Goal: Task Accomplishment & Management: Use online tool/utility

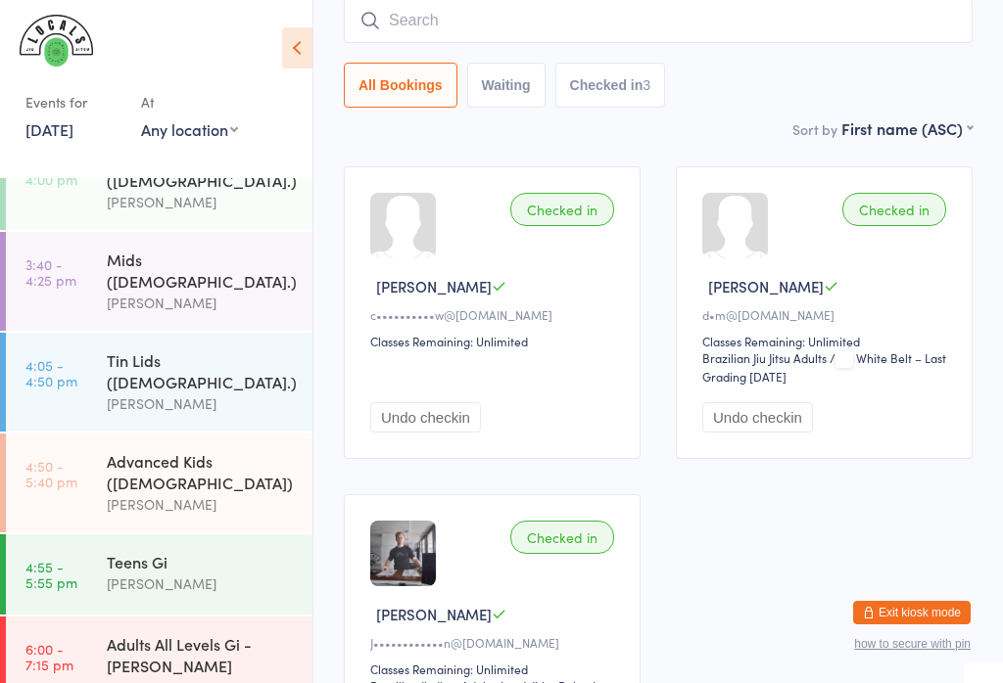
scroll to position [127, 0]
click at [99, 248] on link "3:40 - 4:25 pm Mids ([DEMOGRAPHIC_DATA].) [PERSON_NAME]" at bounding box center [159, 283] width 306 height 99
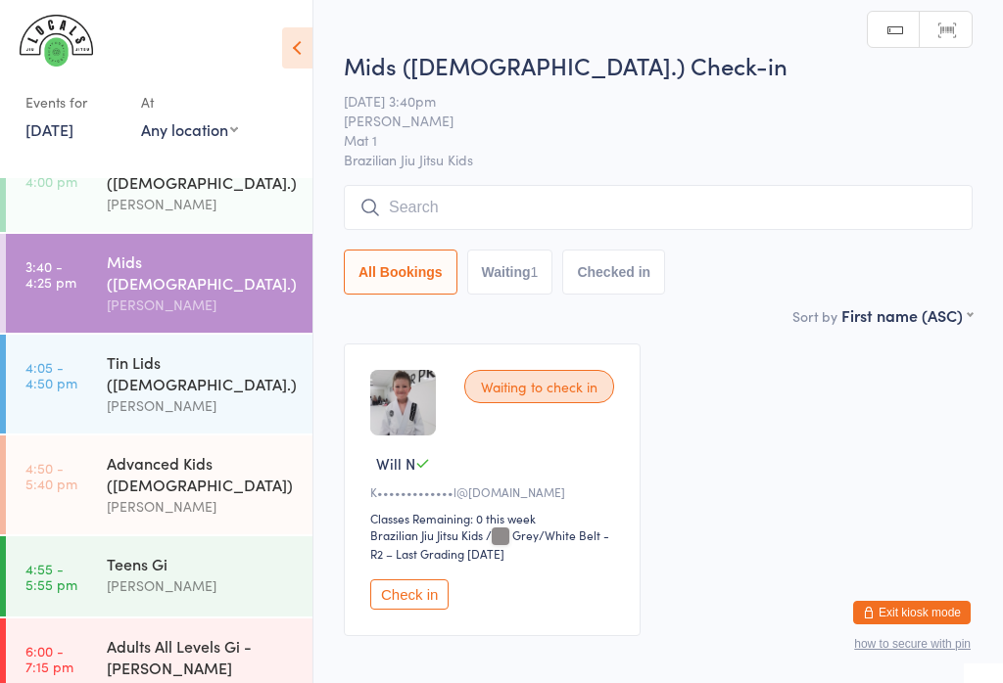
click at [432, 604] on button "Check in" at bounding box center [409, 595] width 78 height 30
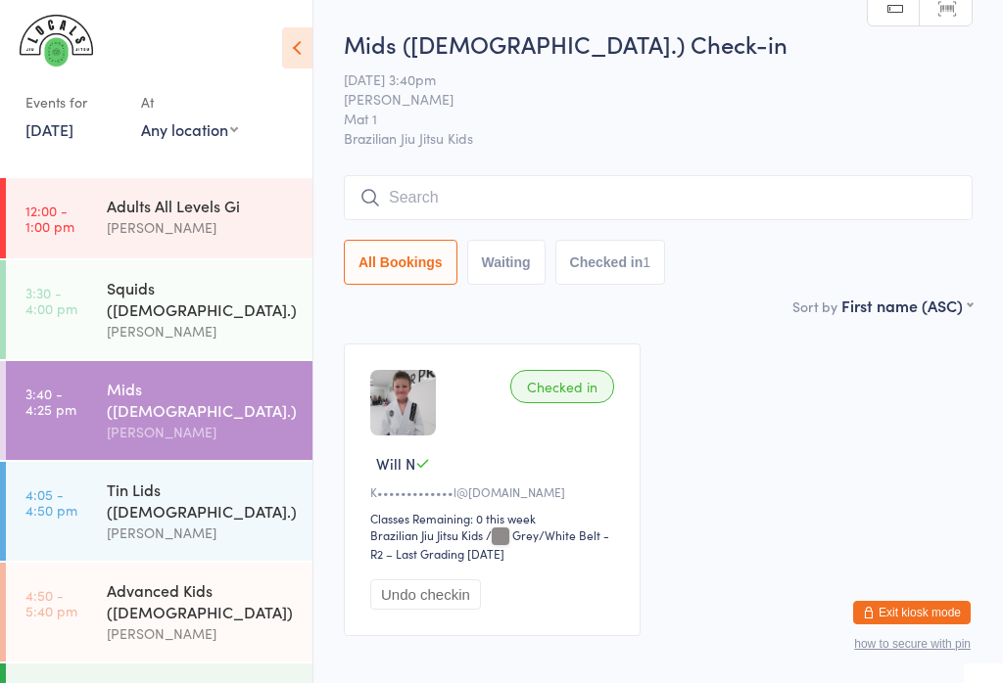
click at [150, 293] on div "Squids ([DEMOGRAPHIC_DATA].)" at bounding box center [201, 298] width 189 height 43
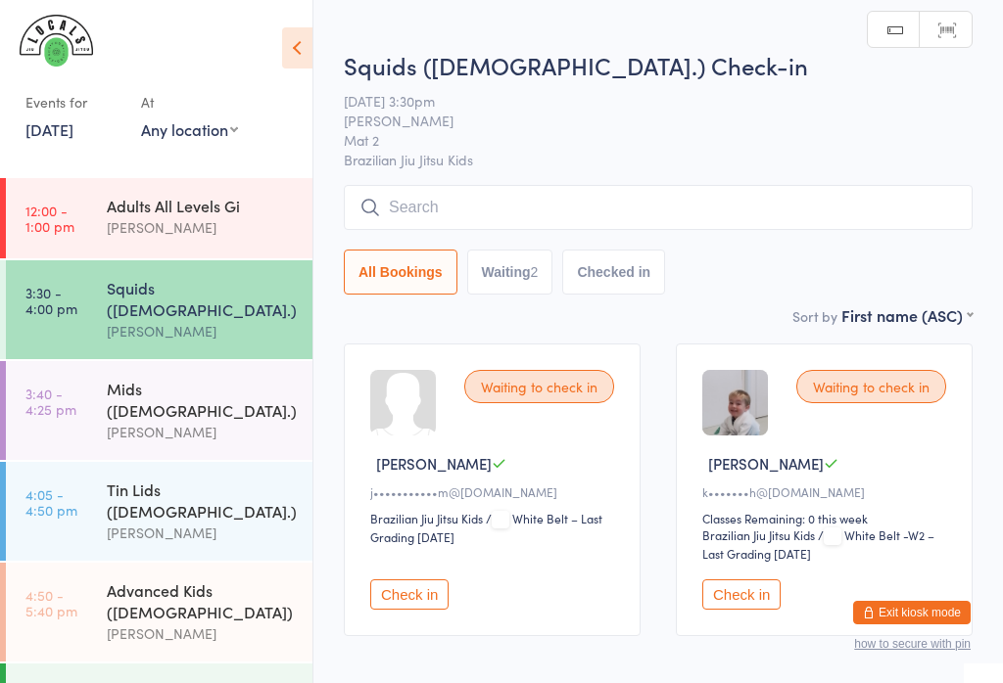
click at [627, 269] on button "Checked in" at bounding box center [613, 272] width 103 height 45
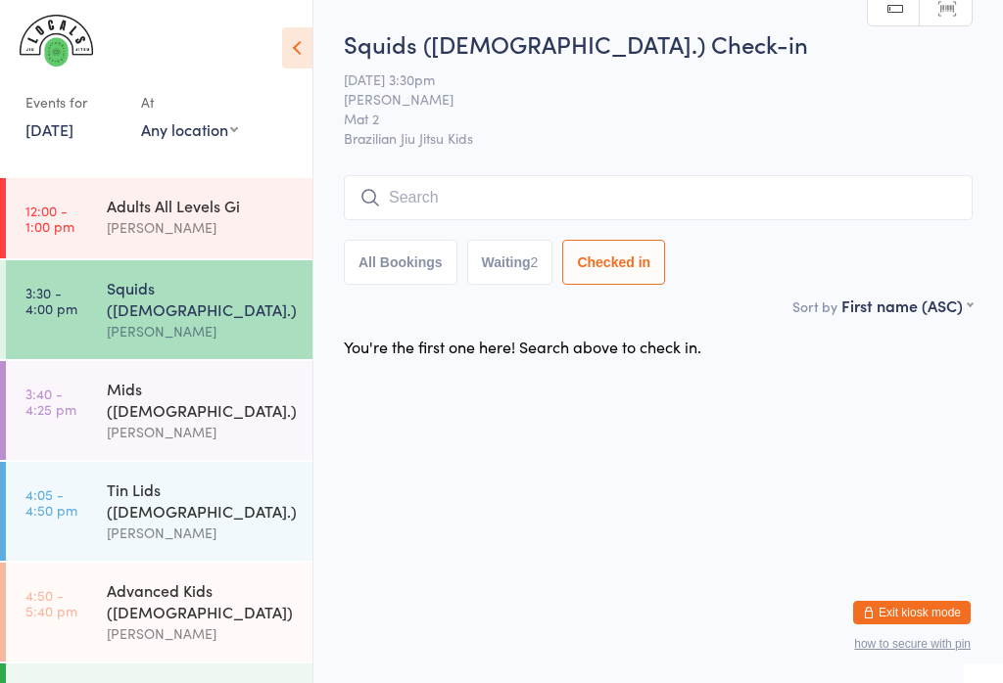
click at [579, 210] on input "search" at bounding box center [658, 197] width 629 height 45
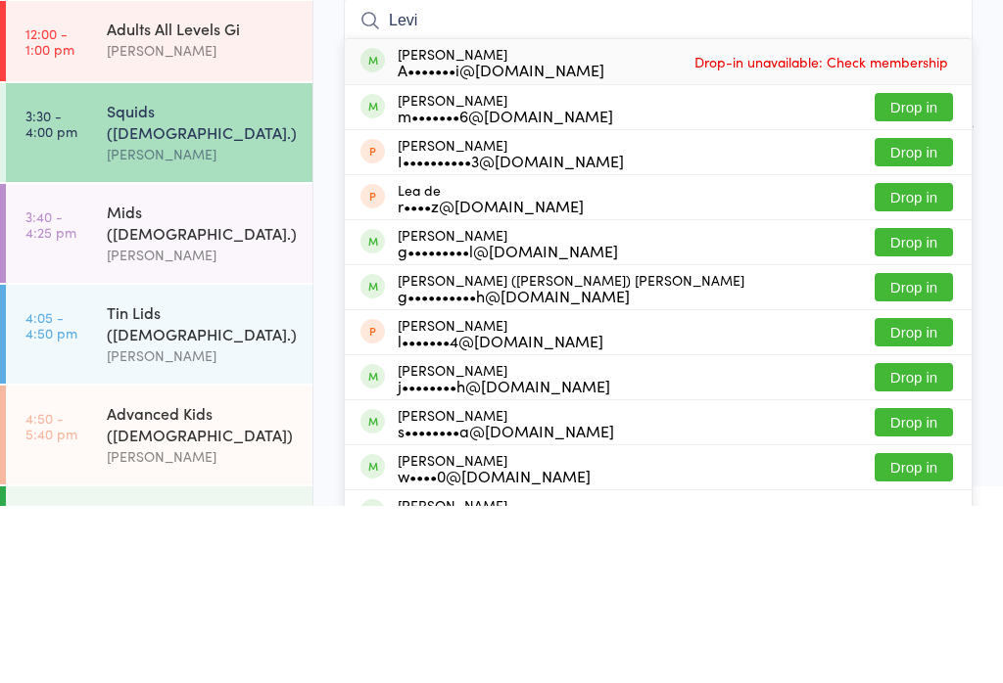
type input "Levi"
click at [941, 270] on button "Drop in" at bounding box center [913, 284] width 78 height 28
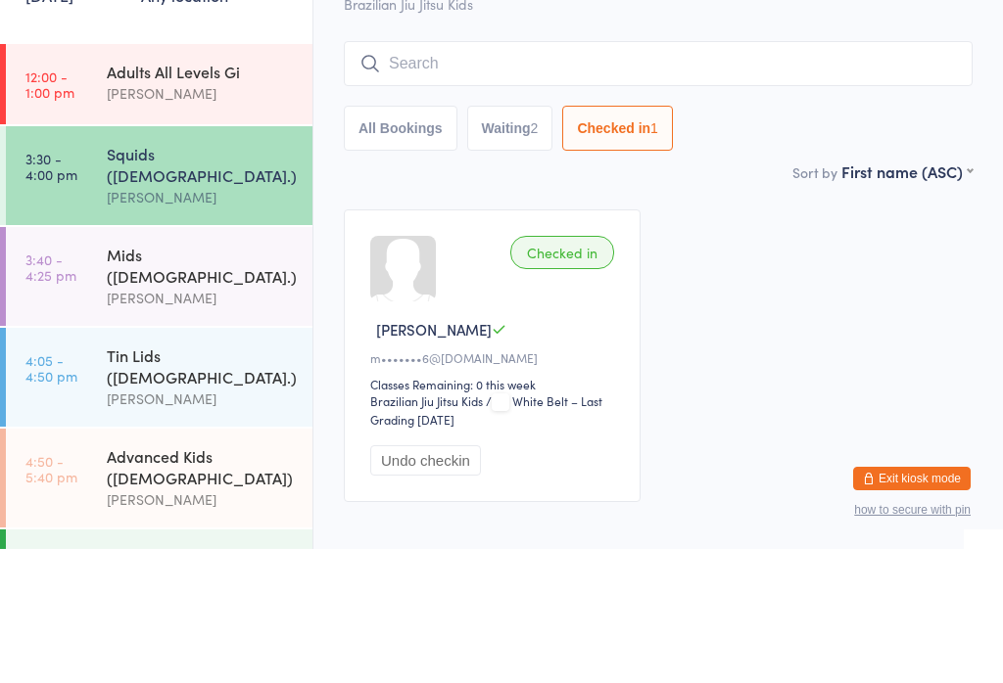
click at [156, 277] on div "Squids ([DEMOGRAPHIC_DATA].)" at bounding box center [201, 298] width 189 height 43
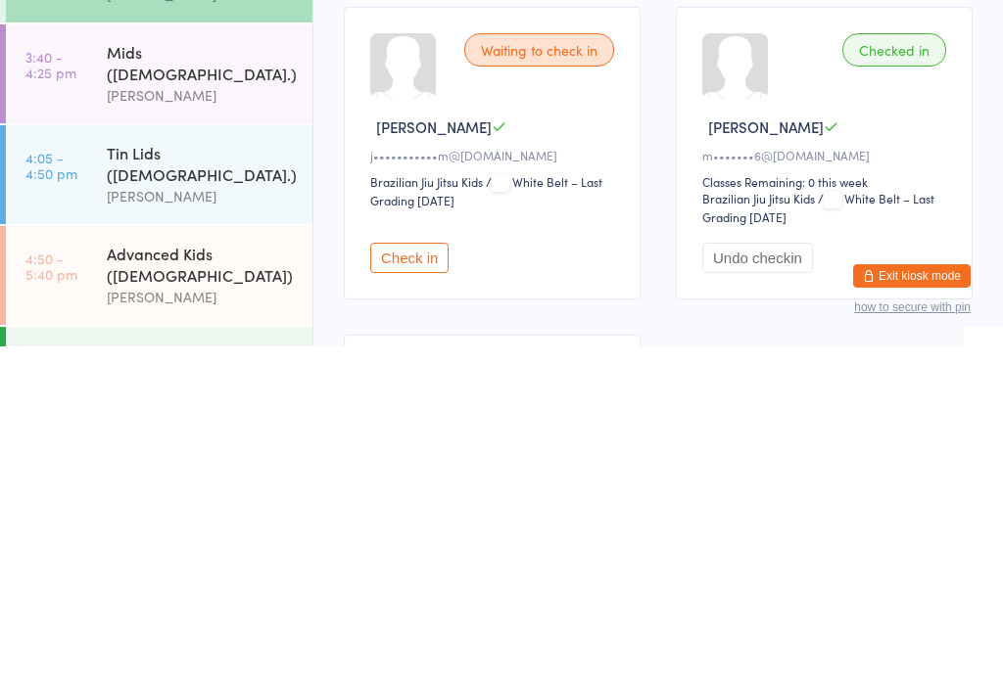
click at [419, 580] on button "Check in" at bounding box center [409, 595] width 78 height 30
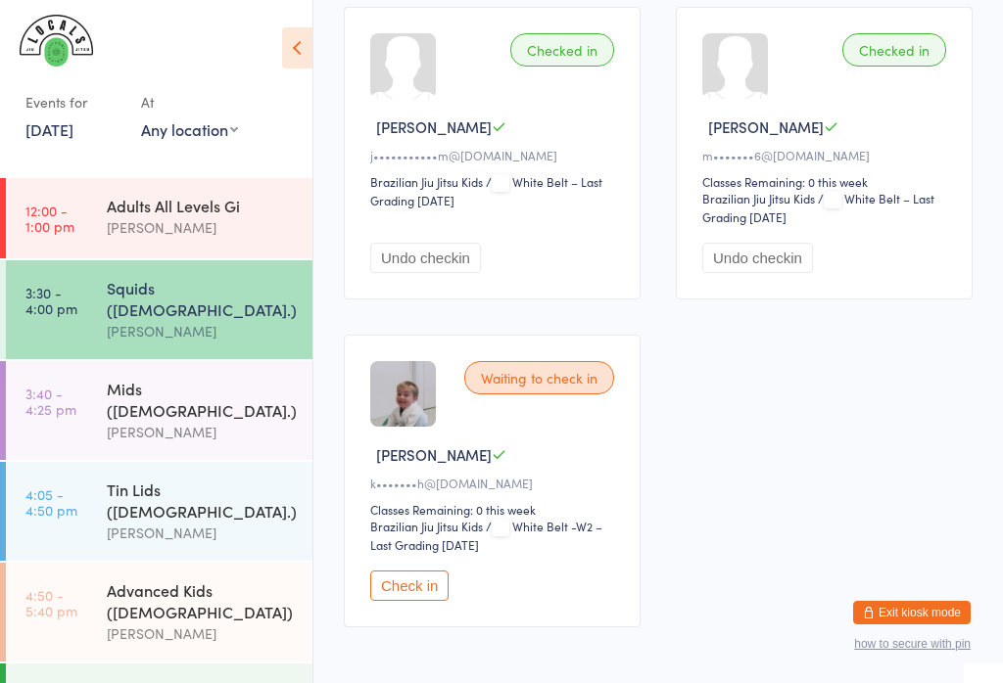
click at [261, 421] on div "[PERSON_NAME]" at bounding box center [201, 432] width 189 height 23
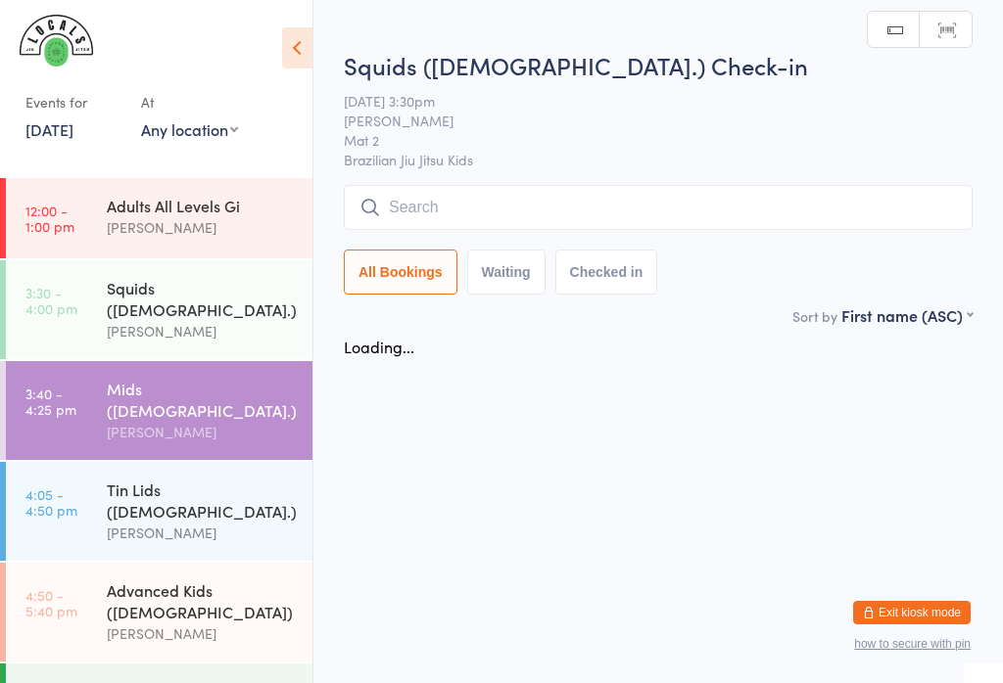
click at [568, 204] on input "search" at bounding box center [658, 207] width 629 height 45
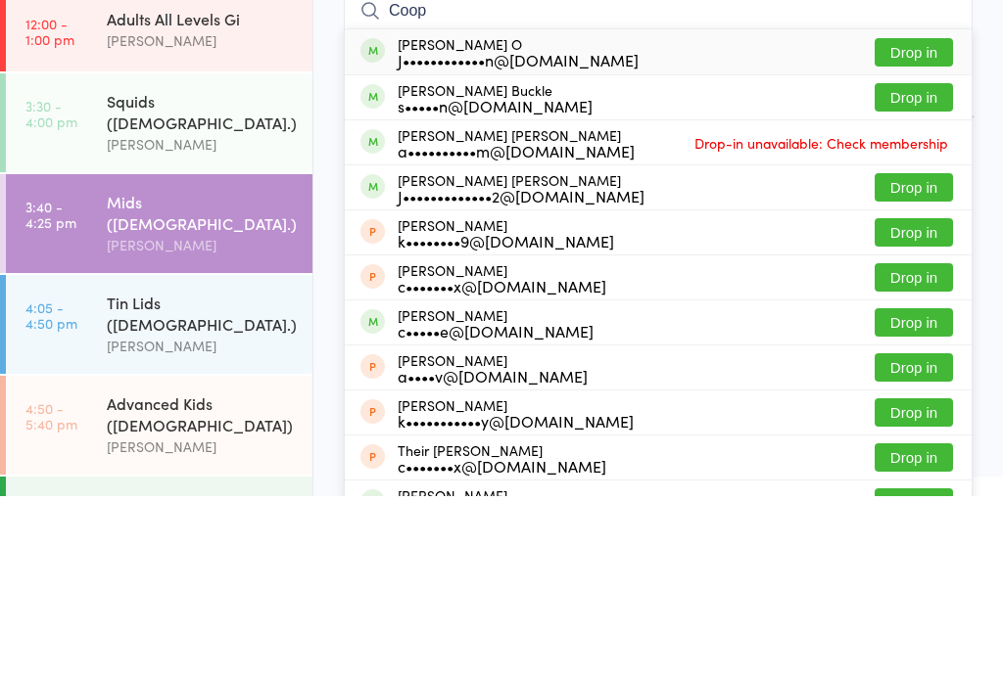
type input "Coop"
click at [932, 225] on button "Drop in" at bounding box center [913, 239] width 78 height 28
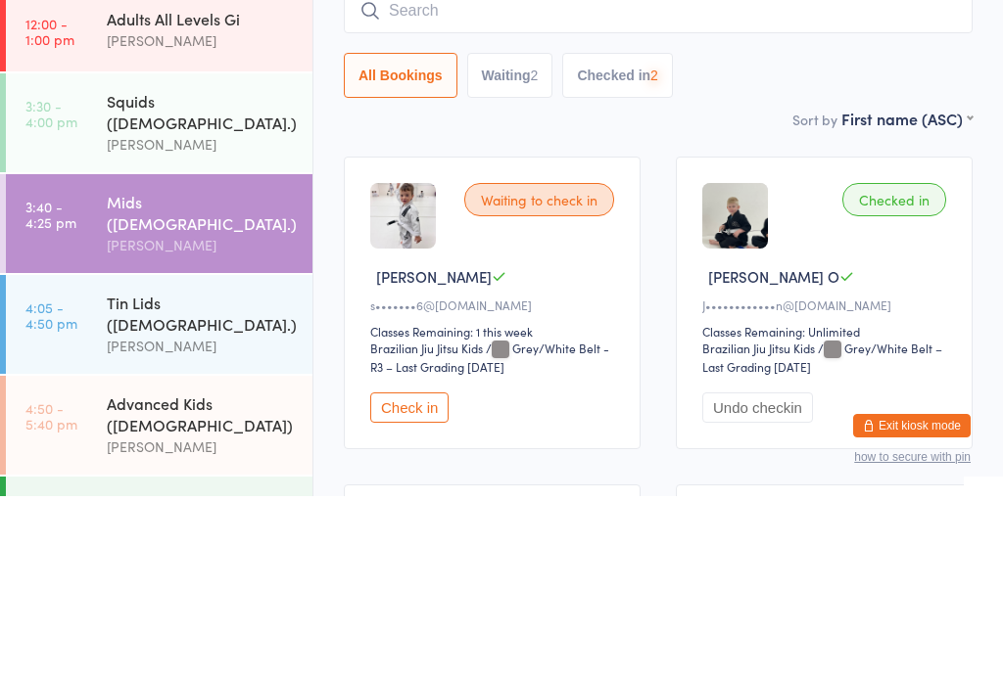
click at [236, 320] on div "[PERSON_NAME]" at bounding box center [201, 331] width 189 height 23
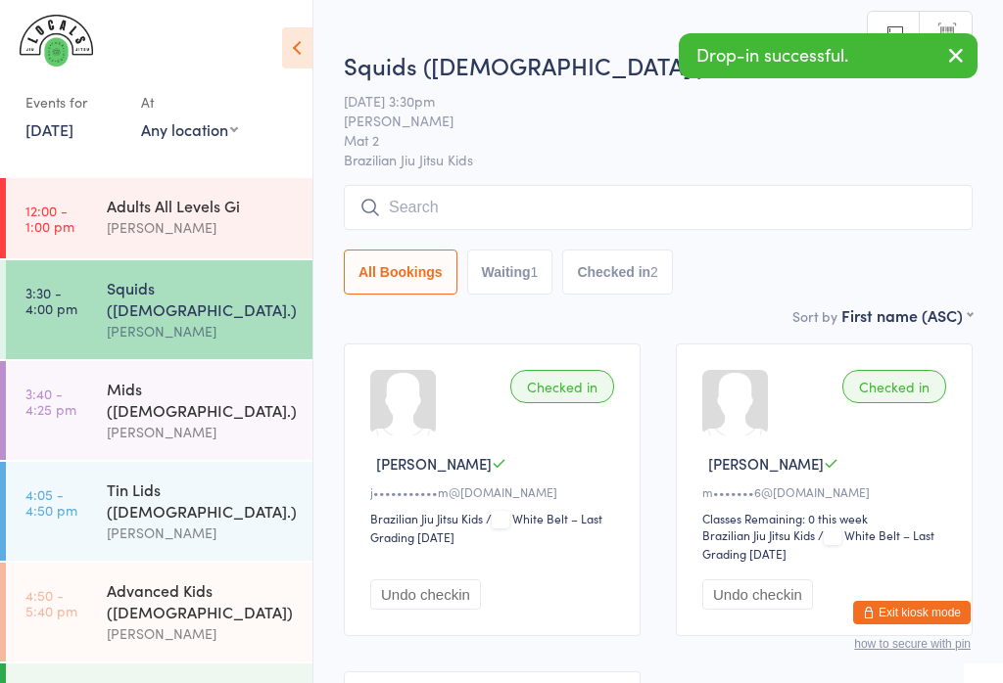
click at [554, 210] on input "search" at bounding box center [658, 207] width 629 height 45
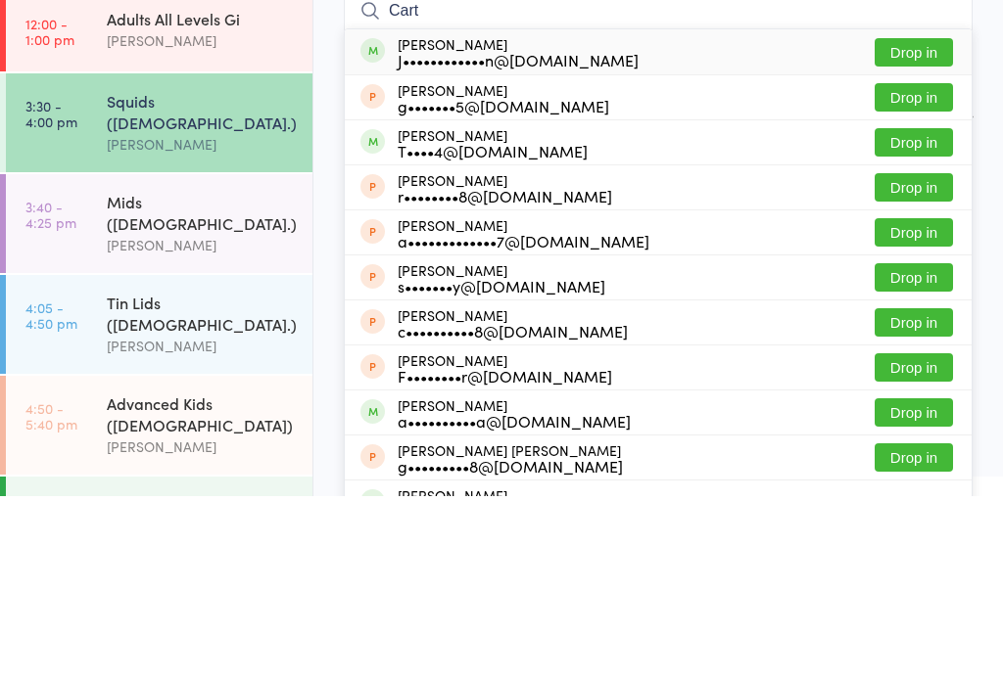
type input "Cart"
click at [920, 225] on button "Drop in" at bounding box center [913, 239] width 78 height 28
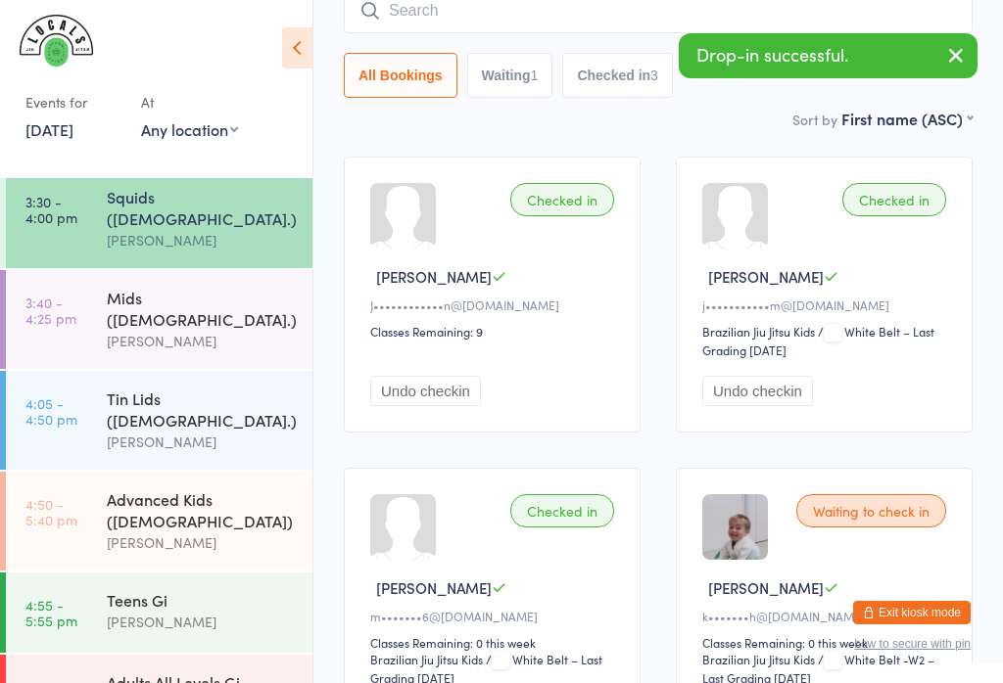
scroll to position [111, 0]
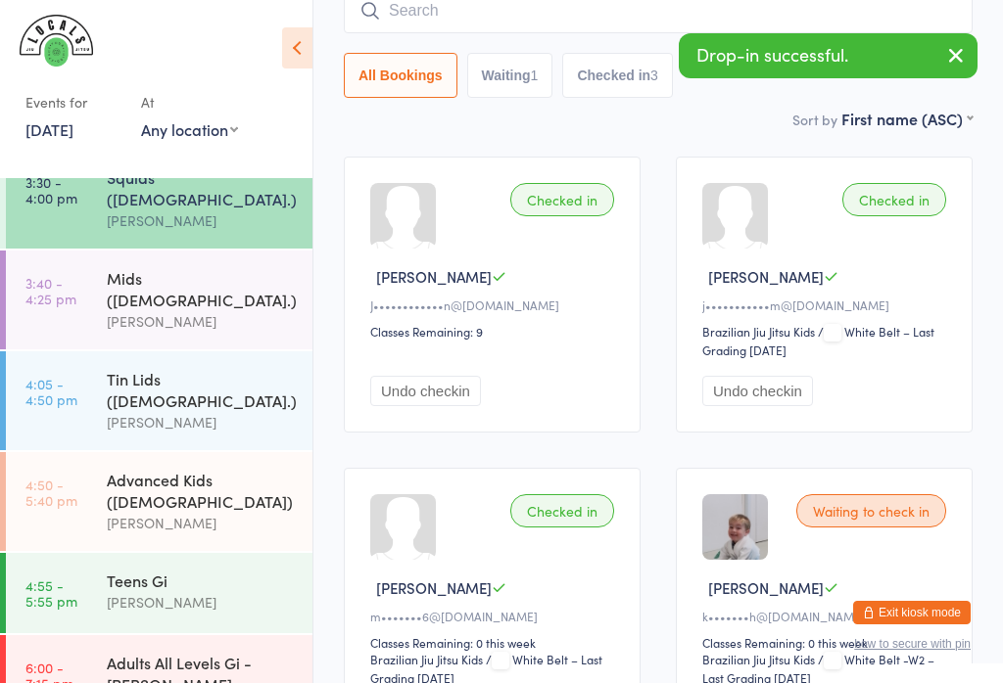
click at [232, 310] on div "[PERSON_NAME]" at bounding box center [201, 321] width 189 height 23
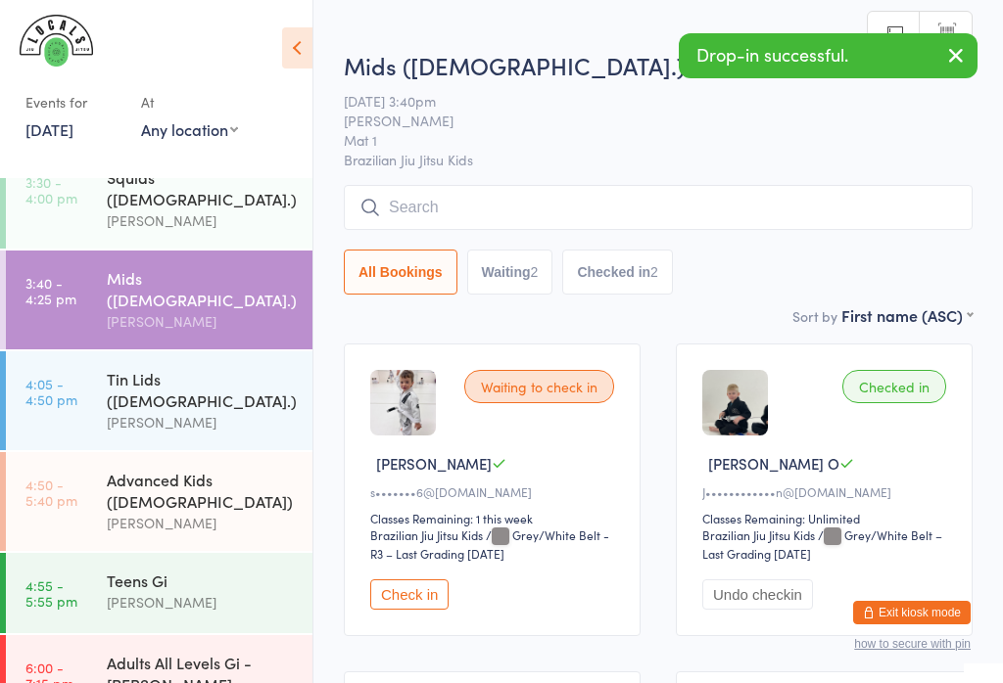
click at [254, 469] on div "Advanced Kids ([DEMOGRAPHIC_DATA])" at bounding box center [201, 490] width 189 height 43
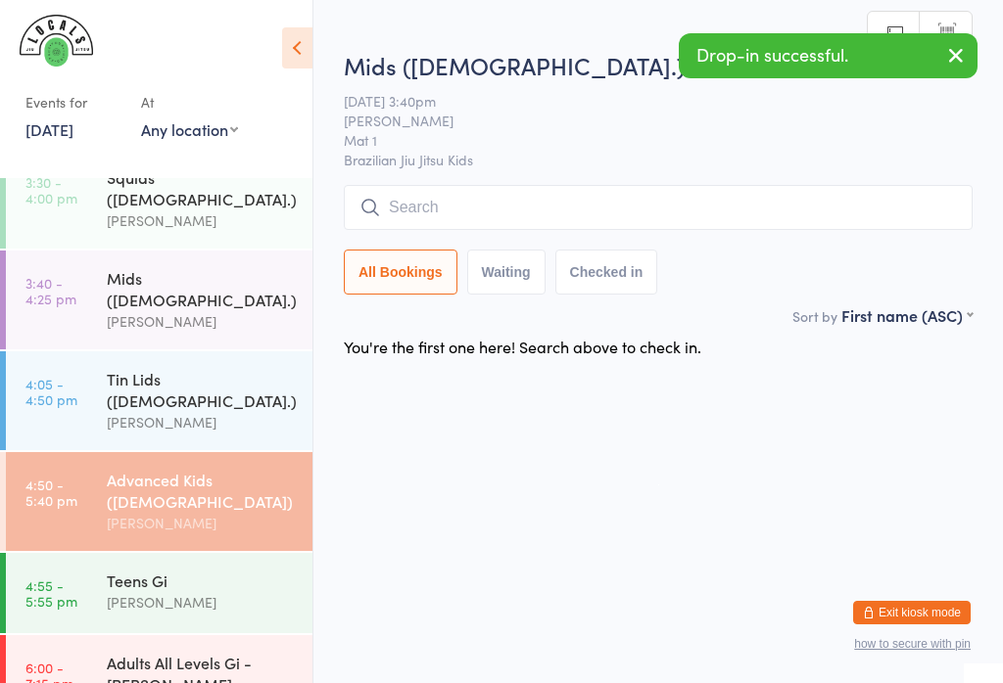
click at [559, 199] on input "search" at bounding box center [658, 207] width 629 height 45
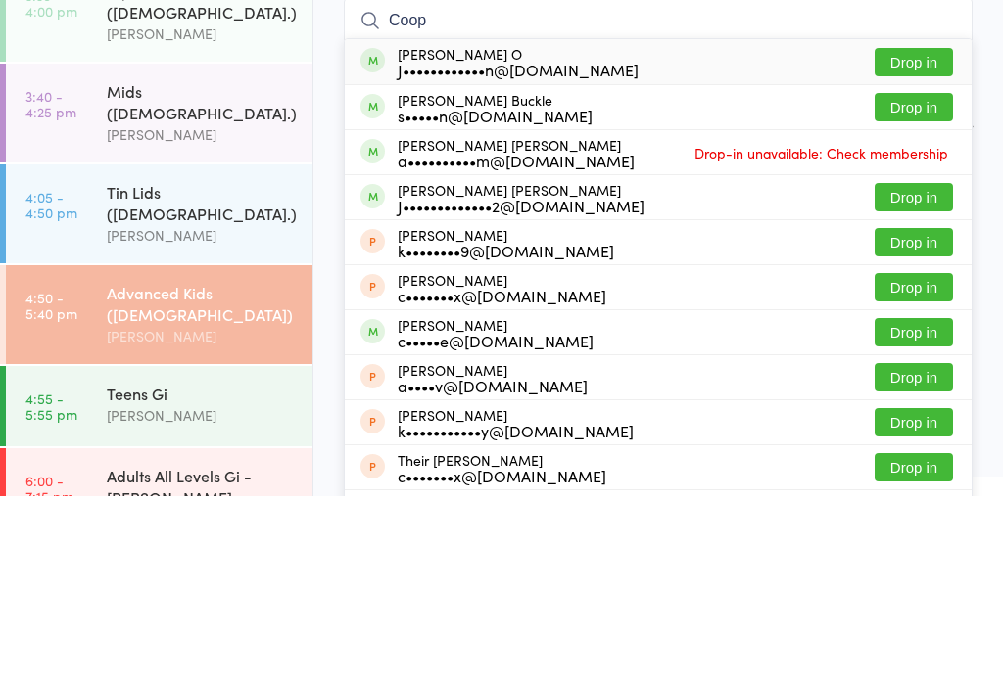
type input "Coop"
click at [923, 235] on button "Drop in" at bounding box center [913, 249] width 78 height 28
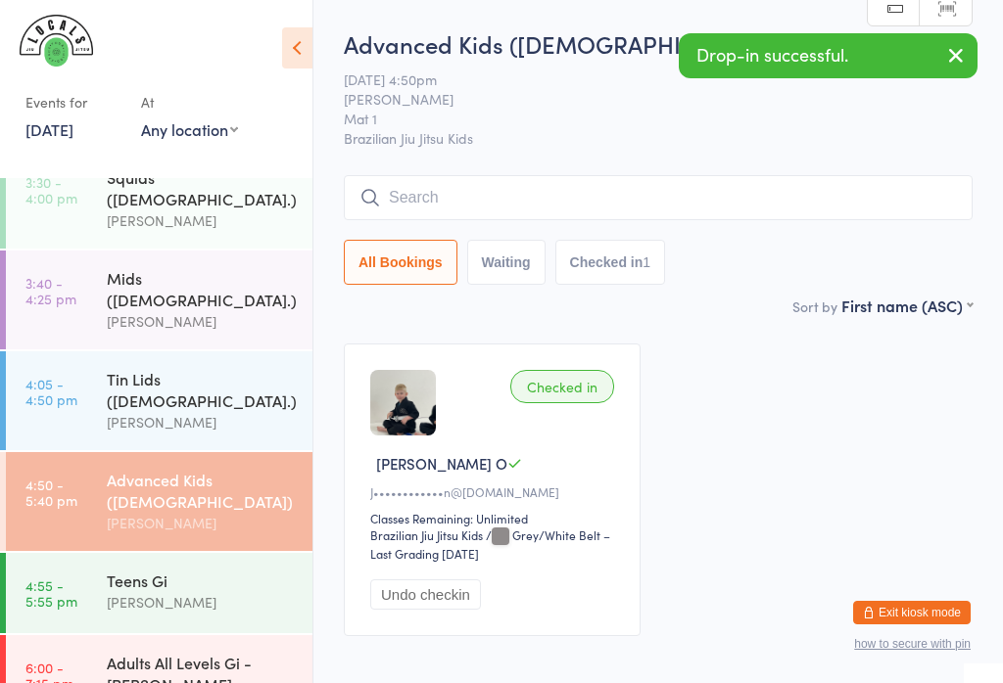
click at [118, 268] on div "Mids ([DEMOGRAPHIC_DATA].)" at bounding box center [201, 288] width 189 height 43
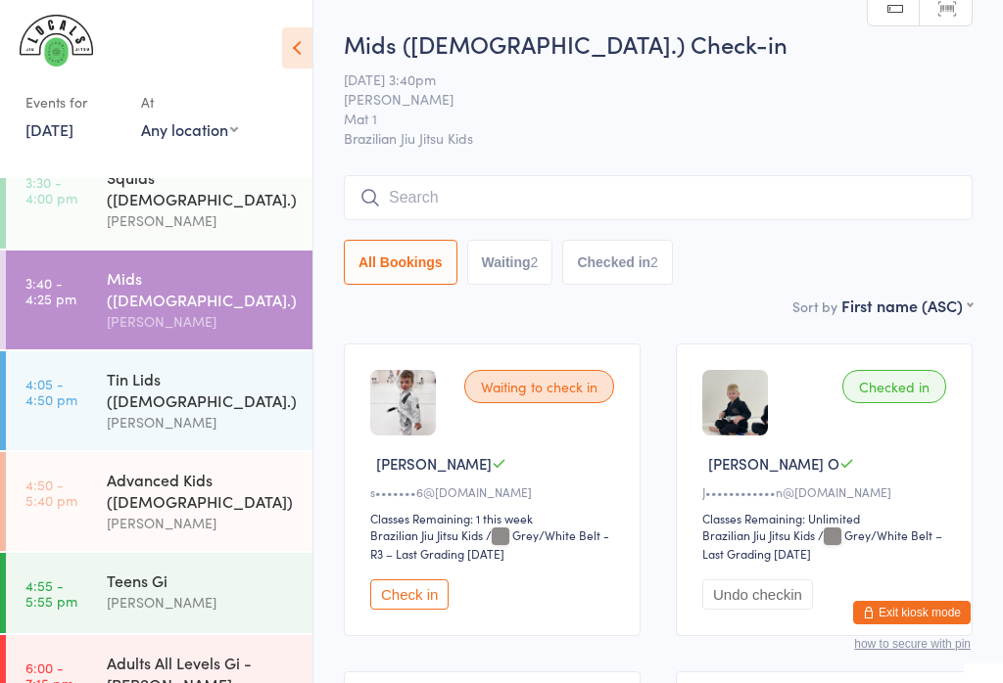
click at [856, 187] on input "search" at bounding box center [658, 197] width 629 height 45
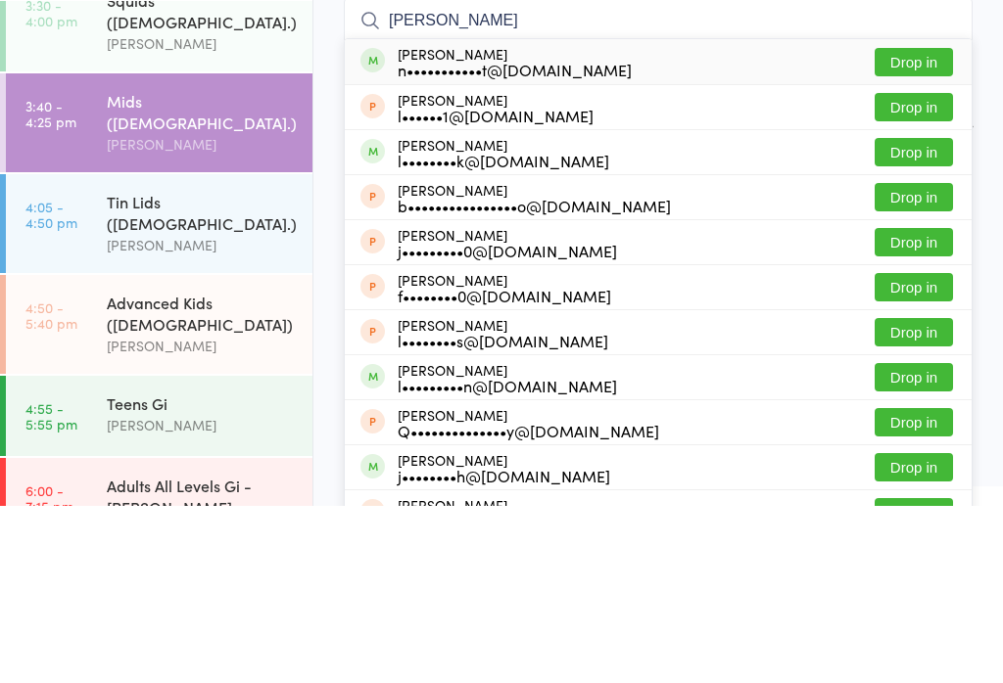
type input "[PERSON_NAME]"
click at [931, 225] on button "Drop in" at bounding box center [913, 239] width 78 height 28
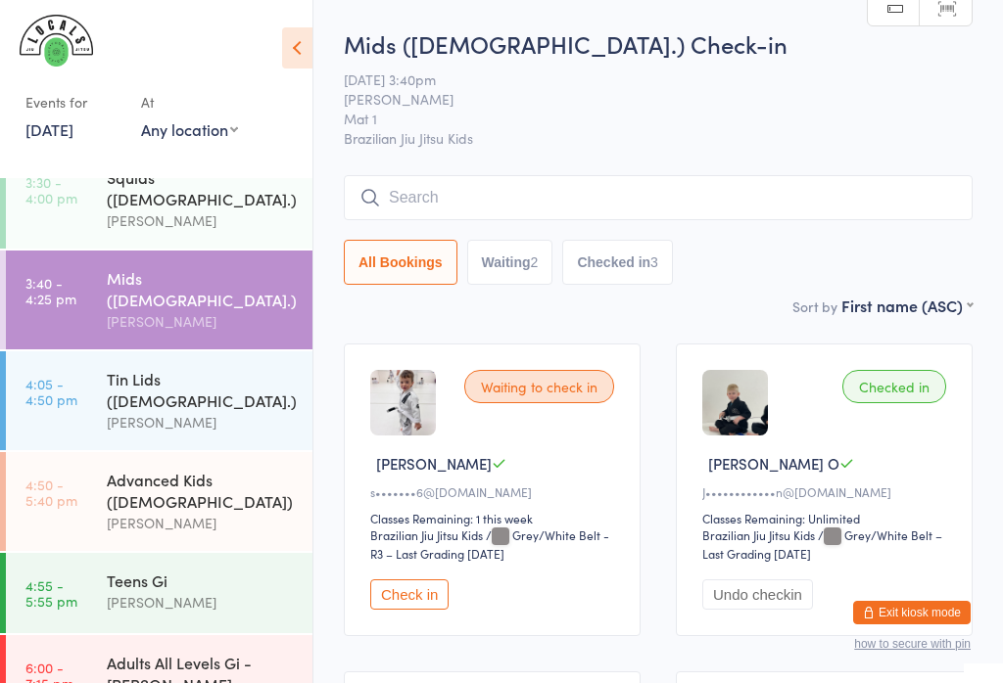
click at [436, 190] on input "search" at bounding box center [658, 197] width 629 height 45
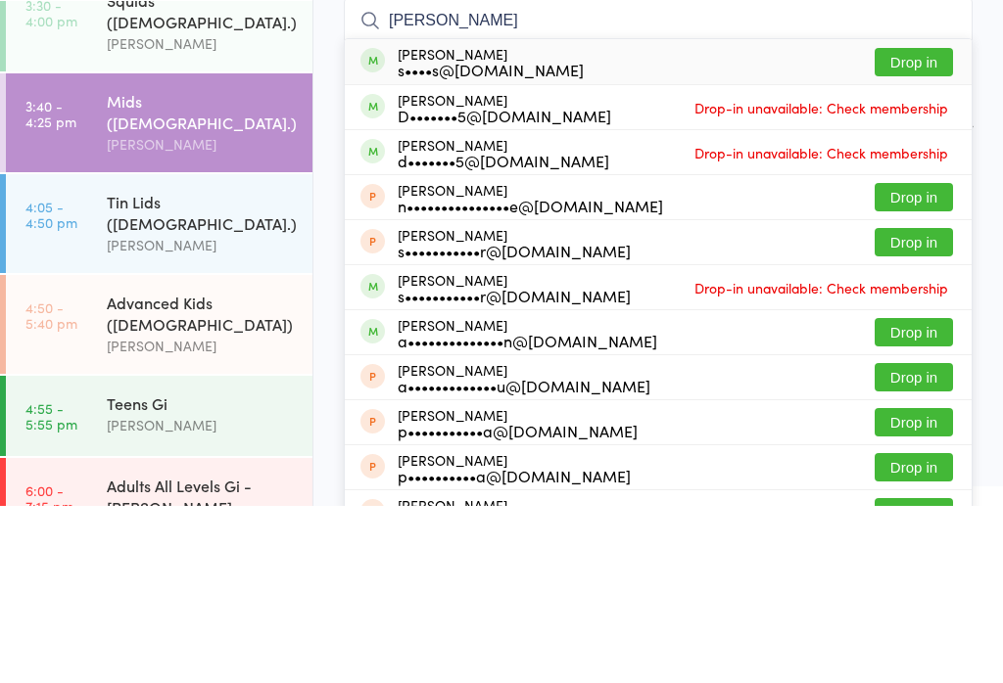
type input "[PERSON_NAME]"
click at [920, 225] on button "Drop in" at bounding box center [913, 239] width 78 height 28
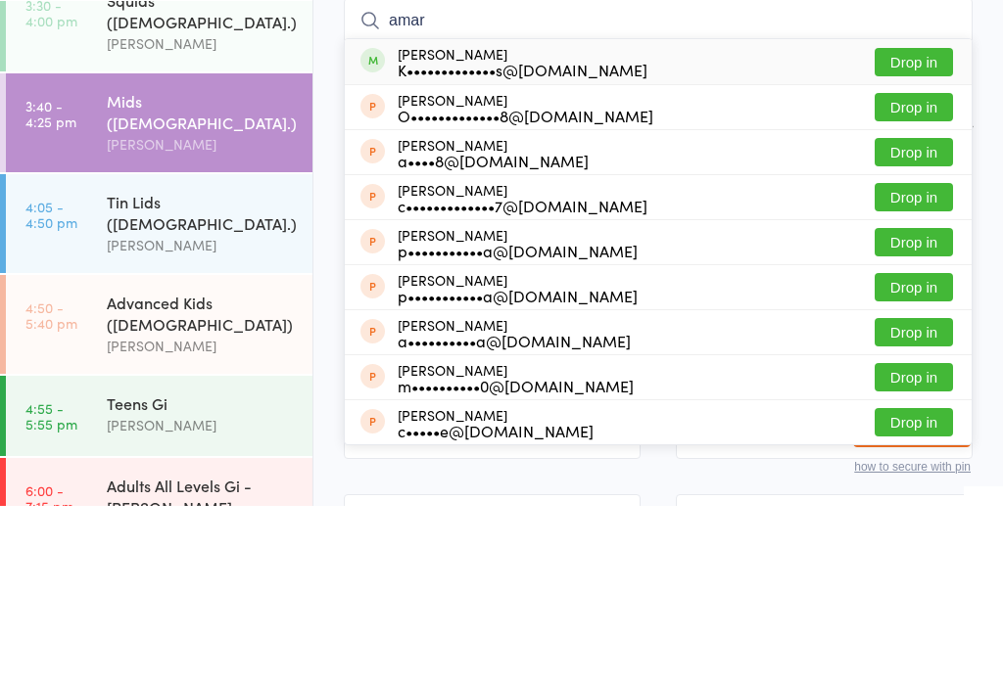
type input "amar"
click at [923, 225] on button "Drop in" at bounding box center [913, 239] width 78 height 28
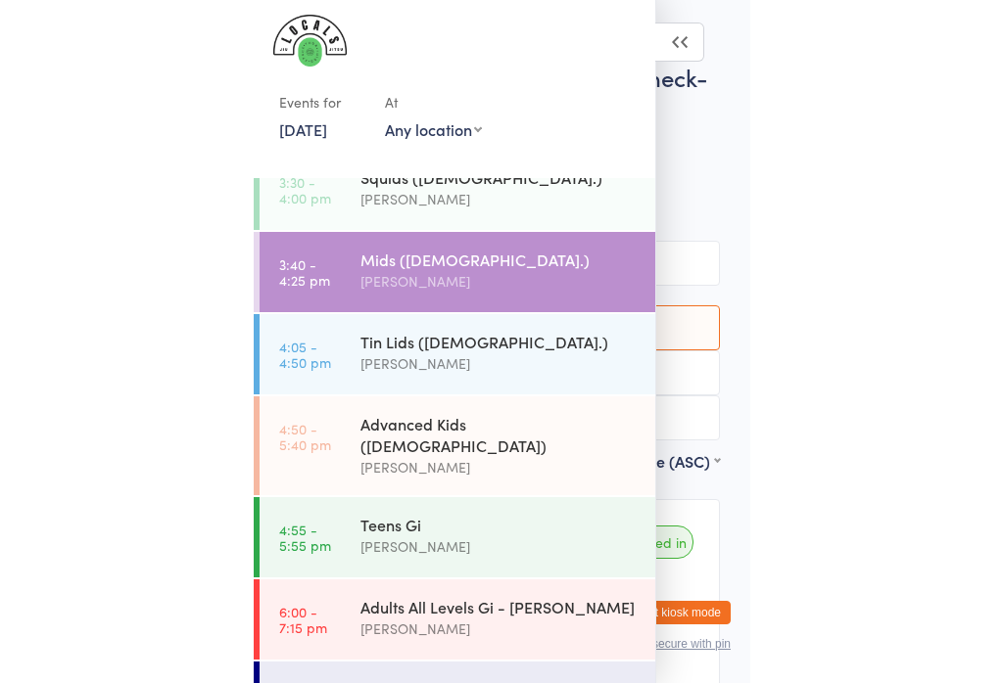
scroll to position [177, 0]
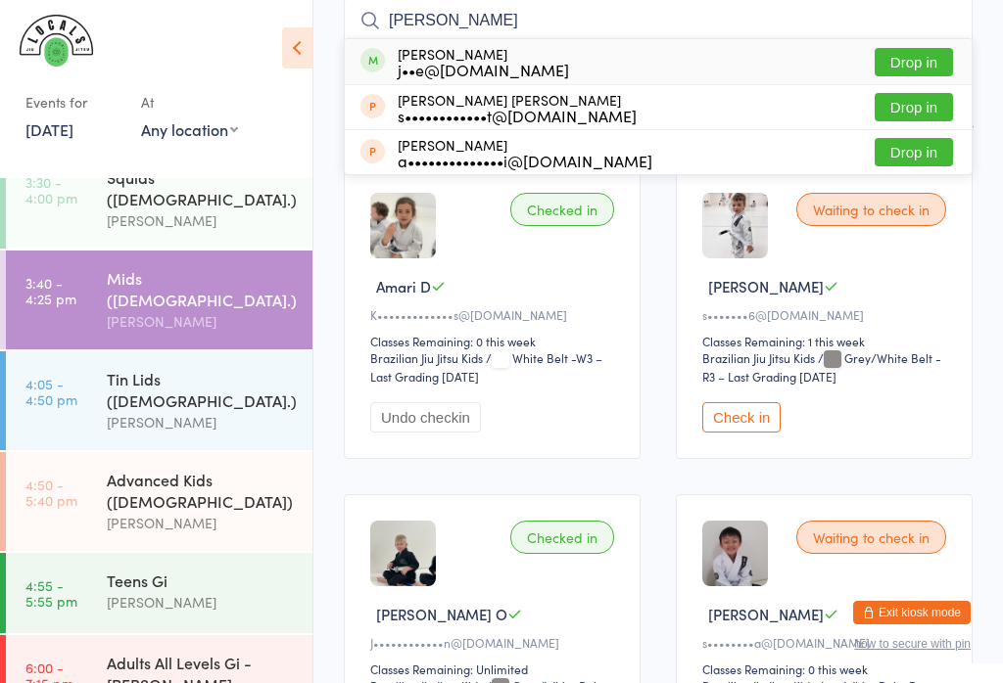
type input "[PERSON_NAME]"
click at [905, 65] on button "Drop in" at bounding box center [913, 62] width 78 height 28
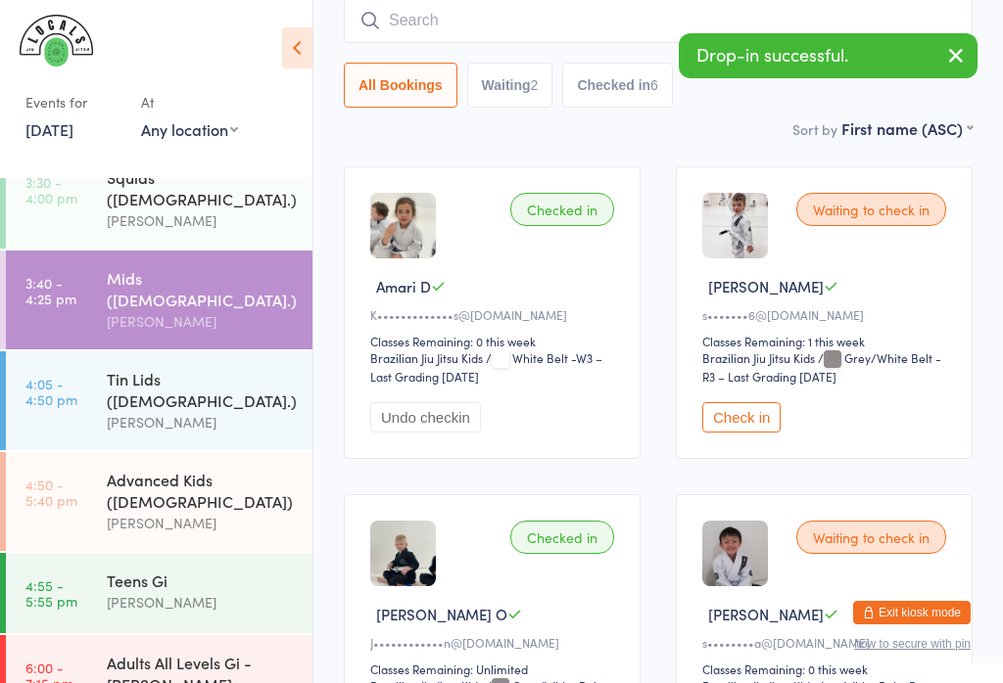
click at [173, 210] on div "[PERSON_NAME]" at bounding box center [201, 221] width 189 height 23
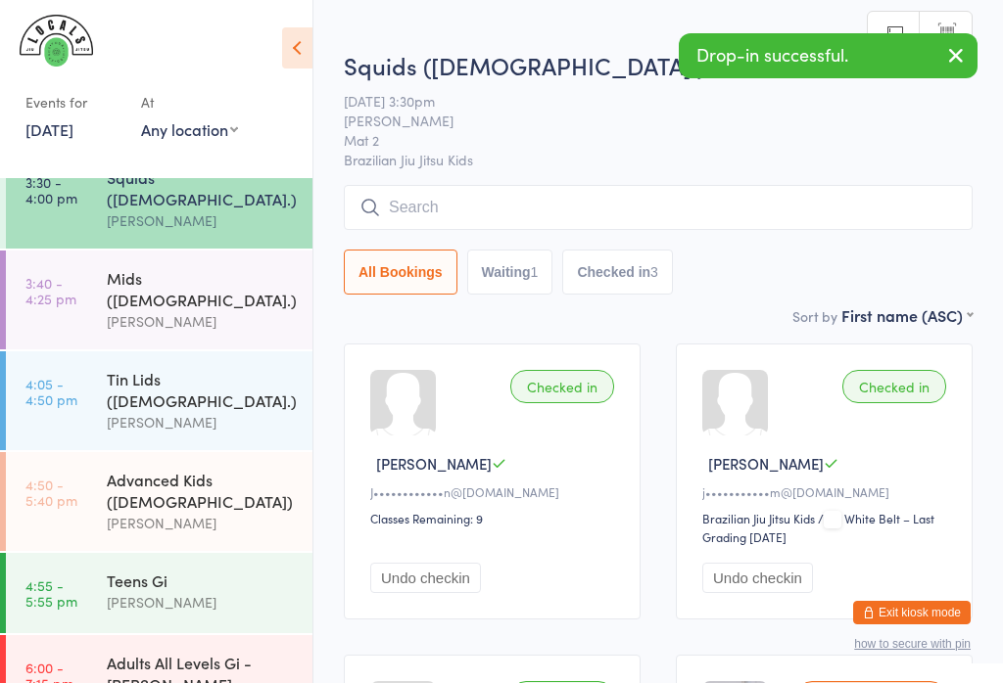
click at [532, 204] on input "search" at bounding box center [658, 207] width 629 height 45
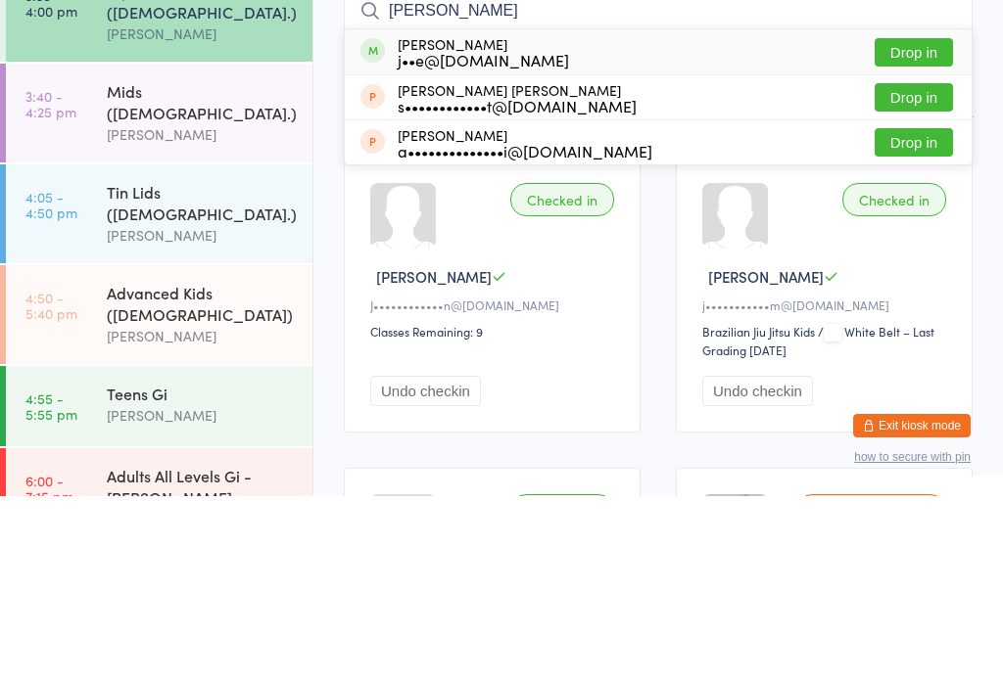
type input "[PERSON_NAME]"
click at [929, 225] on button "Drop in" at bounding box center [913, 239] width 78 height 28
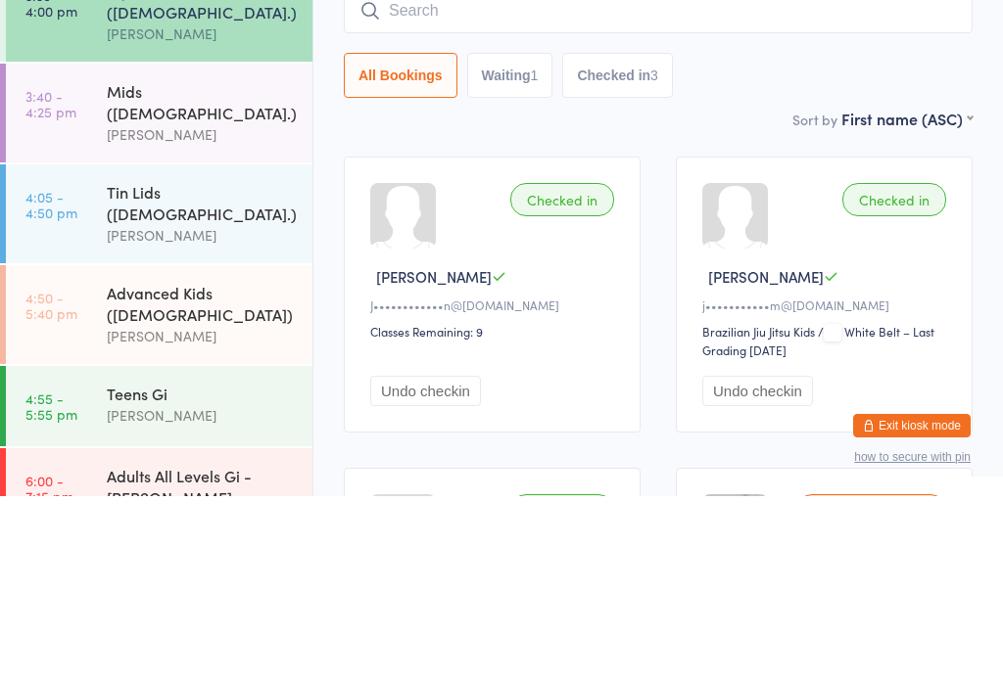
scroll to position [187, 0]
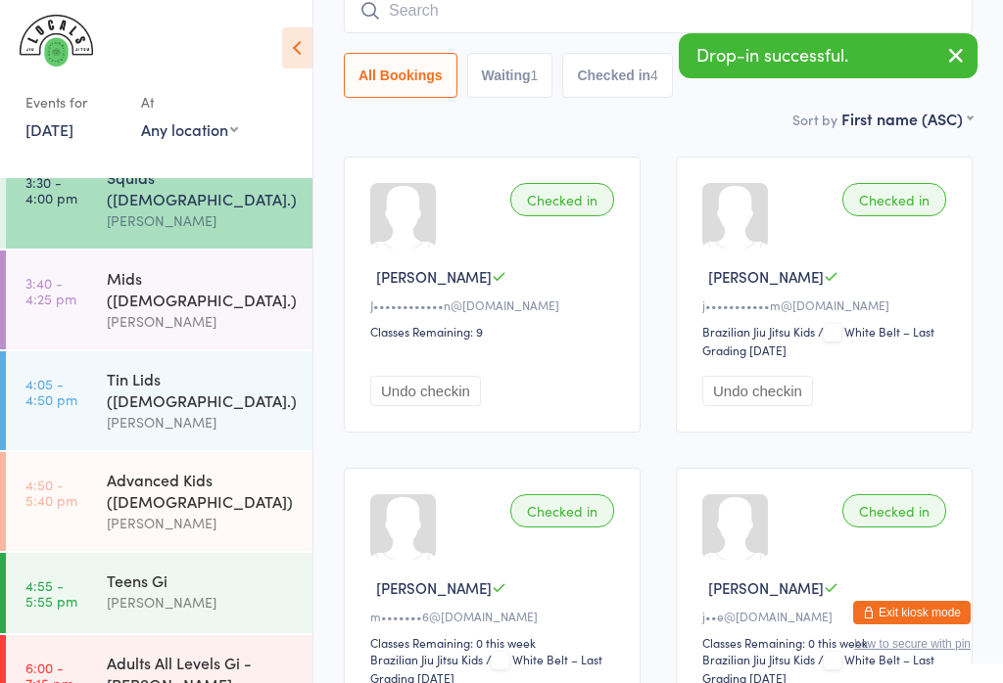
click at [203, 310] on div "[PERSON_NAME]" at bounding box center [201, 321] width 189 height 23
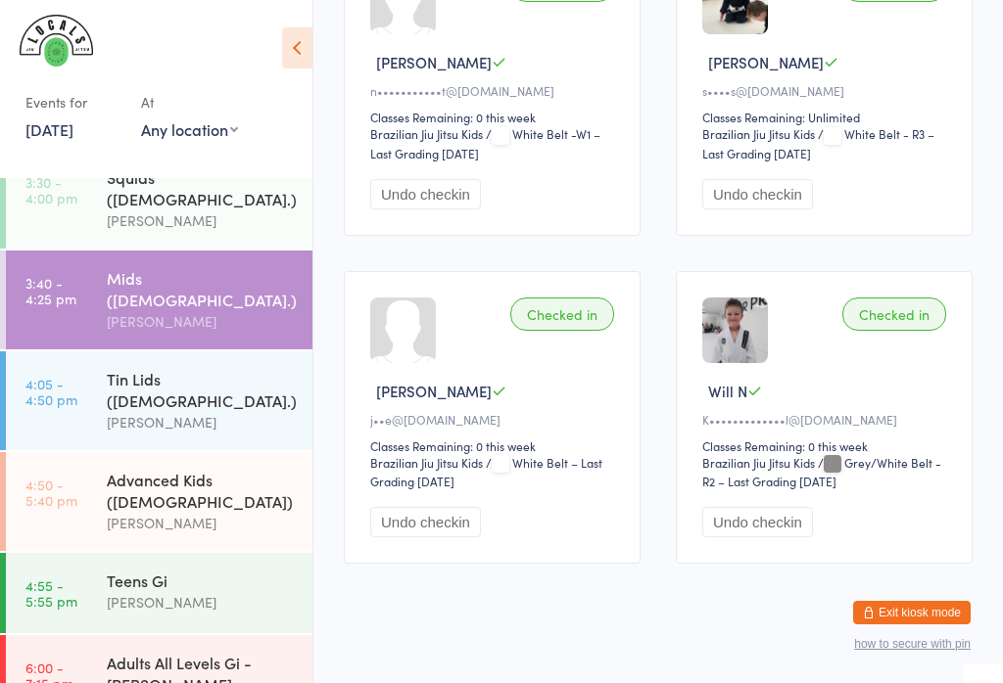
scroll to position [1077, 0]
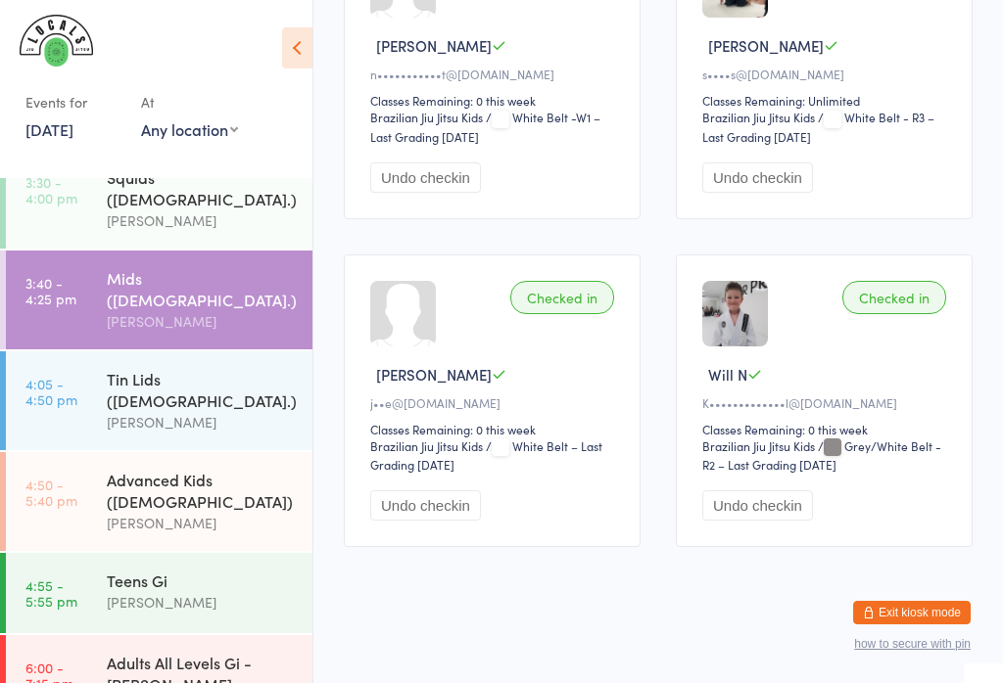
click at [427, 521] on button "Undo checkin" at bounding box center [425, 505] width 111 height 30
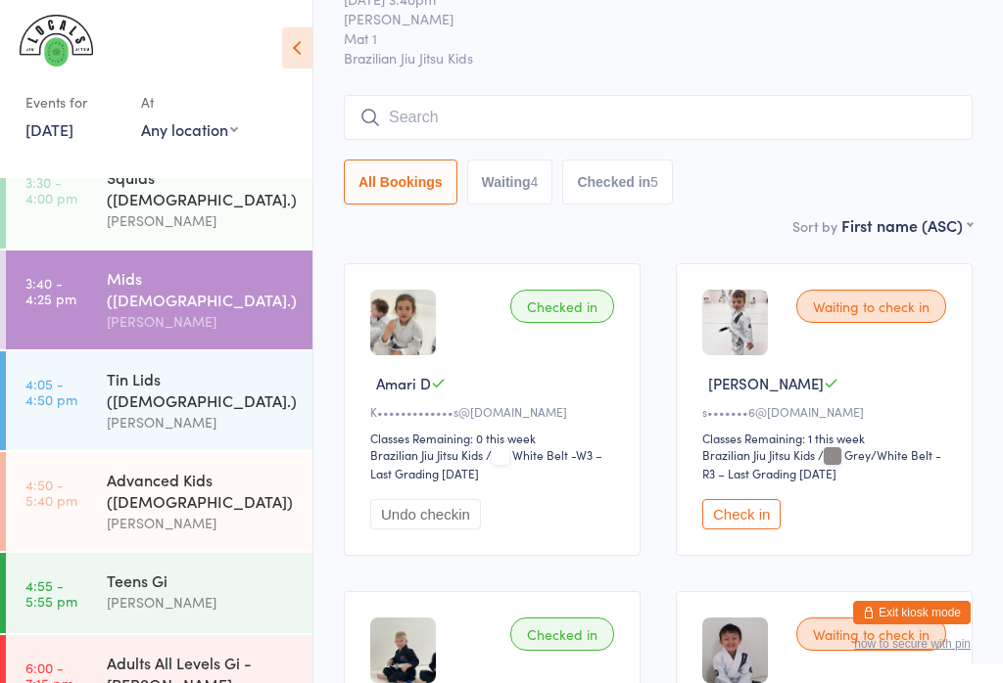
scroll to position [0, 0]
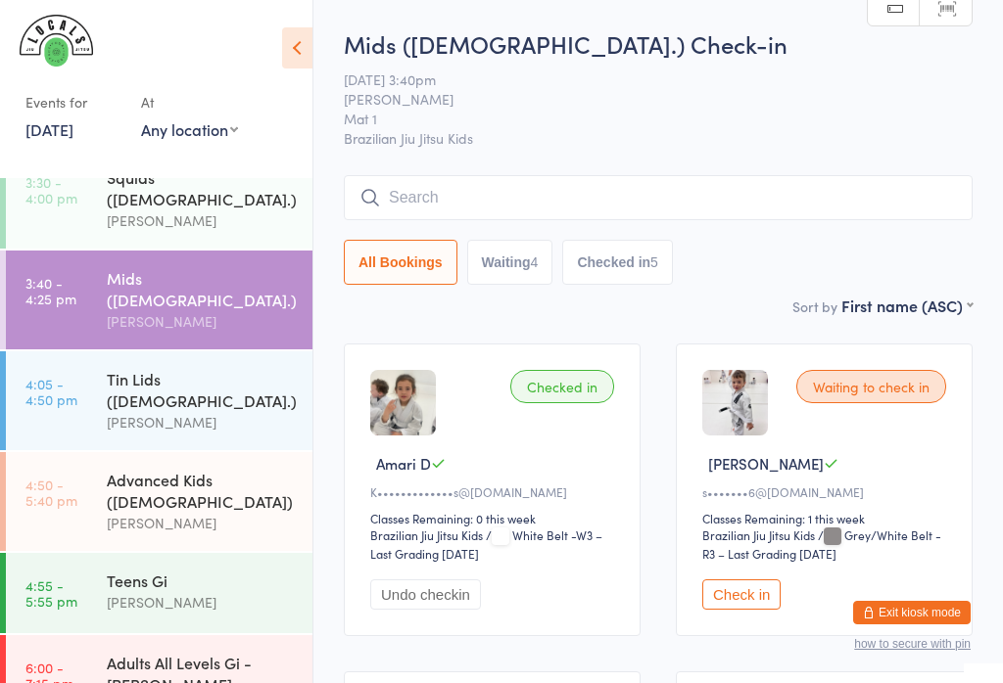
click at [488, 203] on input "search" at bounding box center [658, 197] width 629 height 45
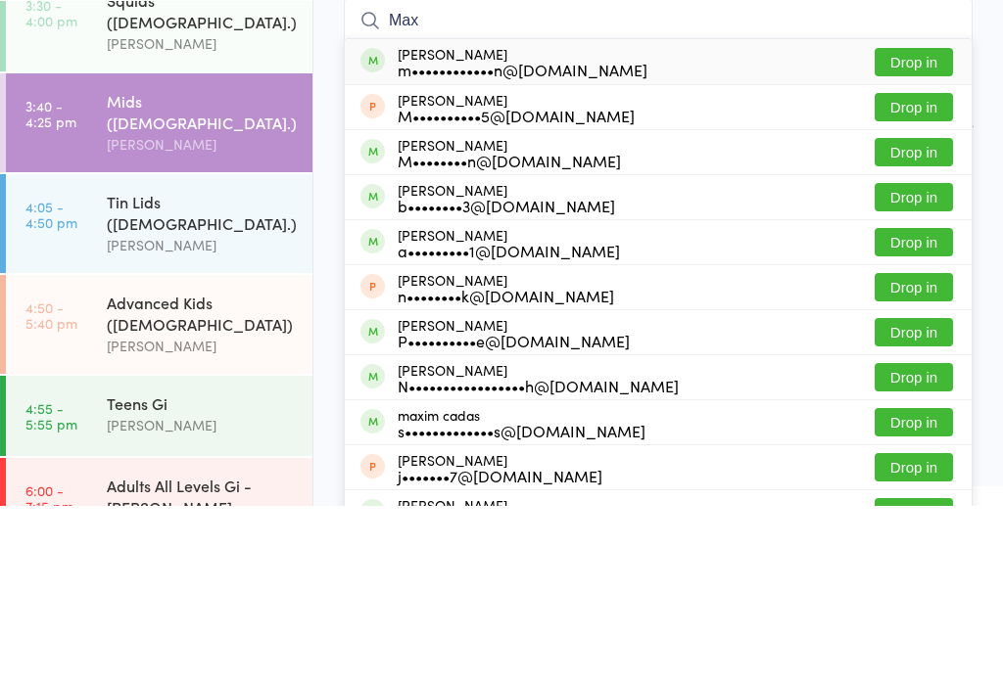
type input "Max"
click at [894, 405] on button "Drop in" at bounding box center [913, 419] width 78 height 28
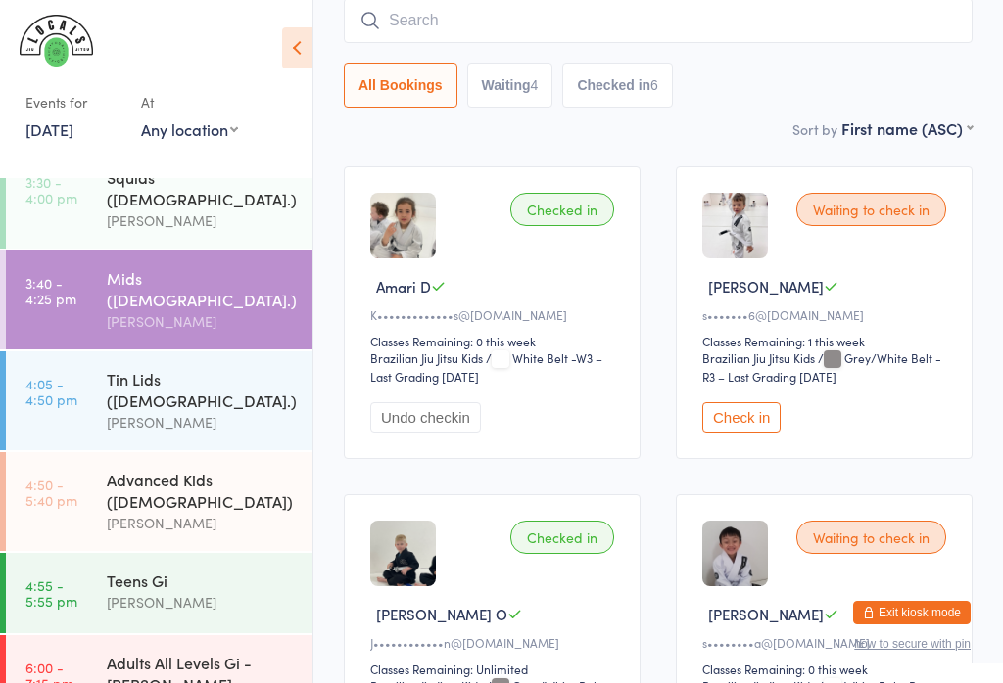
click at [427, 16] on input "search" at bounding box center [658, 20] width 629 height 45
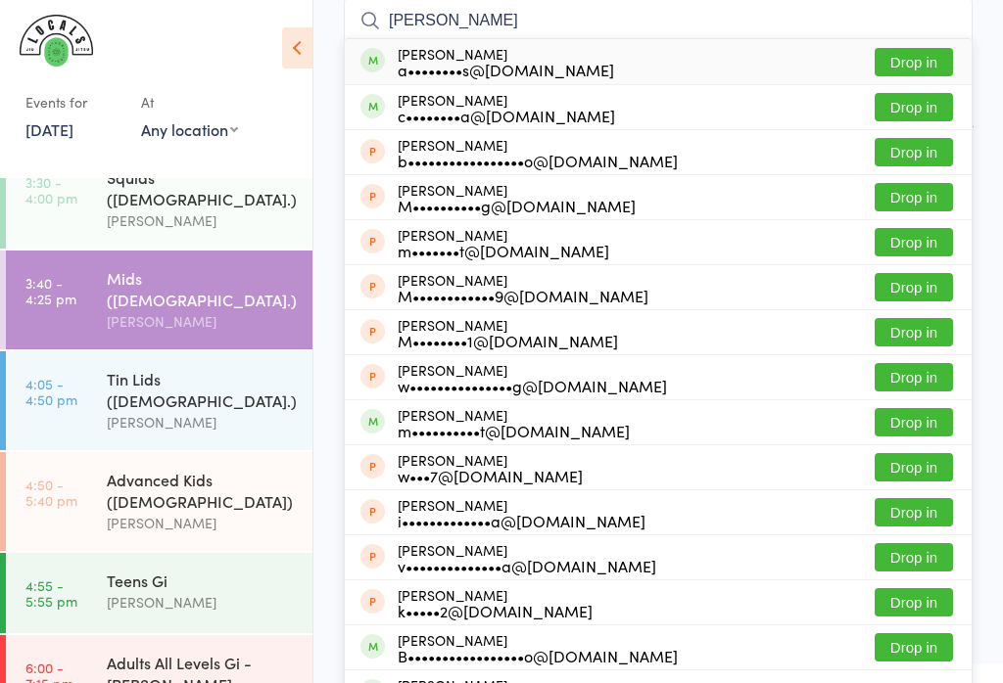
type input "[PERSON_NAME]"
click at [935, 57] on button "Drop in" at bounding box center [913, 62] width 78 height 28
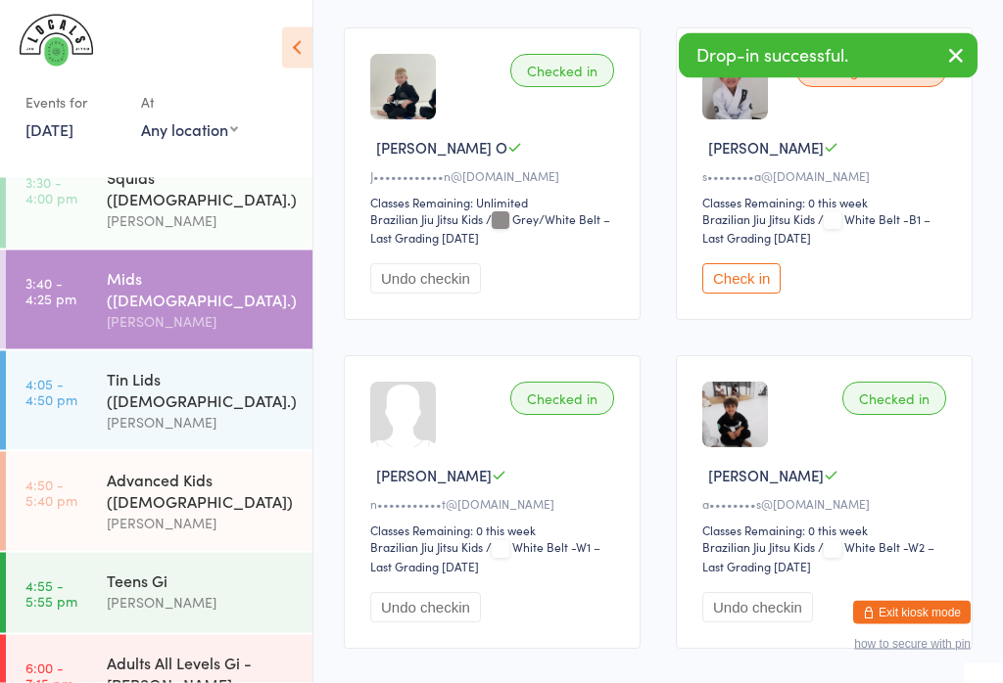
scroll to position [645, 0]
click at [753, 446] on img at bounding box center [735, 414] width 66 height 66
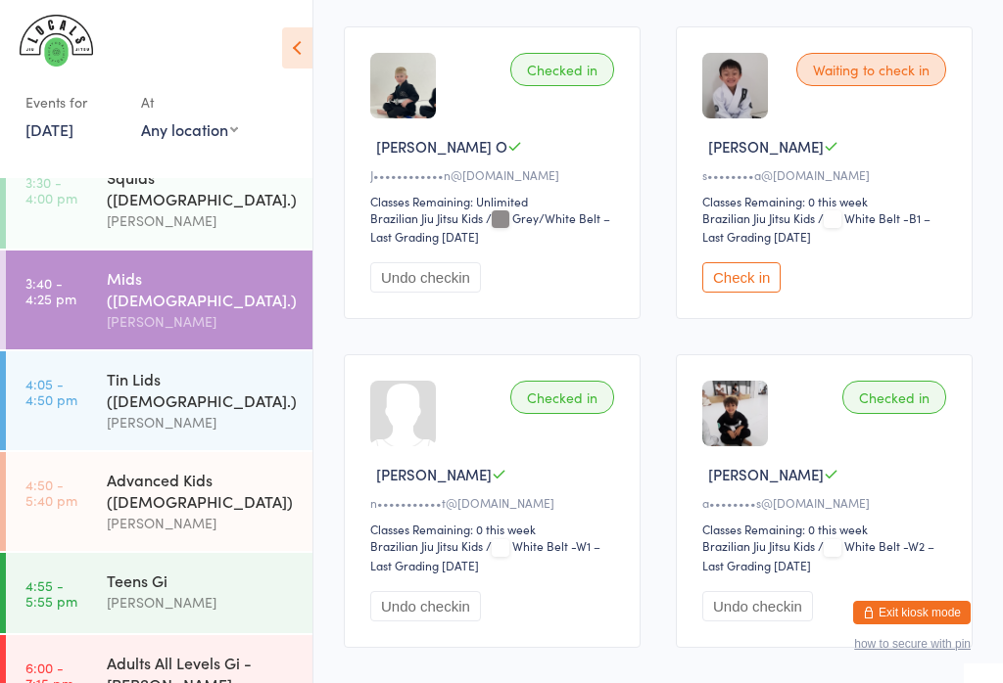
click at [178, 411] on div "[PERSON_NAME]" at bounding box center [201, 422] width 189 height 23
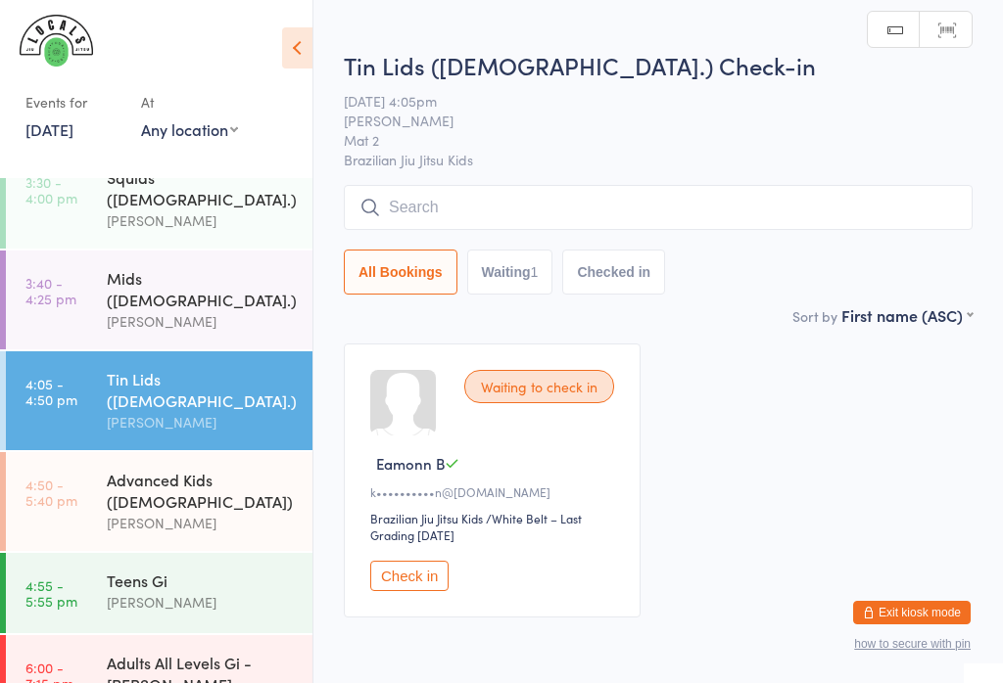
click at [173, 251] on div "Mids ([DEMOGRAPHIC_DATA].) [PERSON_NAME]" at bounding box center [210, 300] width 206 height 99
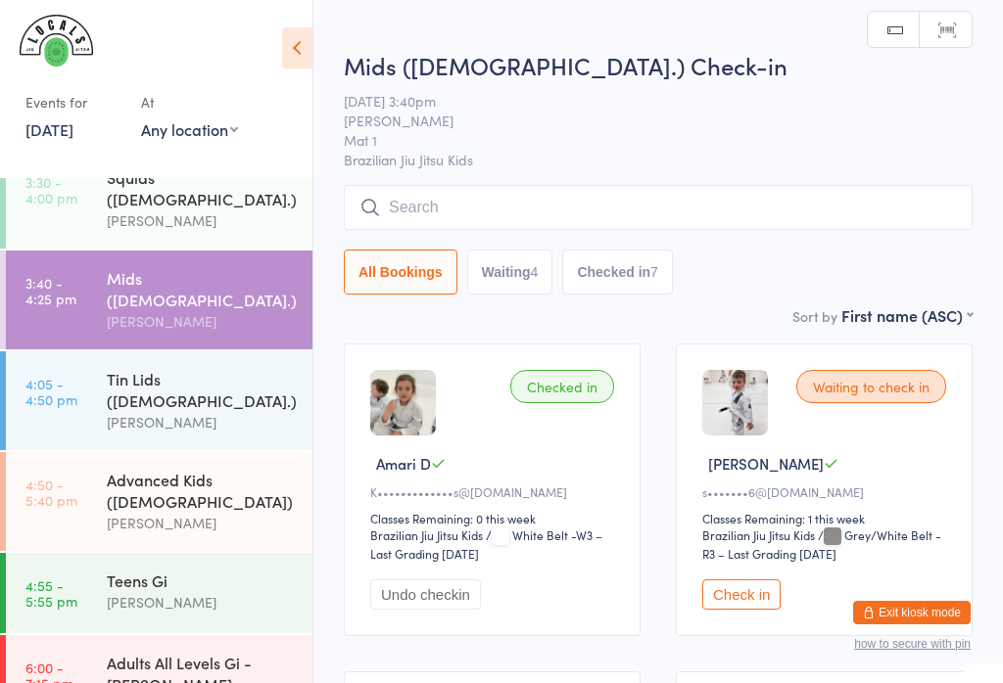
click at [702, 203] on input "search" at bounding box center [658, 207] width 629 height 45
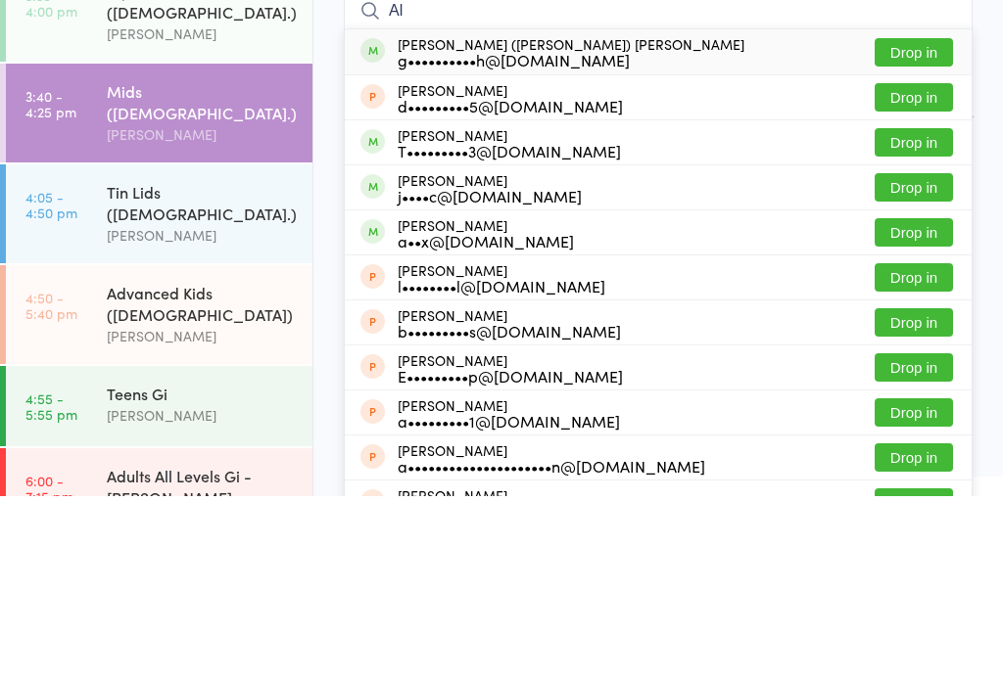
type input "Al"
click at [886, 315] on button "Drop in" at bounding box center [913, 329] width 78 height 28
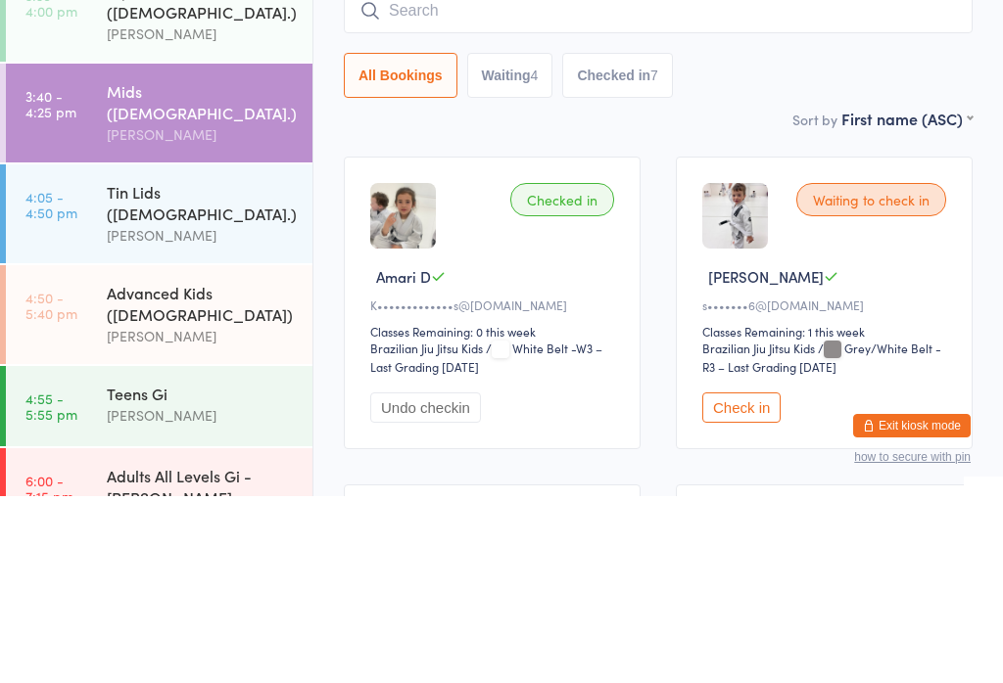
scroll to position [187, 0]
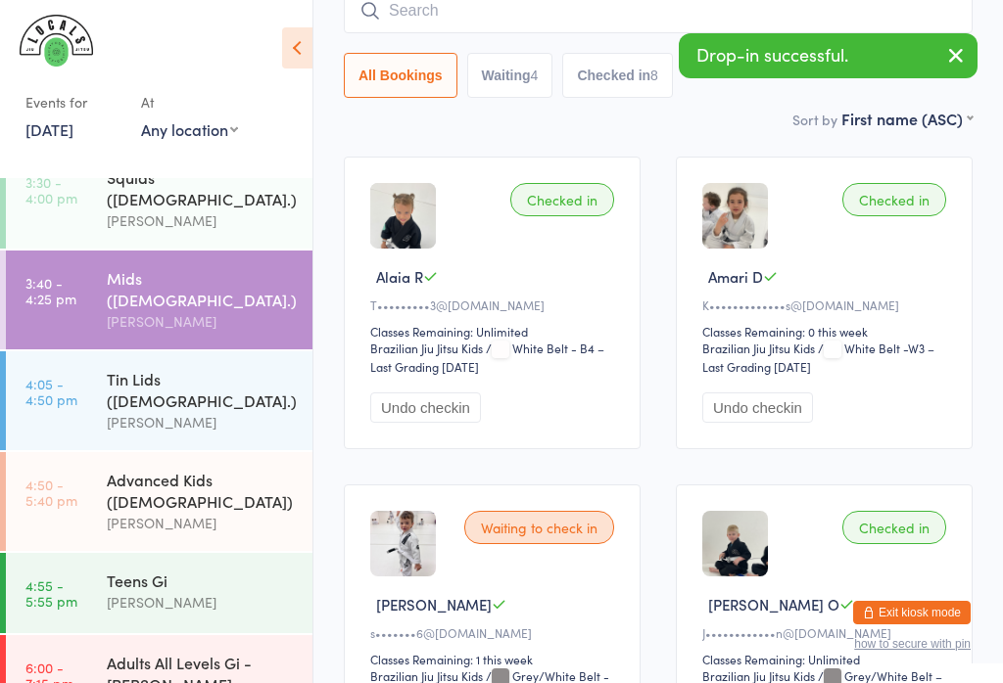
click at [223, 469] on div "Advanced Kids ([DEMOGRAPHIC_DATA])" at bounding box center [201, 490] width 189 height 43
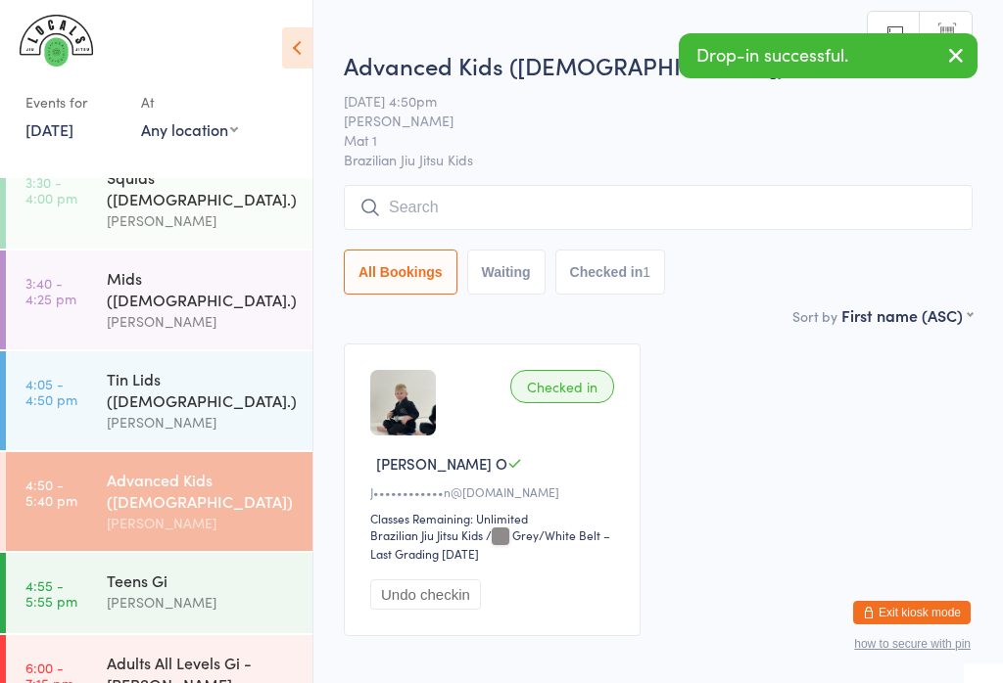
click at [676, 216] on input "search" at bounding box center [658, 207] width 629 height 45
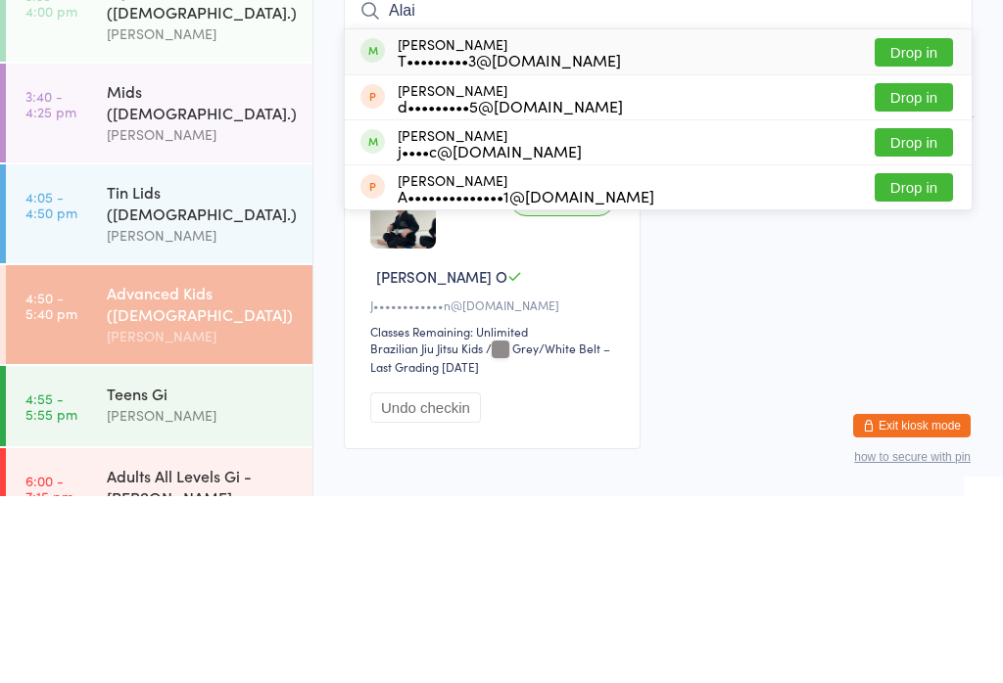
type input "Alai"
click at [926, 225] on button "Drop in" at bounding box center [913, 239] width 78 height 28
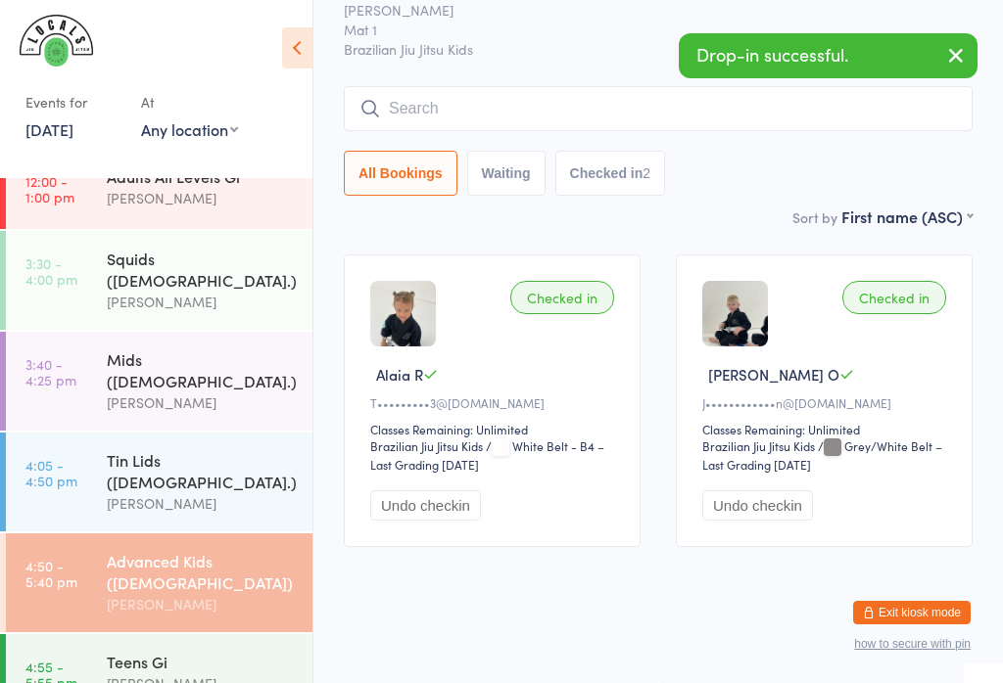
scroll to position [28, 0]
click at [193, 259] on div "Squids ([DEMOGRAPHIC_DATA].)" at bounding box center [201, 270] width 189 height 43
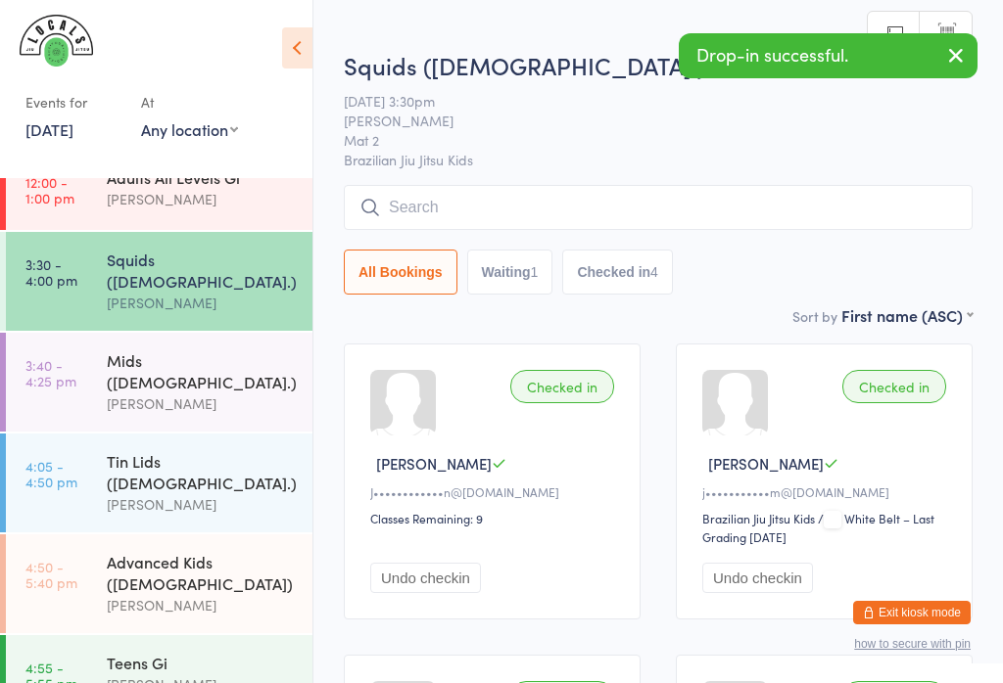
click at [660, 208] on input "search" at bounding box center [658, 207] width 629 height 45
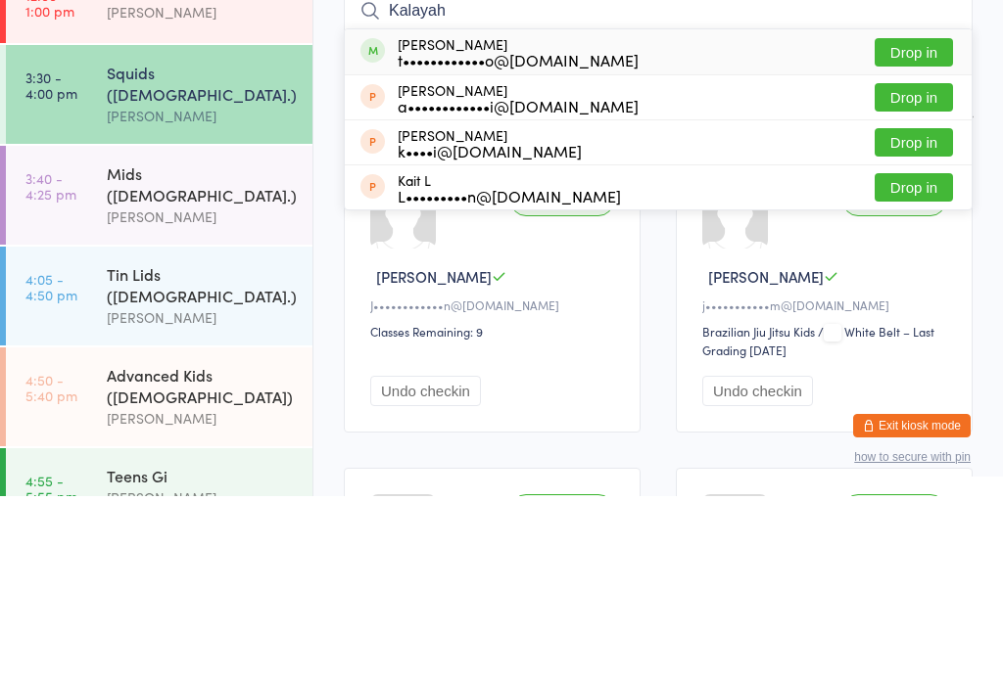
type input "Kalayah"
click at [925, 225] on button "Drop in" at bounding box center [913, 239] width 78 height 28
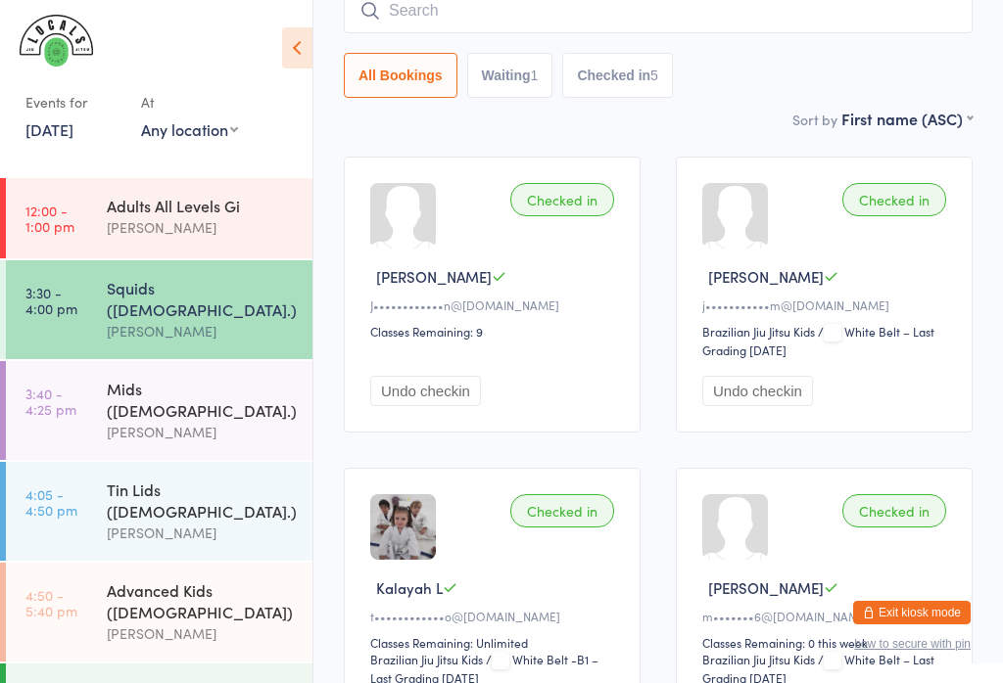
click at [347, 482] on div "Checked in Kalayah L t••••••••••••o@[DOMAIN_NAME] Classes Remaining: Unlimited …" at bounding box center [492, 614] width 297 height 293
click at [309, 564] on div "Advanced Kids ([DEMOGRAPHIC_DATA]) [PERSON_NAME]" at bounding box center [210, 612] width 206 height 99
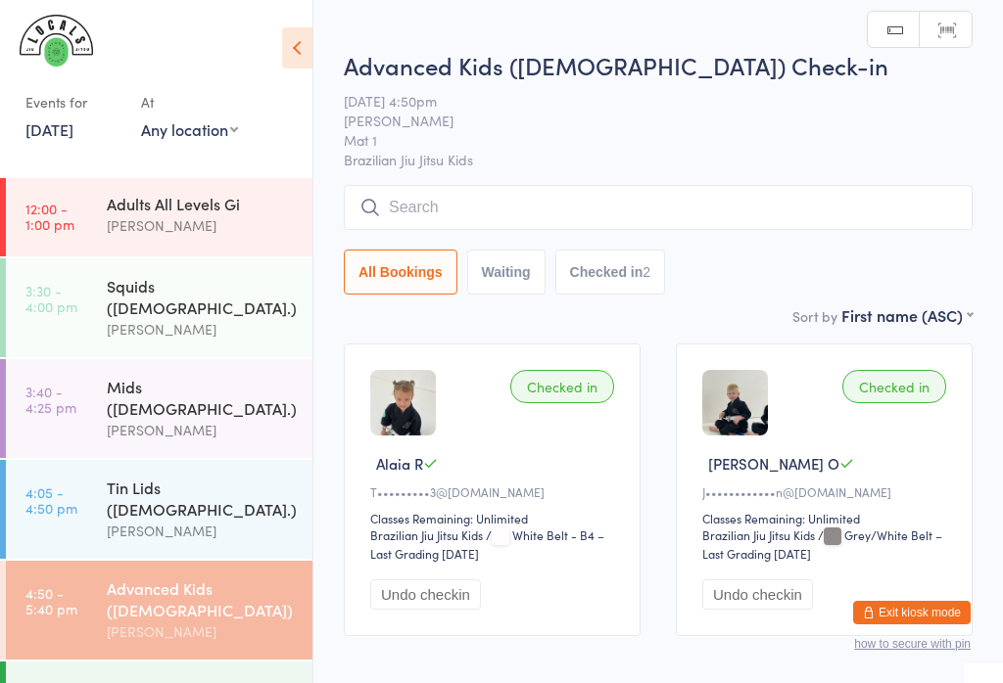
scroll to position [3, 0]
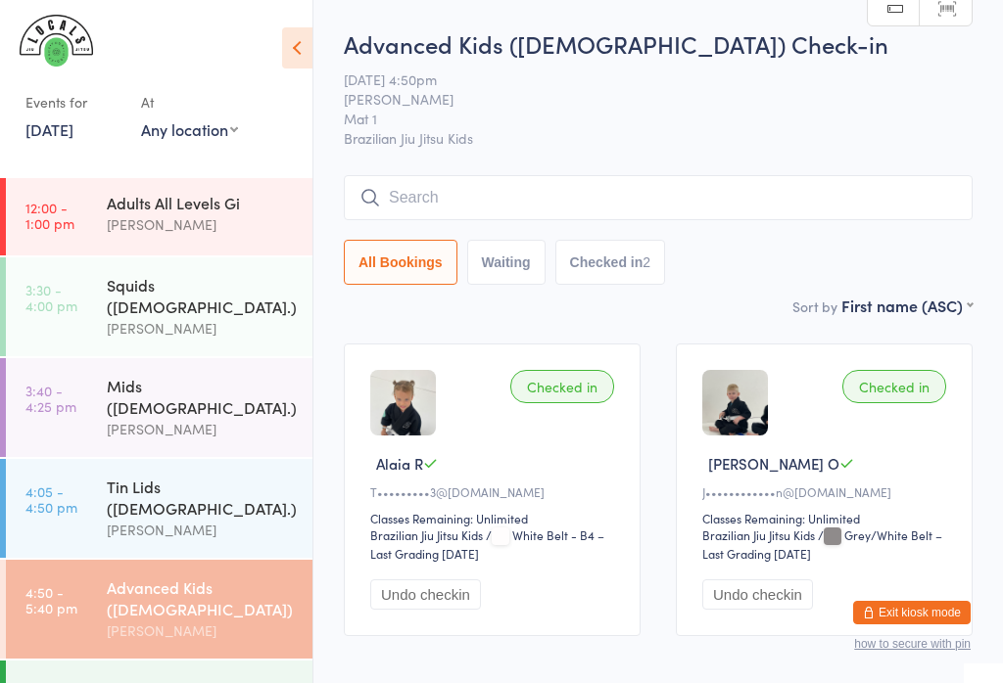
click at [205, 379] on div "Mids ([DEMOGRAPHIC_DATA].)" at bounding box center [201, 396] width 189 height 43
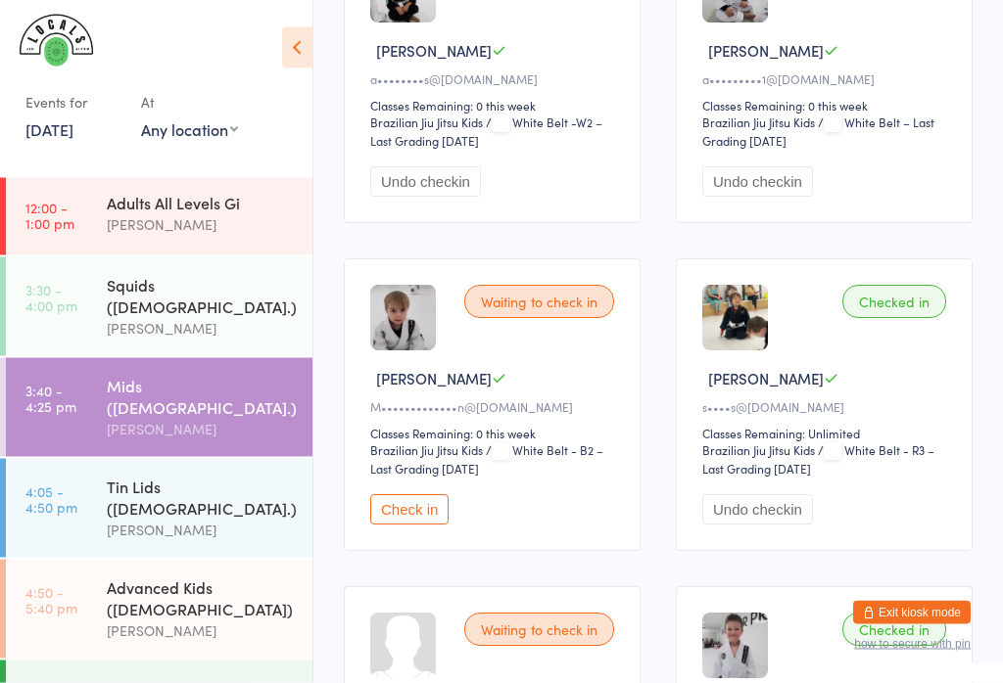
scroll to position [1400, 0]
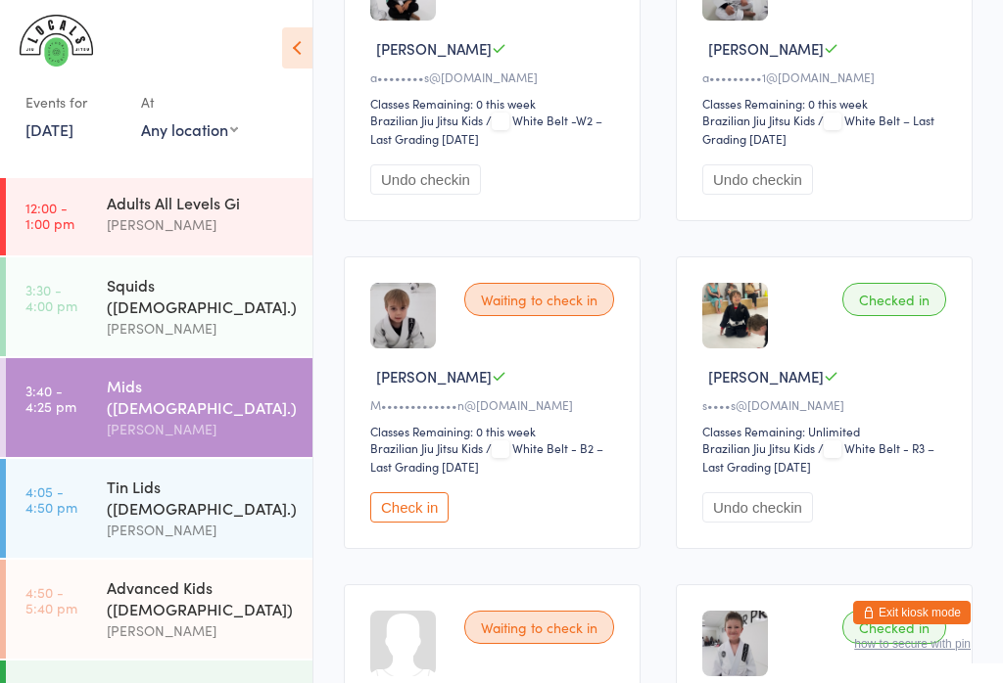
click at [414, 523] on button "Check in" at bounding box center [409, 507] width 78 height 30
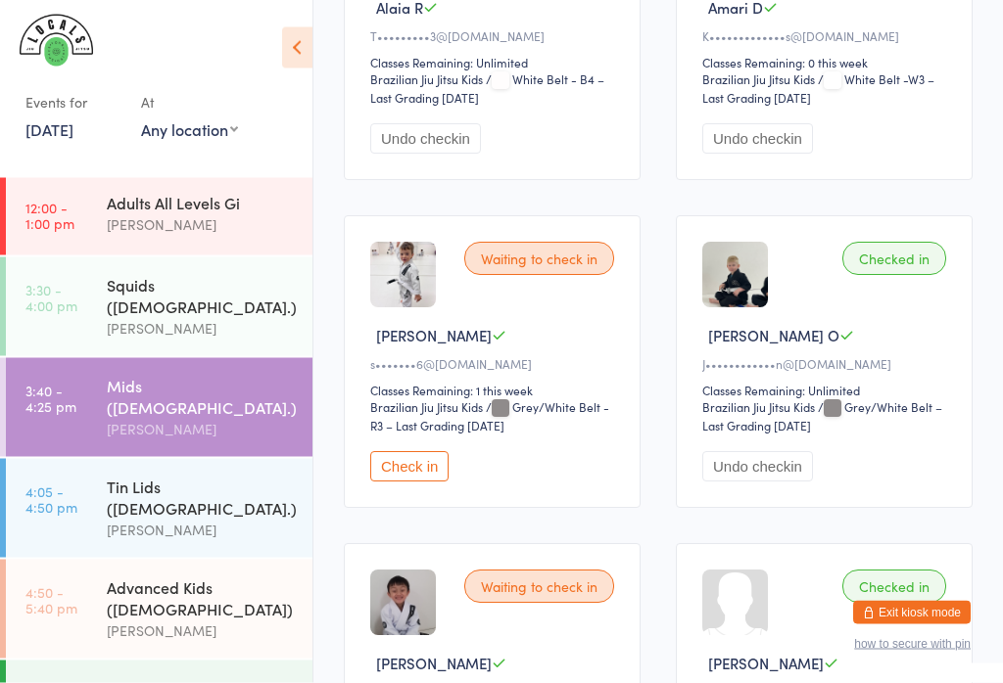
scroll to position [465, 0]
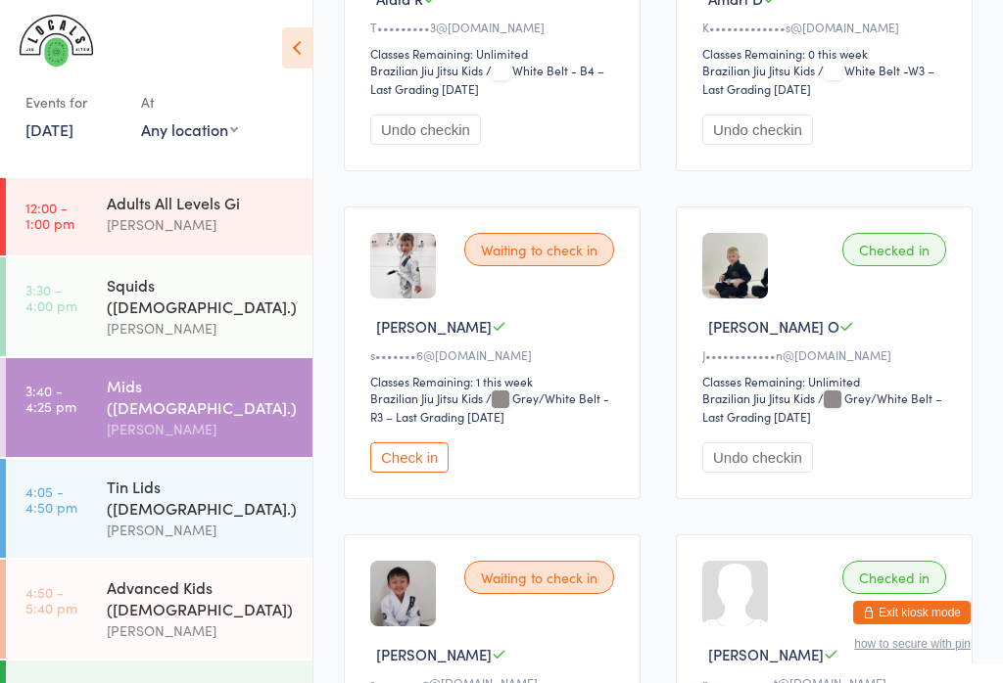
click at [414, 470] on button "Check in" at bounding box center [409, 458] width 78 height 30
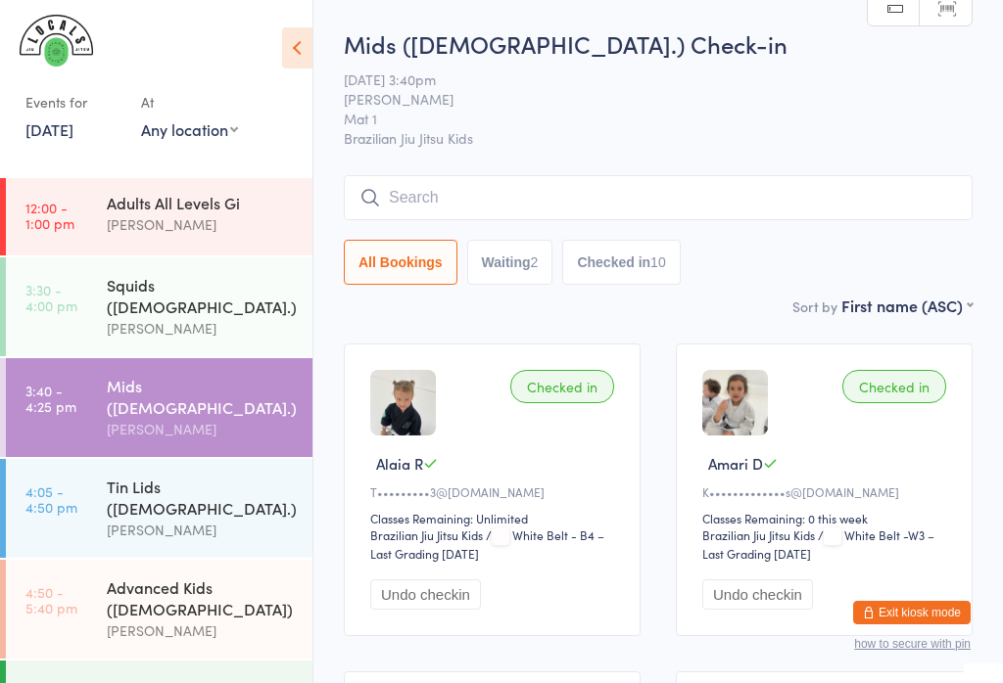
click at [492, 192] on input "search" at bounding box center [658, 197] width 629 height 45
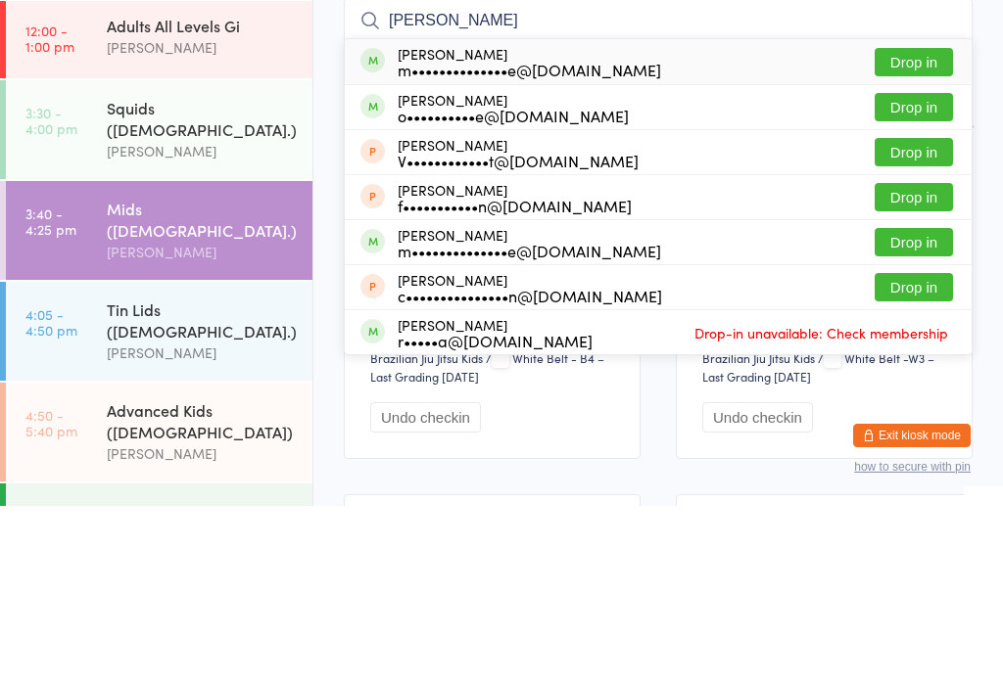
type input "[PERSON_NAME]"
click at [927, 225] on button "Drop in" at bounding box center [913, 239] width 78 height 28
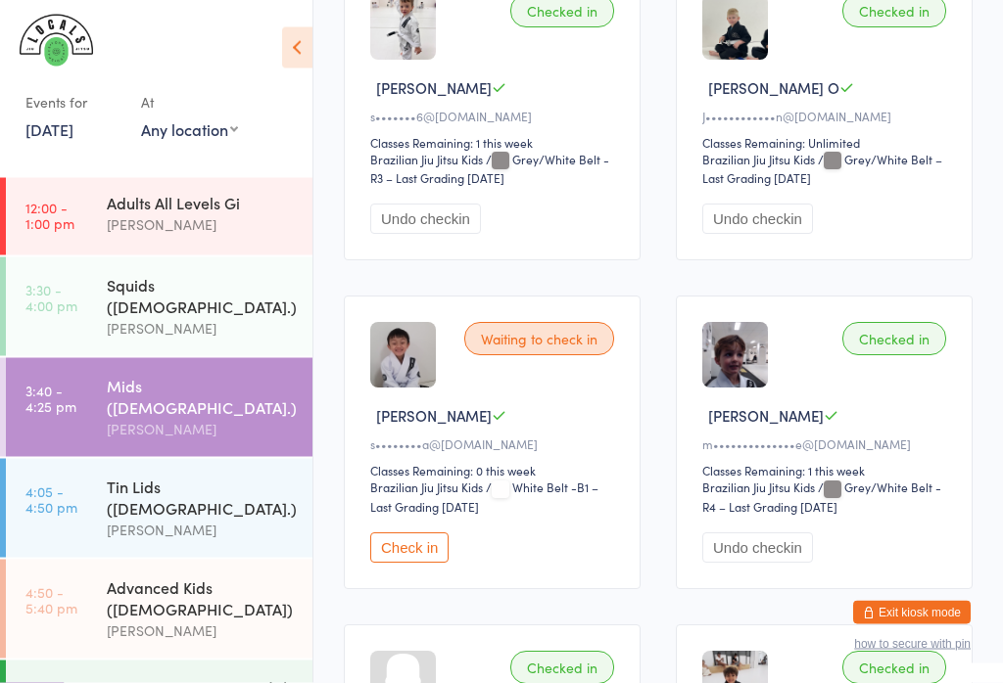
click at [416, 564] on button "Check in" at bounding box center [409, 549] width 78 height 30
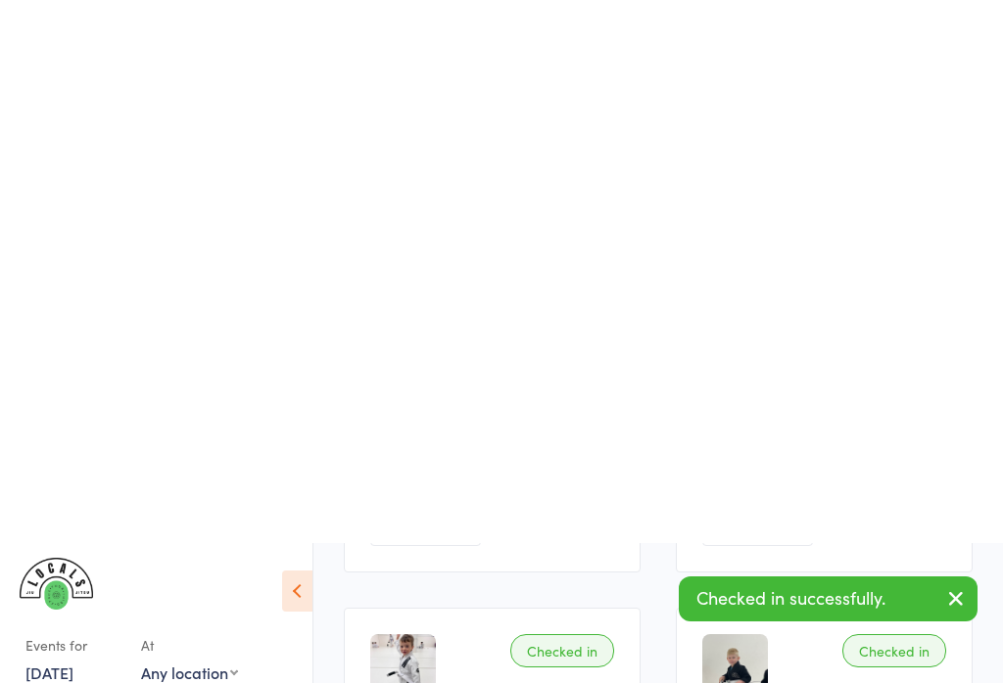
scroll to position [0, 0]
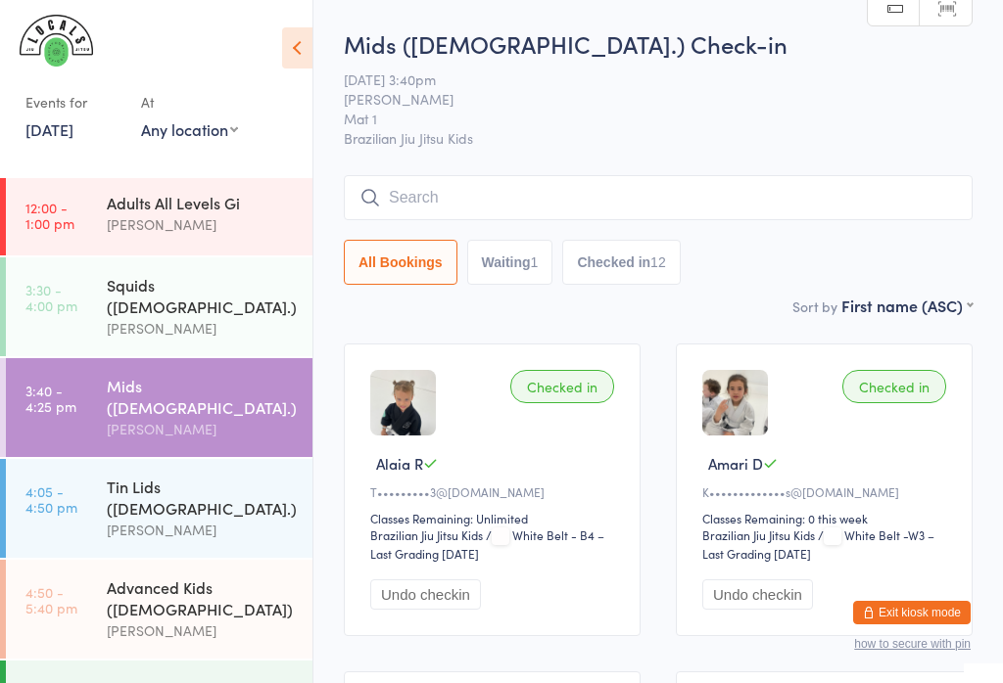
click at [214, 375] on div "Mids ([DEMOGRAPHIC_DATA].)" at bounding box center [201, 396] width 189 height 43
click at [70, 484] on time "4:05 - 4:50 pm" at bounding box center [51, 499] width 52 height 31
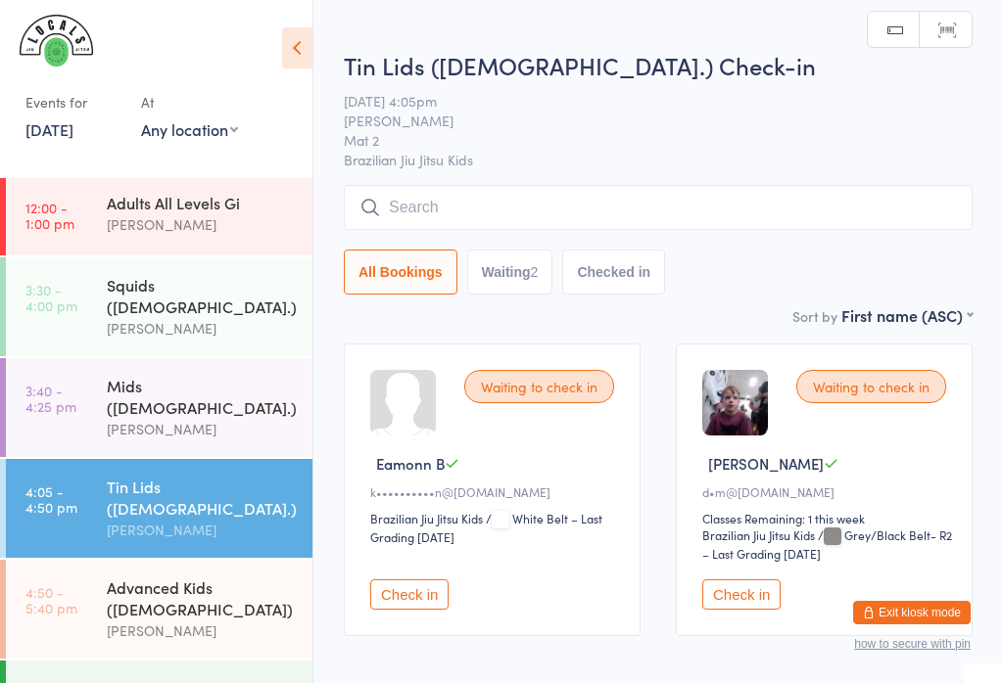
click at [777, 180] on div "Tin Lids ([DEMOGRAPHIC_DATA].) Check-in [DATE] 4:05pm [PERSON_NAME] Mat 2 Brazi…" at bounding box center [658, 177] width 629 height 256
click at [637, 217] on input "search" at bounding box center [658, 207] width 629 height 45
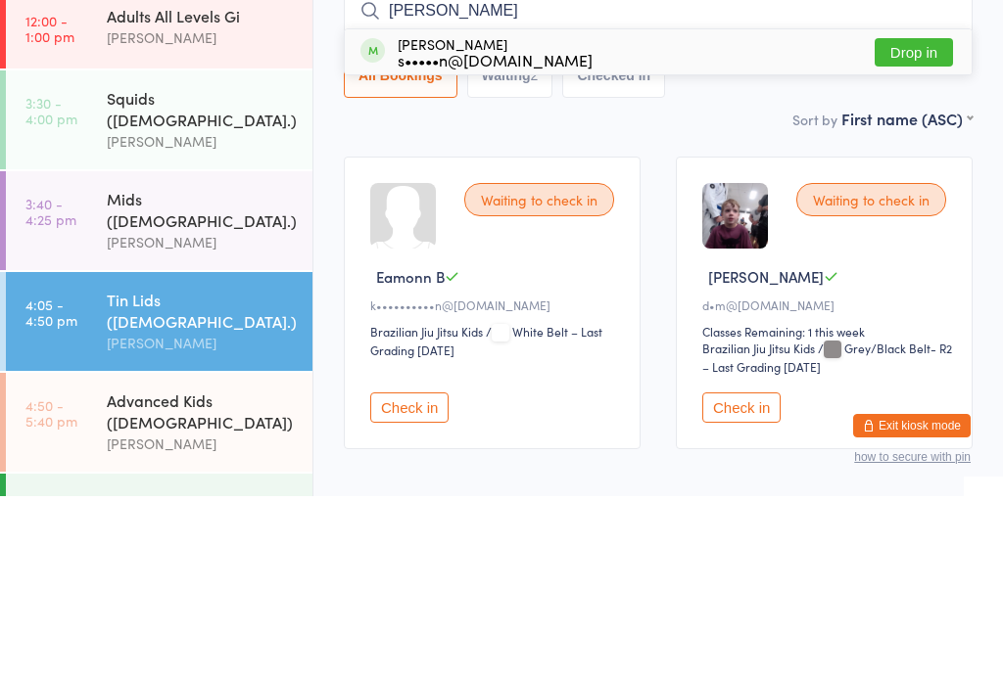
type input "[PERSON_NAME]"
click at [932, 225] on button "Drop in" at bounding box center [913, 239] width 78 height 28
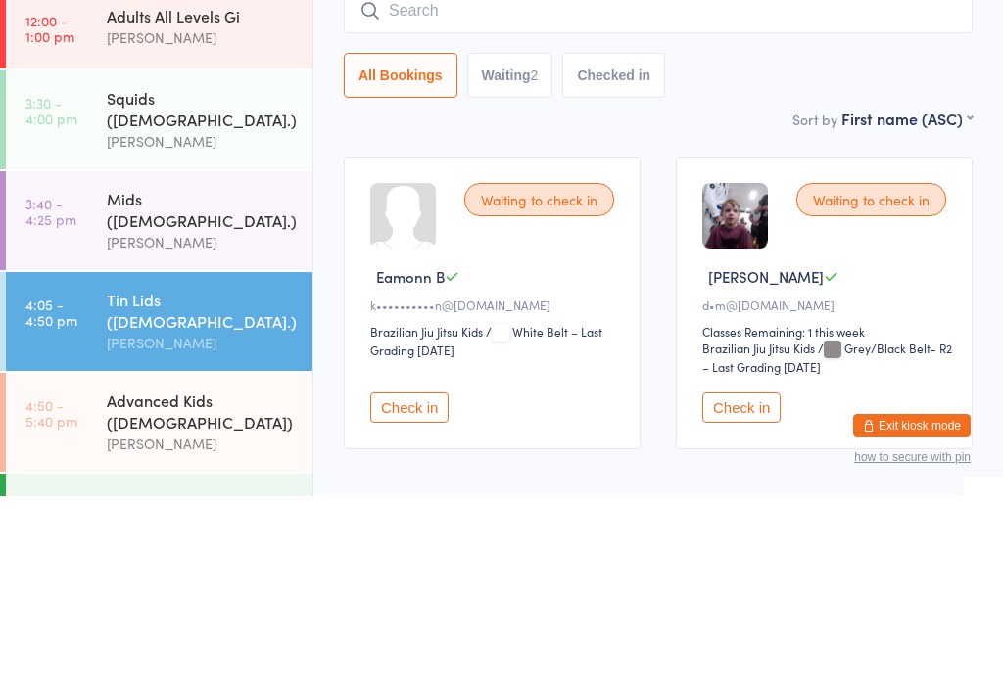
scroll to position [102, 0]
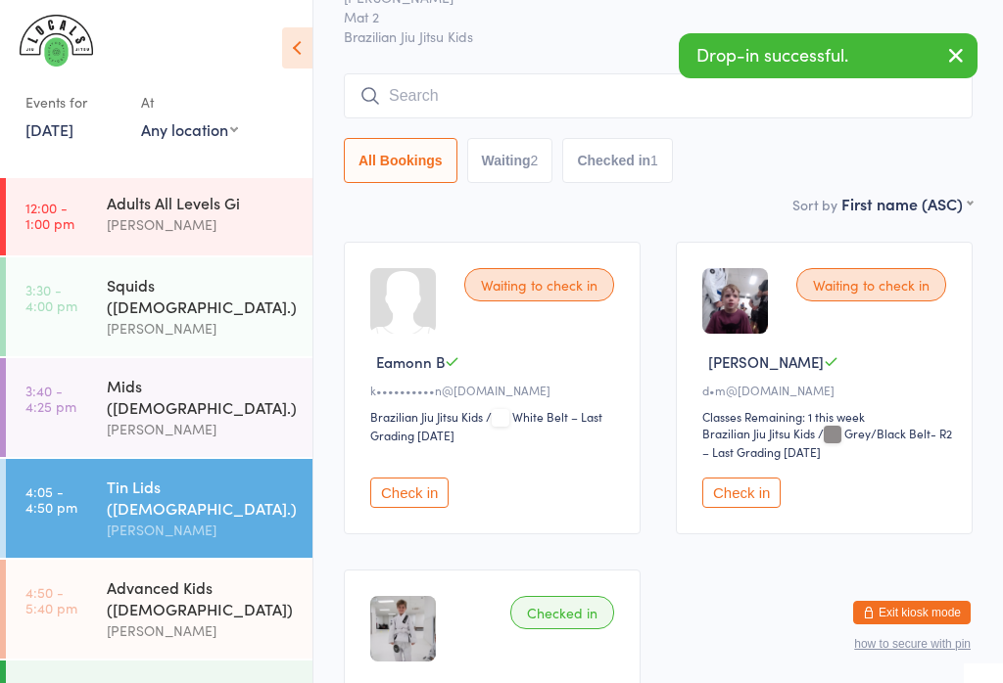
click at [95, 560] on link "4:50 - 5:40 pm Advanced Kids ([DEMOGRAPHIC_DATA]) [PERSON_NAME]" at bounding box center [159, 609] width 306 height 99
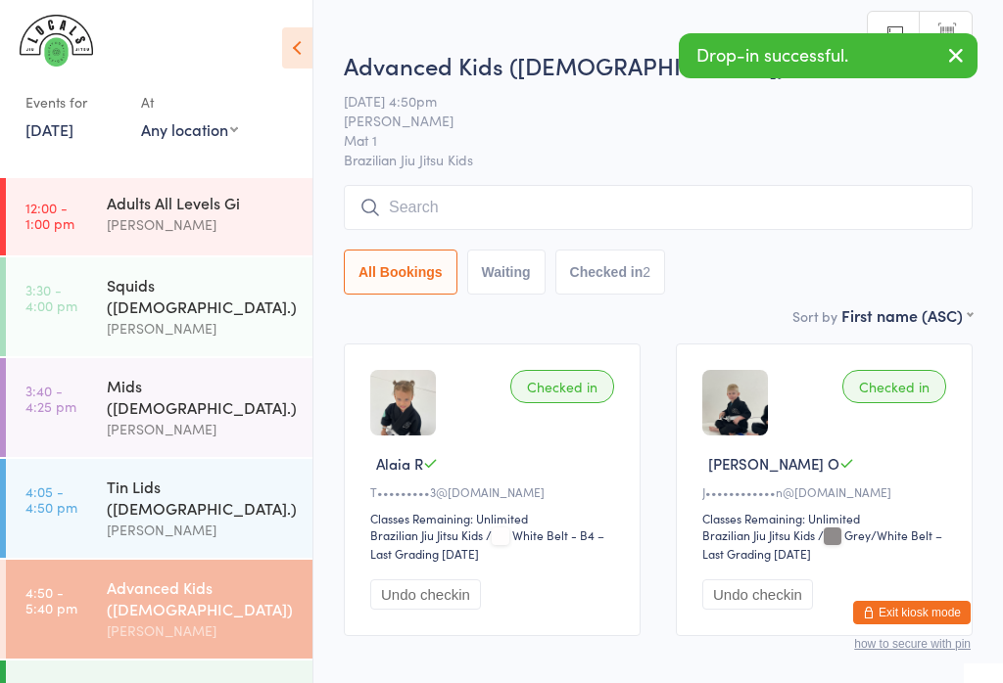
click at [723, 206] on input "search" at bounding box center [658, 207] width 629 height 45
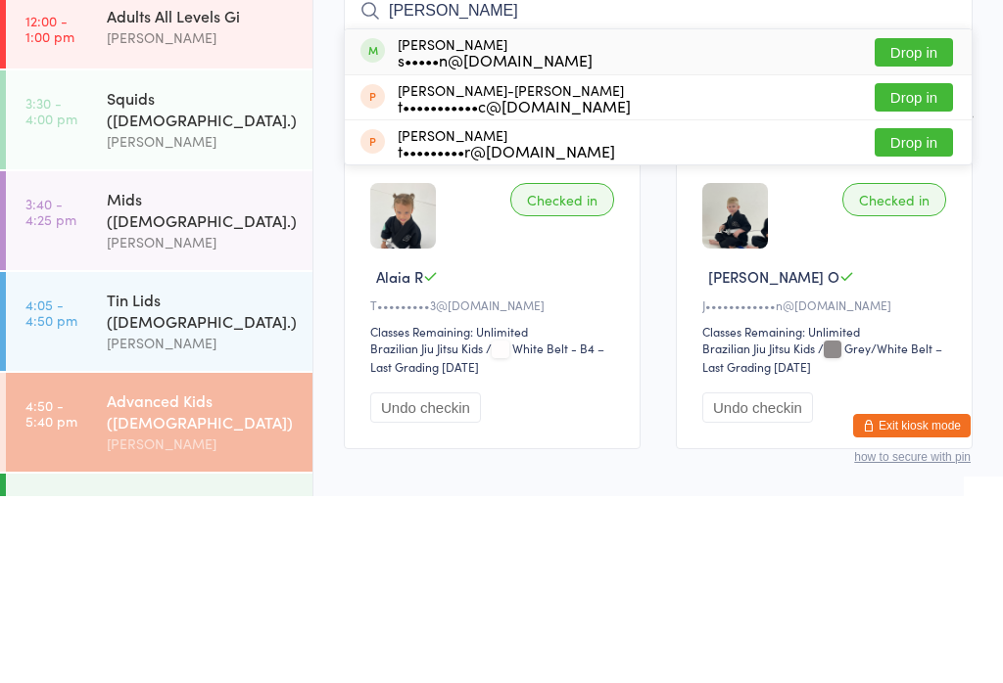
type input "[PERSON_NAME]"
click at [898, 225] on button "Drop in" at bounding box center [913, 239] width 78 height 28
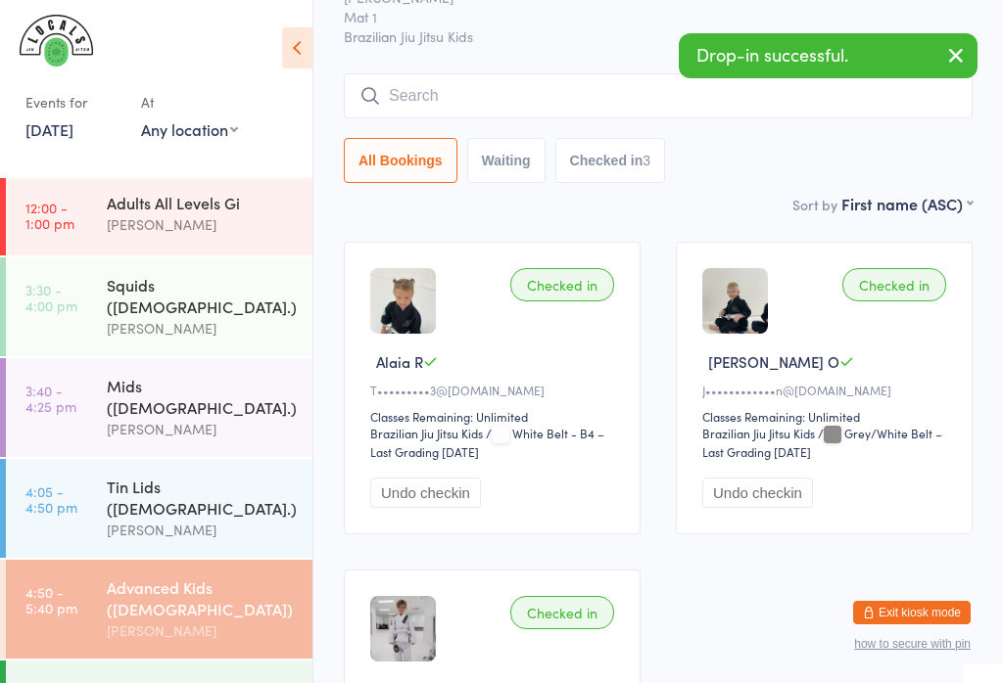
click at [591, 113] on input "search" at bounding box center [658, 95] width 629 height 45
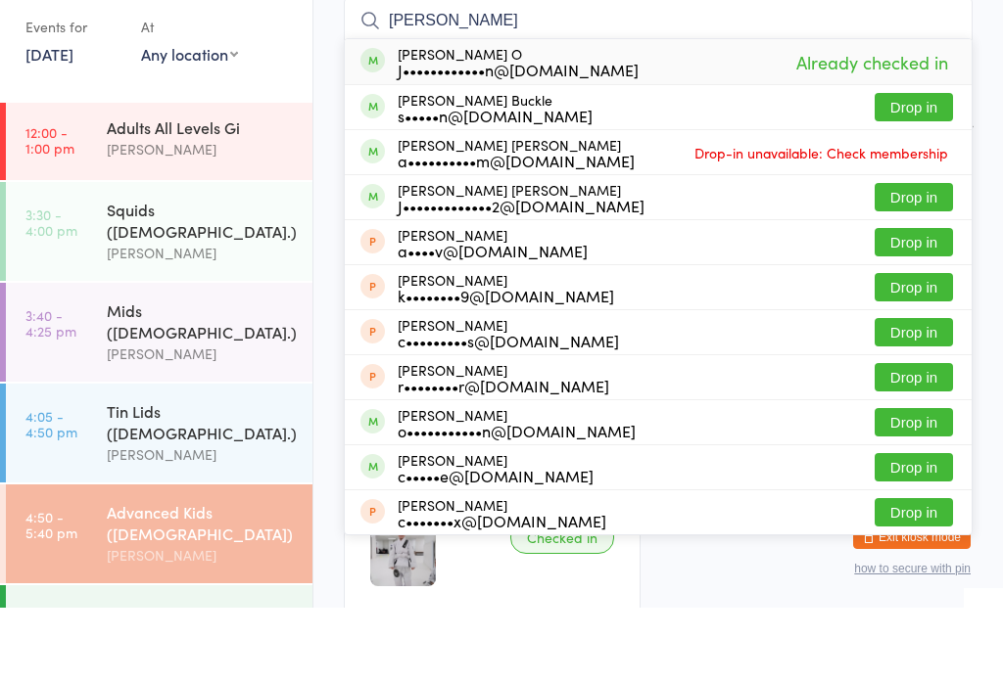
type input "[PERSON_NAME]"
click at [895, 168] on button "Drop in" at bounding box center [913, 182] width 78 height 28
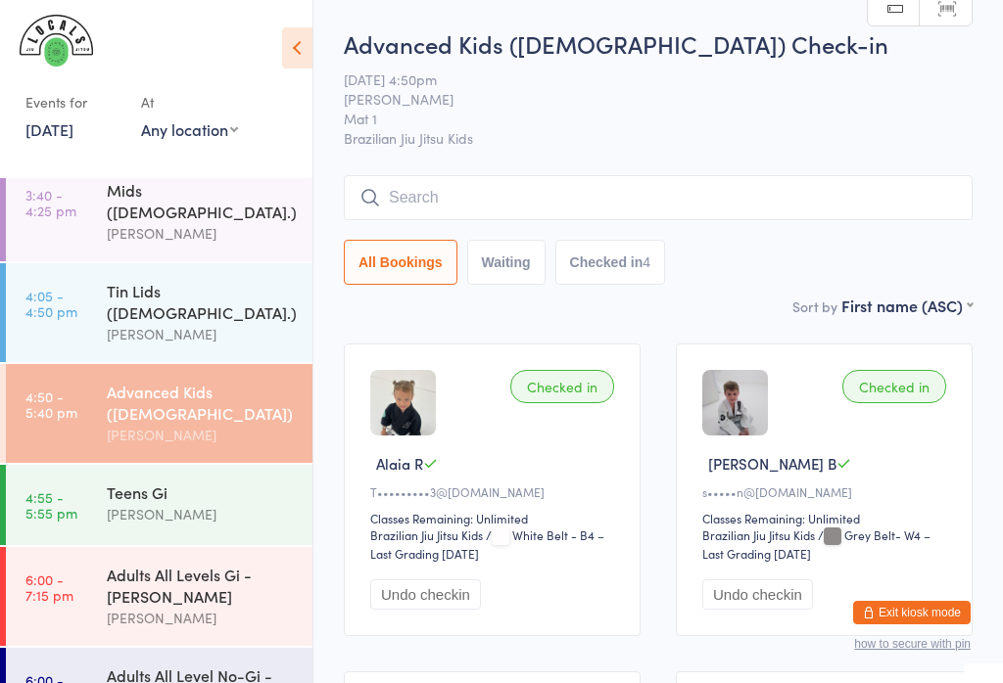
scroll to position [198, 0]
click at [38, 289] on time "4:05 - 4:50 pm" at bounding box center [51, 304] width 52 height 31
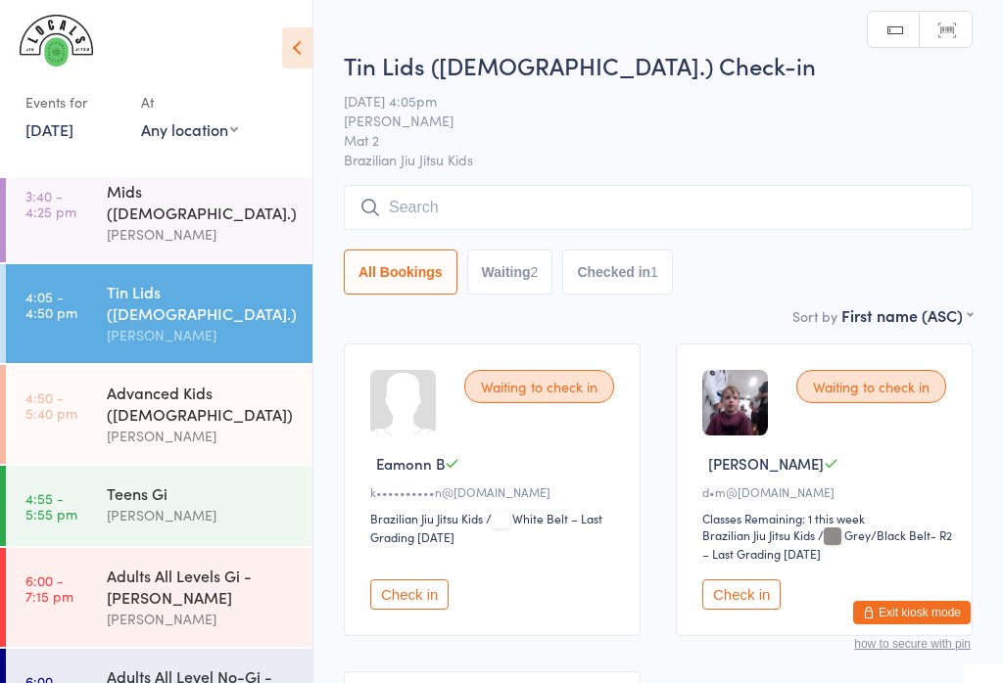
click at [733, 204] on input "search" at bounding box center [658, 207] width 629 height 45
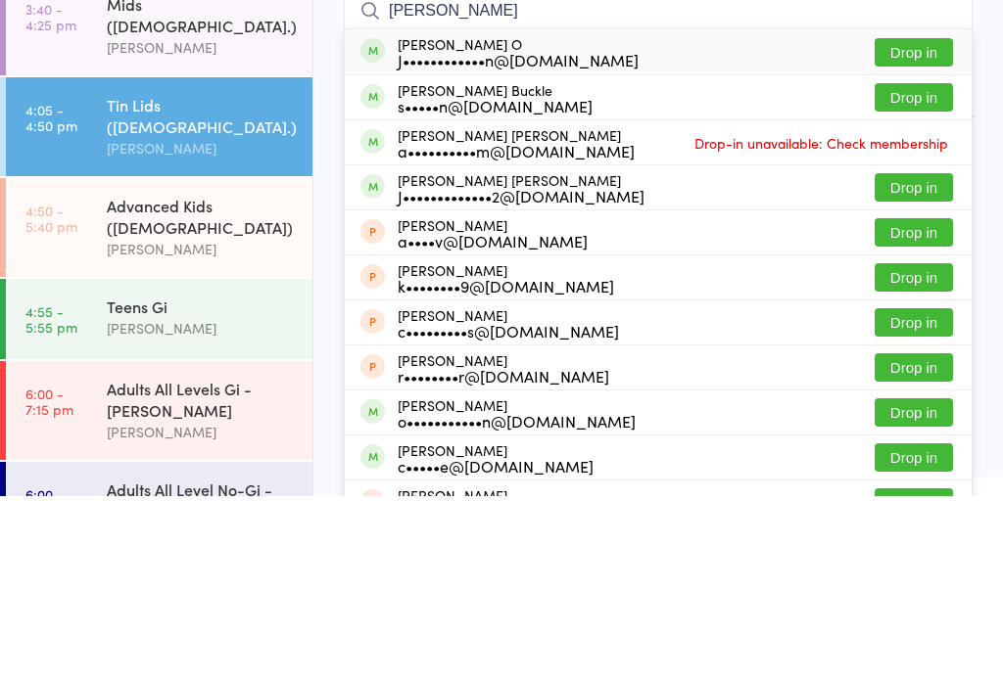
type input "[PERSON_NAME]"
click at [890, 270] on button "Drop in" at bounding box center [913, 284] width 78 height 28
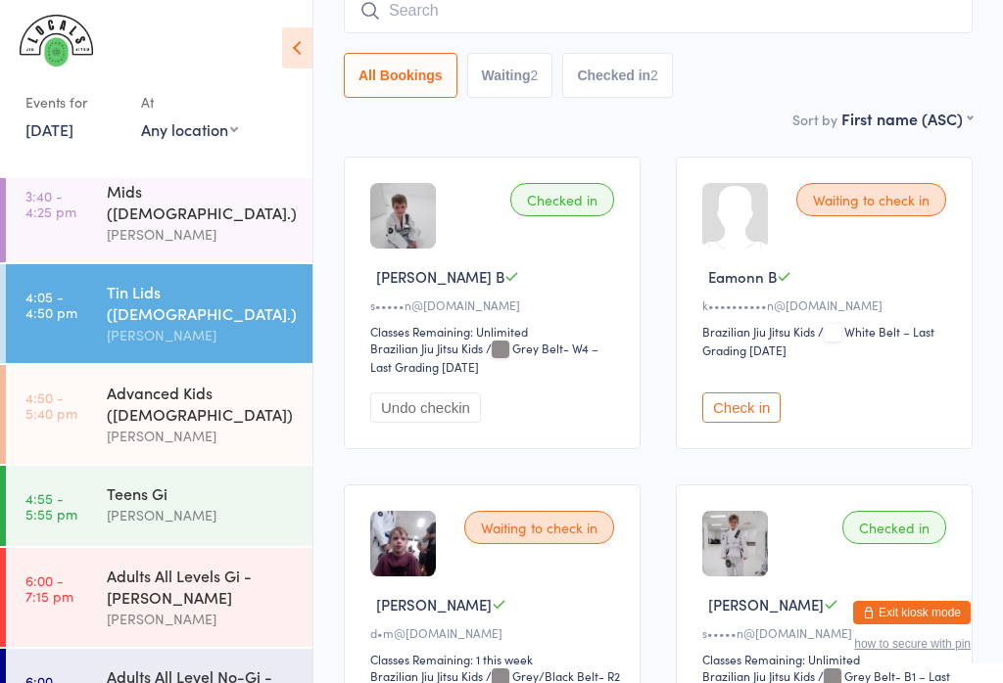
click at [481, 6] on input "search" at bounding box center [658, 10] width 629 height 45
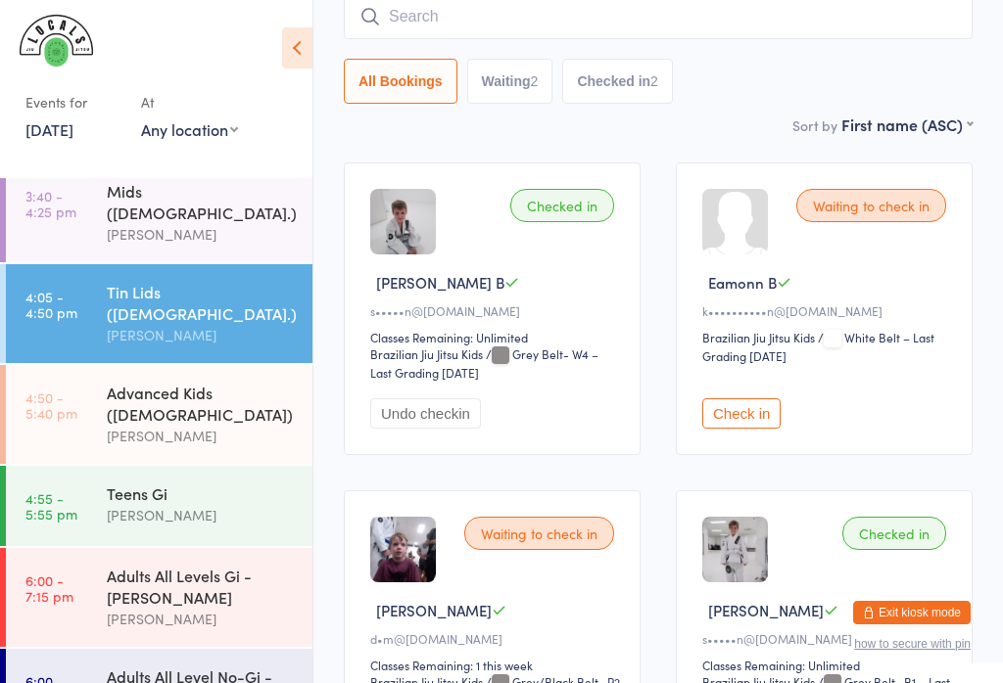
scroll to position [177, 0]
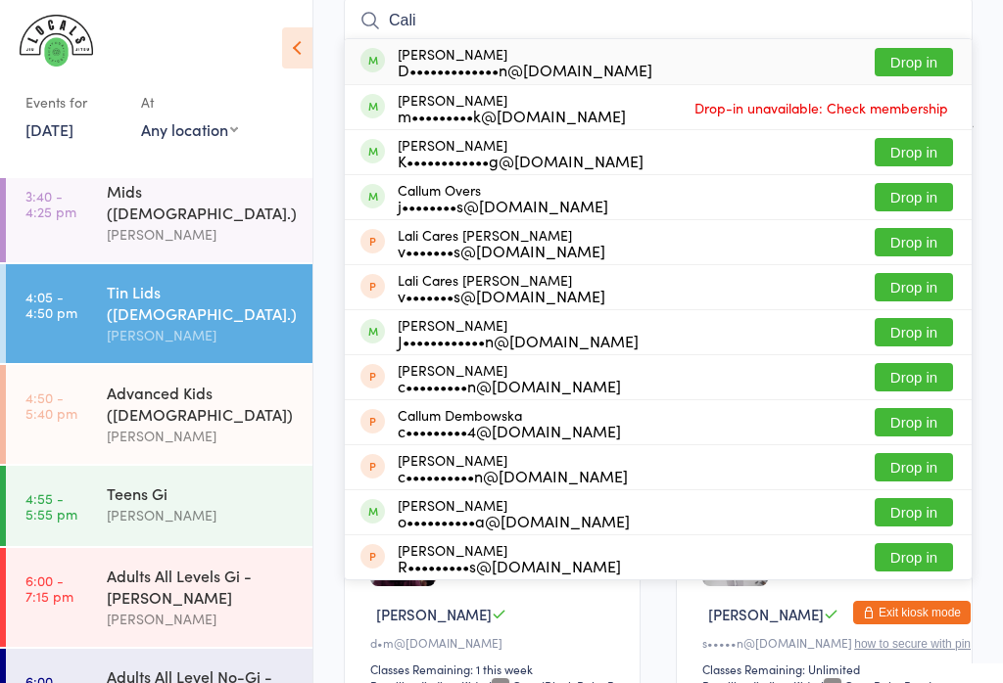
type input "Cali"
click at [904, 48] on button "Drop in" at bounding box center [913, 62] width 78 height 28
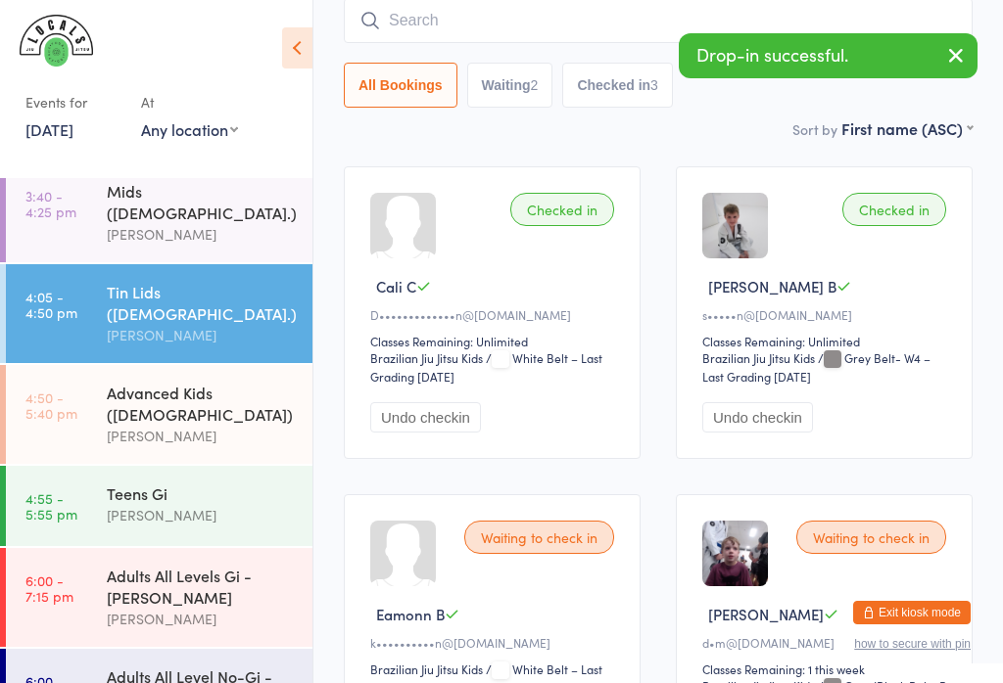
click at [502, 12] on input "search" at bounding box center [658, 20] width 629 height 45
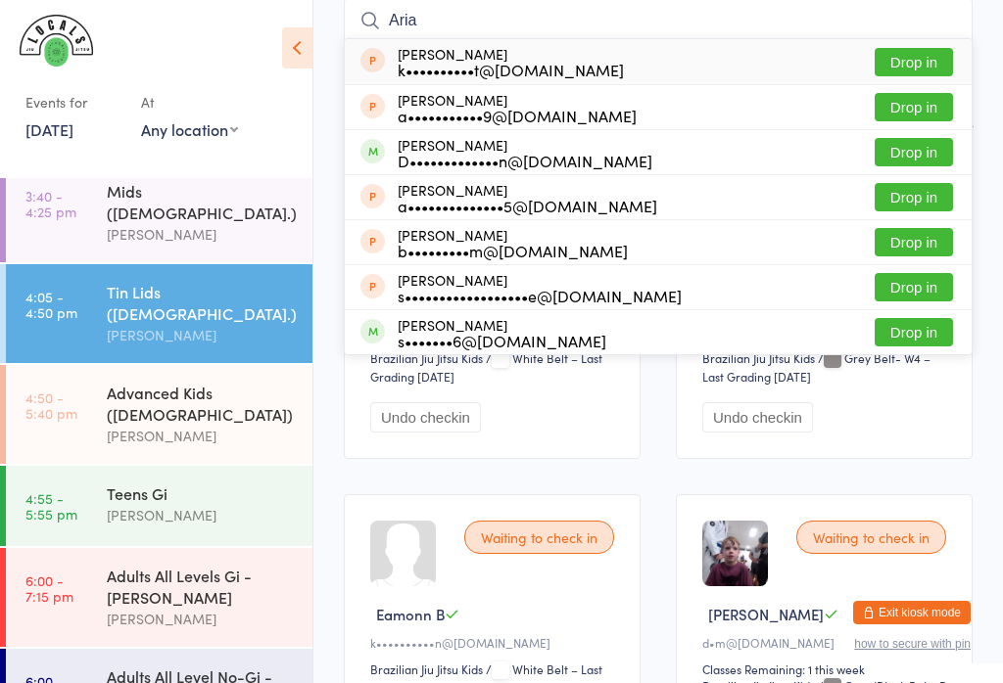
type input "Aria"
click at [885, 151] on button "Drop in" at bounding box center [913, 152] width 78 height 28
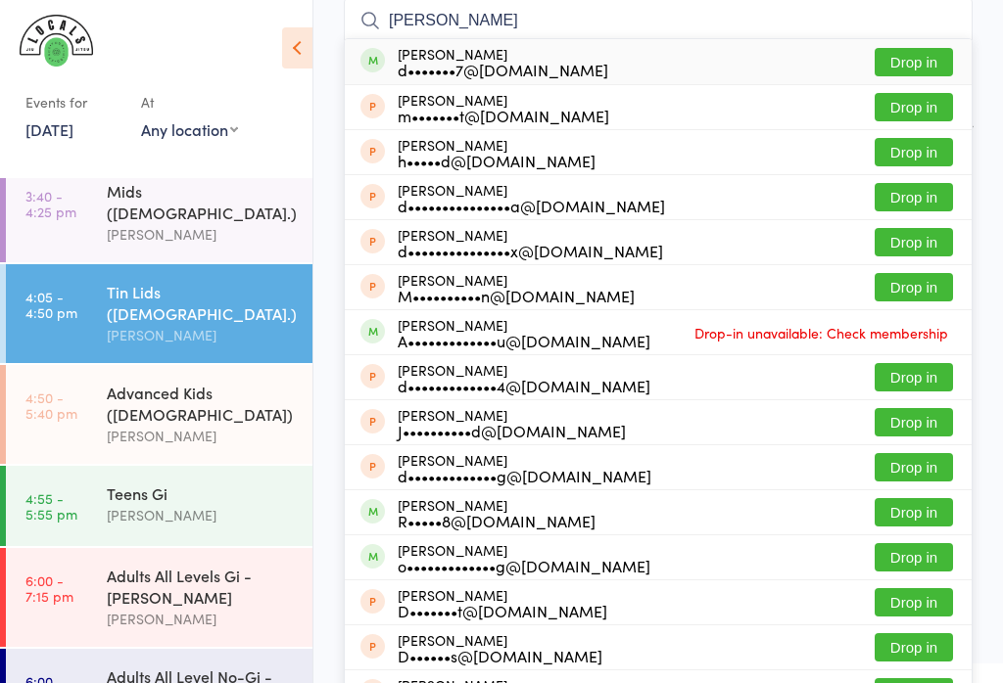
type input "Daniella"
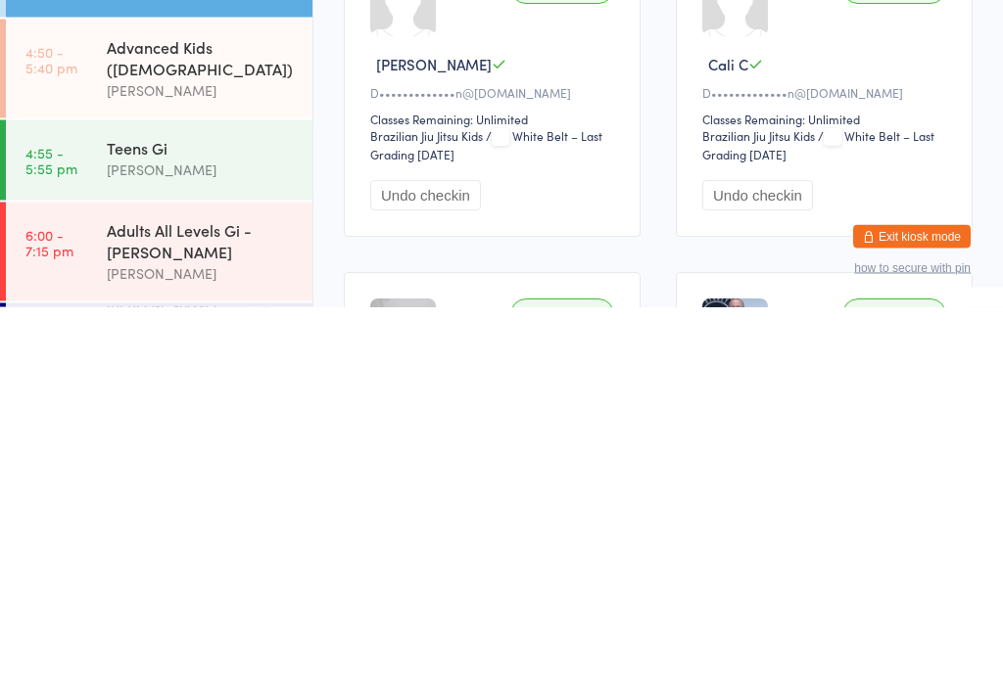
scroll to position [21, 0]
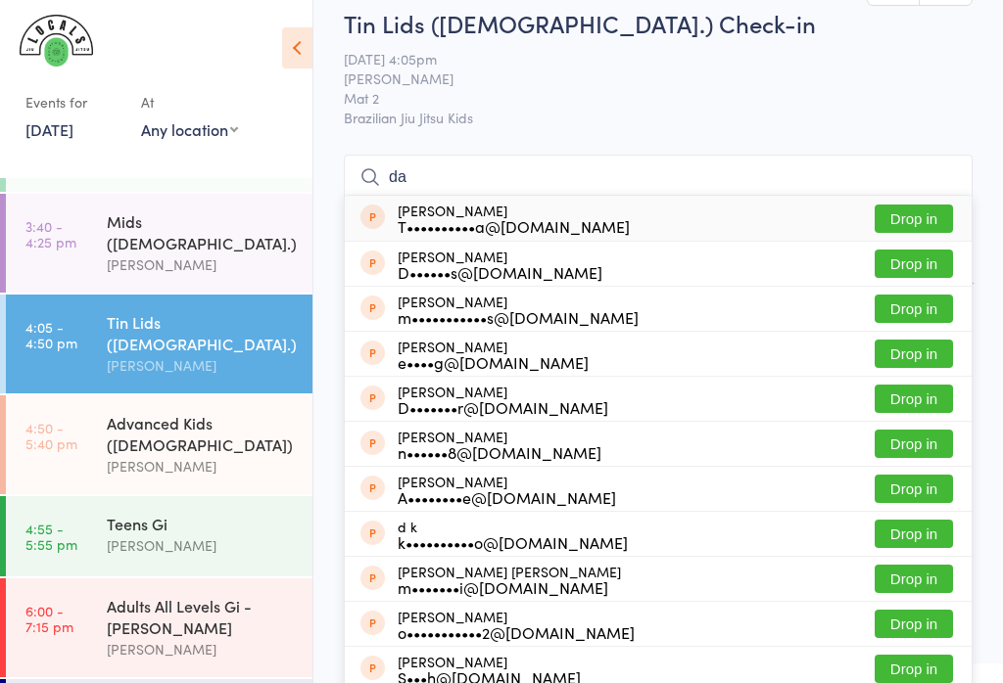
click at [456, 73] on span "[PERSON_NAME]" at bounding box center [643, 79] width 598 height 20
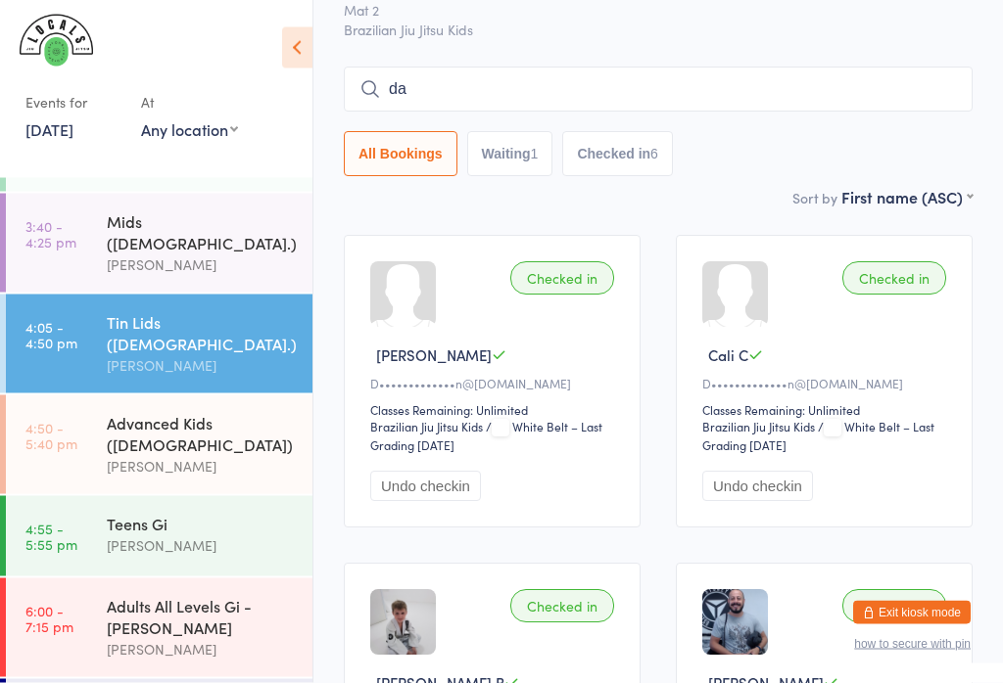
scroll to position [0, 0]
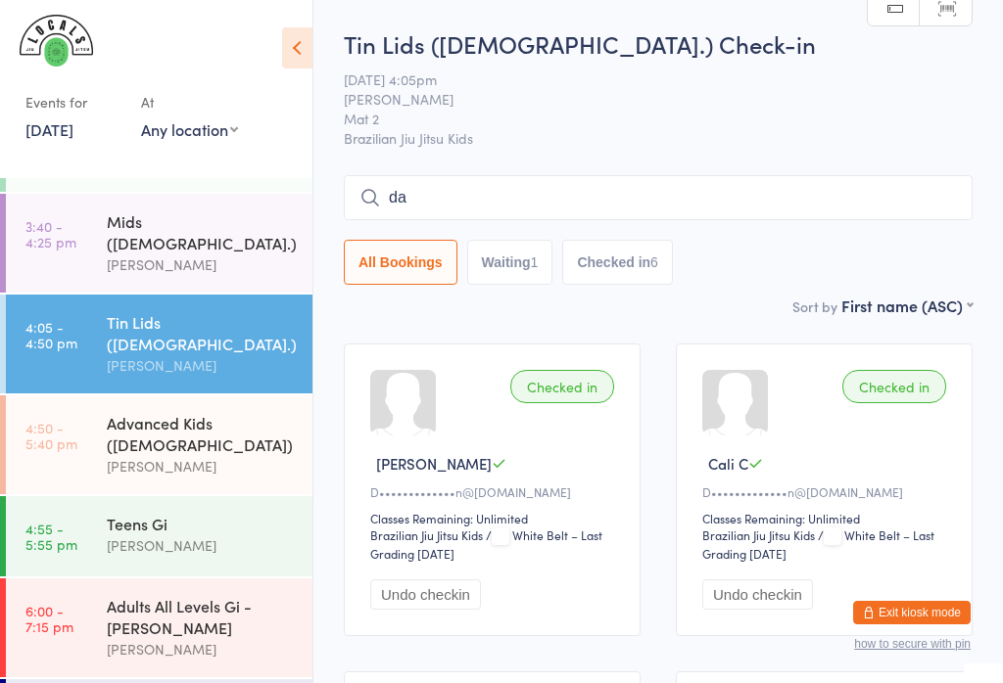
click at [431, 196] on input "da" at bounding box center [658, 197] width 629 height 45
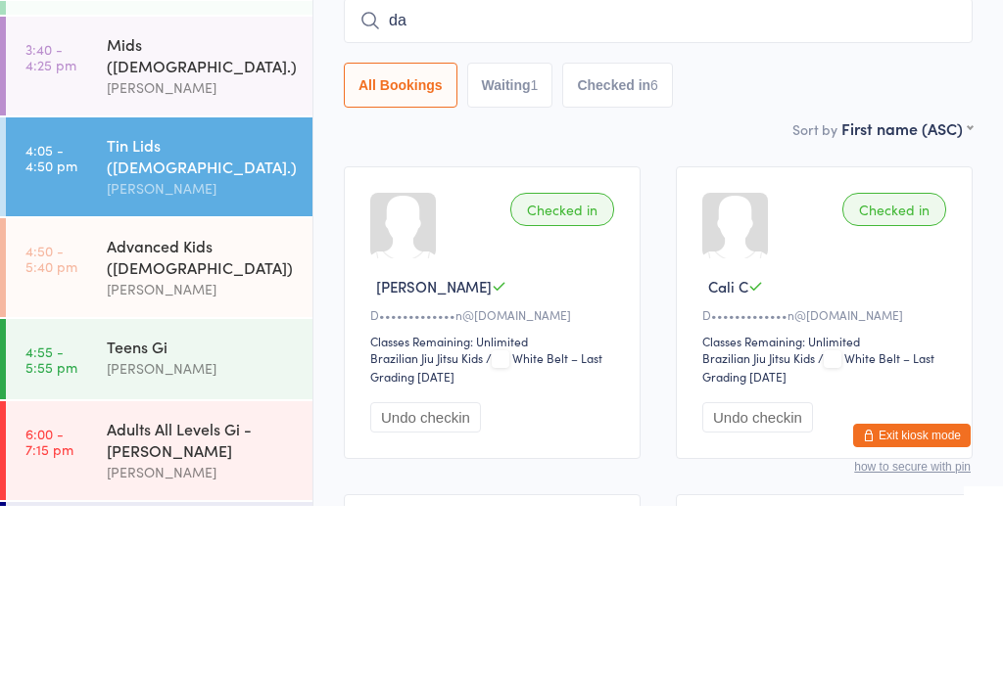
type input "d"
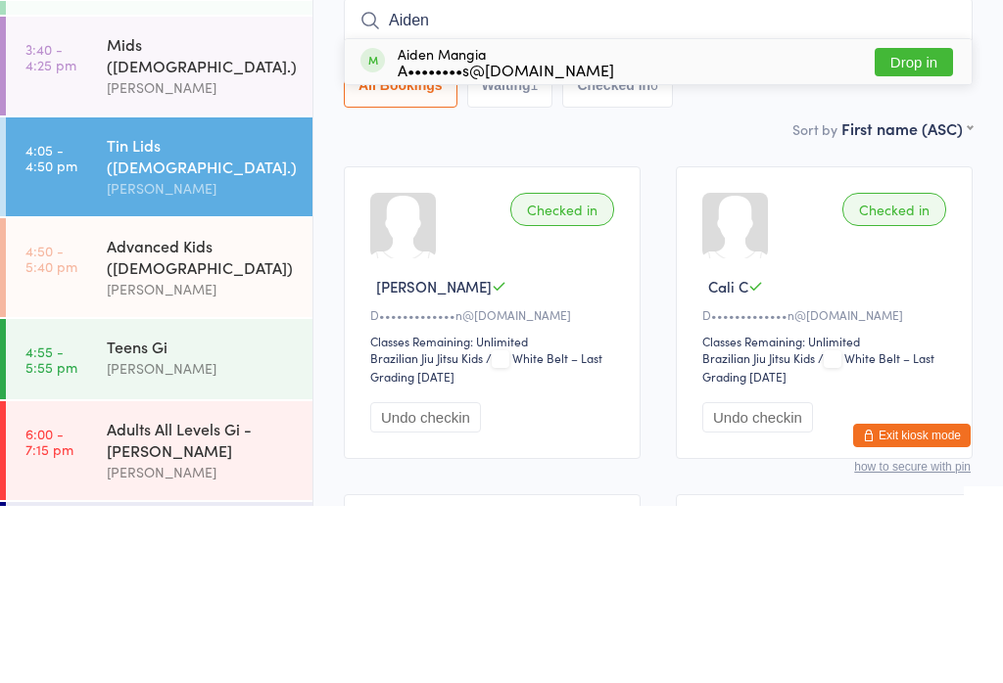
type input "Aiden"
click at [914, 225] on button "Drop in" at bounding box center [913, 239] width 78 height 28
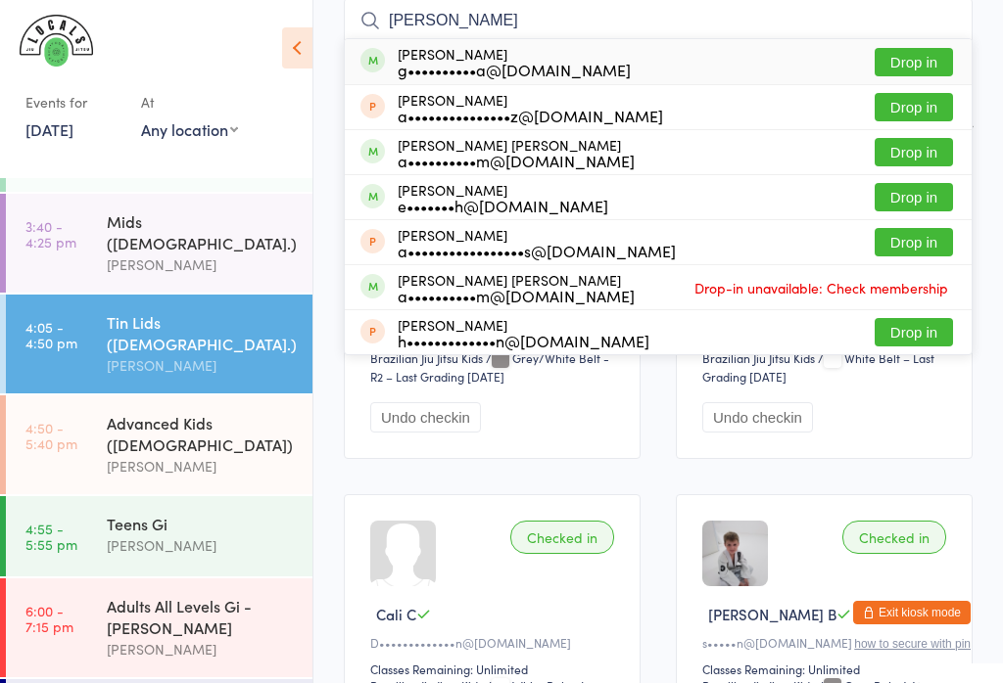
type input "[PERSON_NAME]"
click at [920, 58] on button "Drop in" at bounding box center [913, 62] width 78 height 28
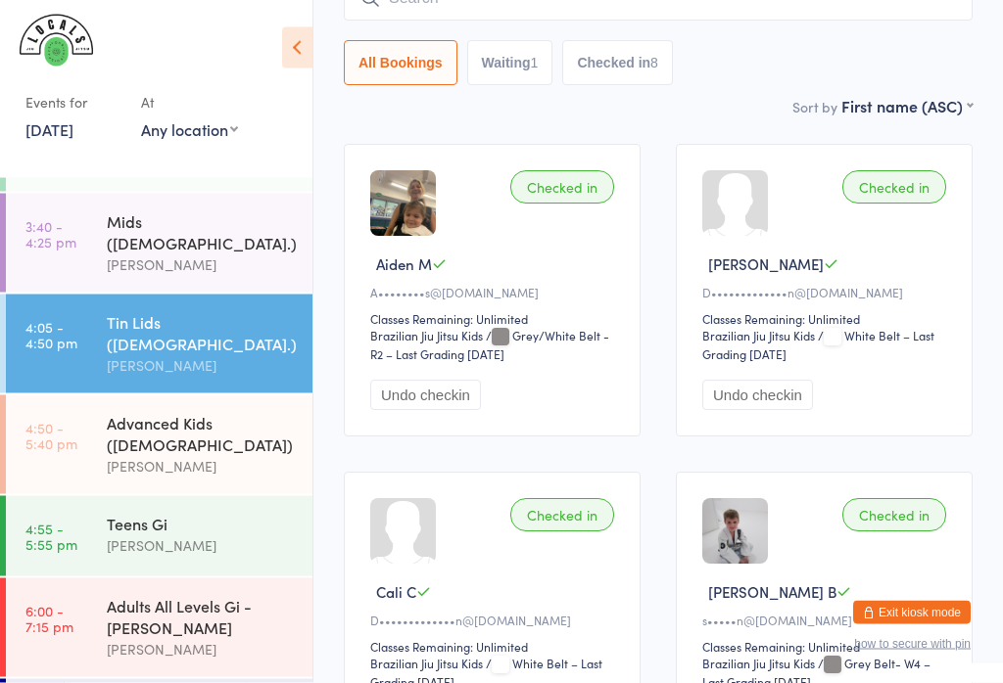
scroll to position [200, 0]
click at [180, 412] on div "Advanced Kids ([DEMOGRAPHIC_DATA])" at bounding box center [201, 433] width 189 height 43
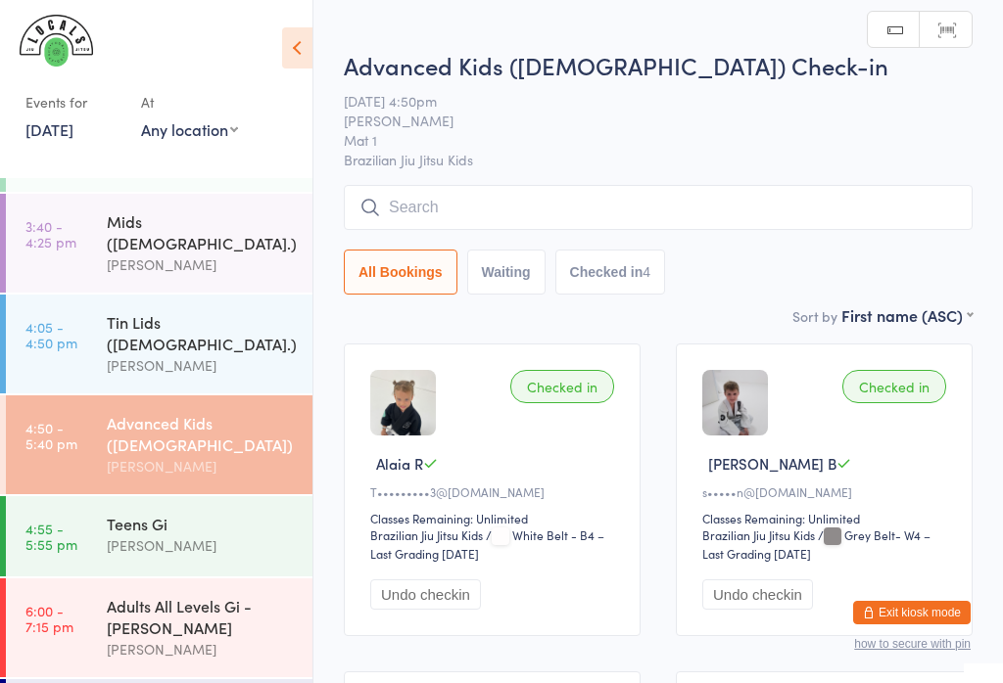
click at [504, 209] on input "search" at bounding box center [658, 207] width 629 height 45
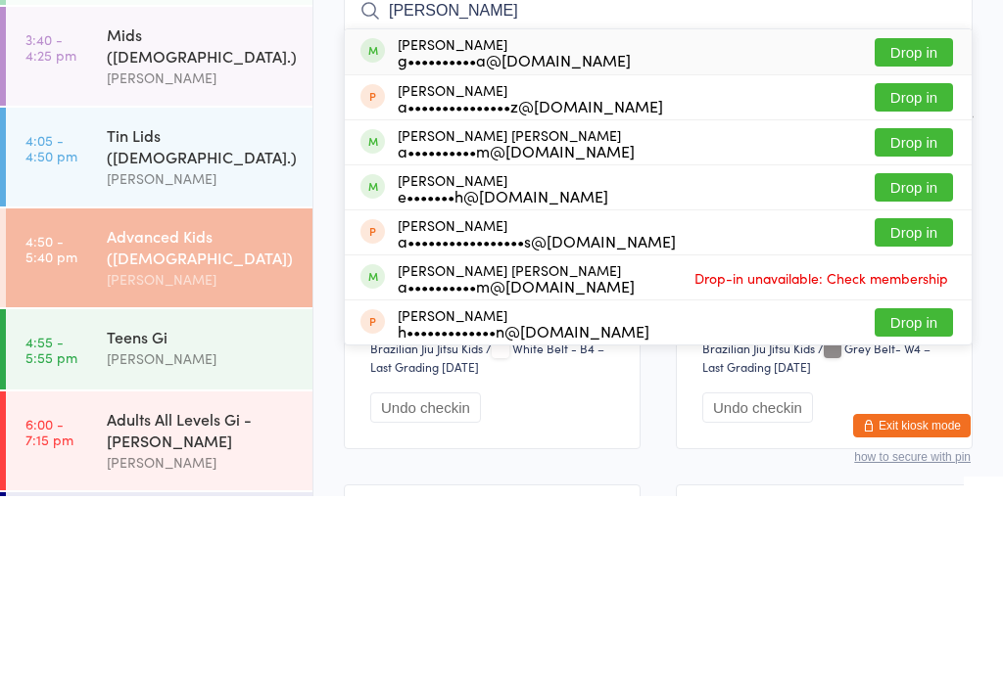
type input "[PERSON_NAME]"
click at [920, 225] on button "Drop in" at bounding box center [913, 239] width 78 height 28
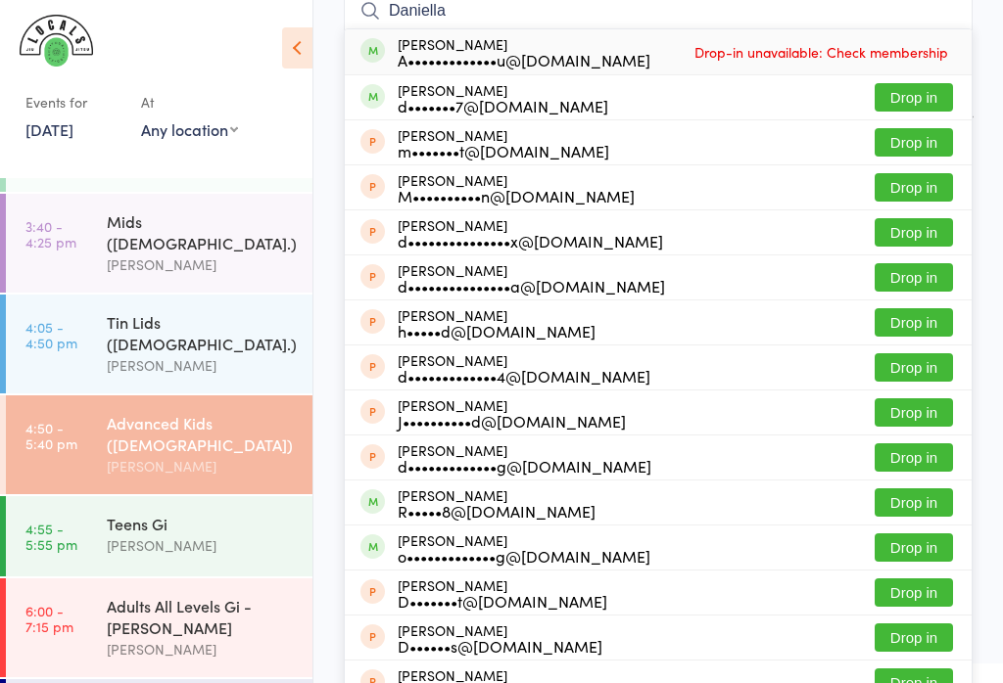
type input "Daniella"
click at [331, 83] on ui-view "Advanced Kids ([DEMOGRAPHIC_DATA]) Check-in [DATE] 4:50pm [PERSON_NAME] Mat 1 B…" at bounding box center [657, 481] width 689 height 1283
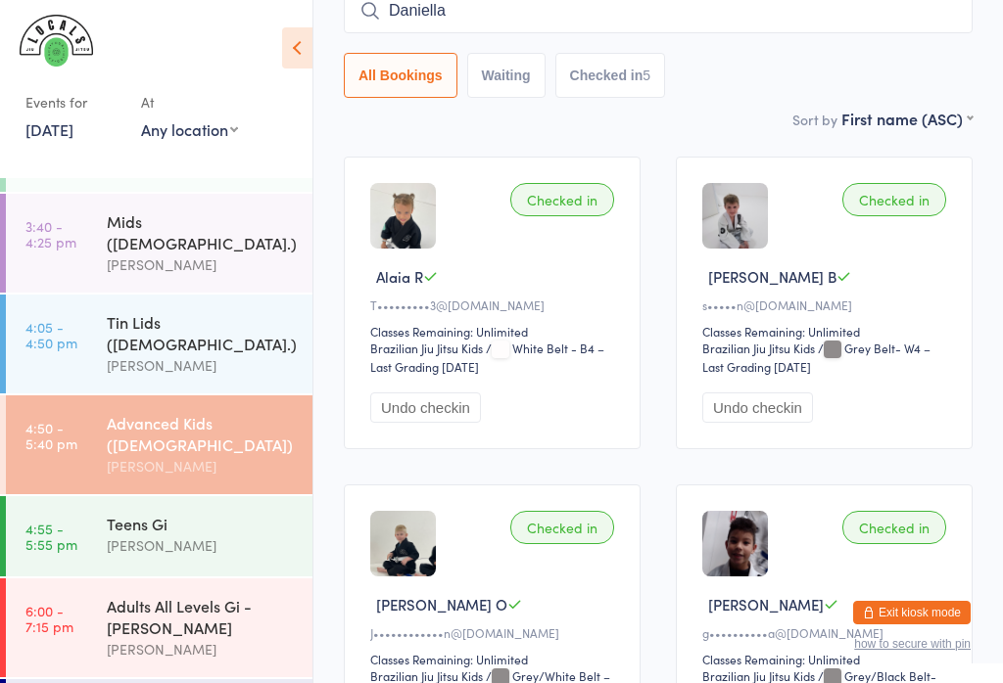
click at [266, 311] on div "Tin Lids ([DEMOGRAPHIC_DATA].)" at bounding box center [201, 332] width 189 height 43
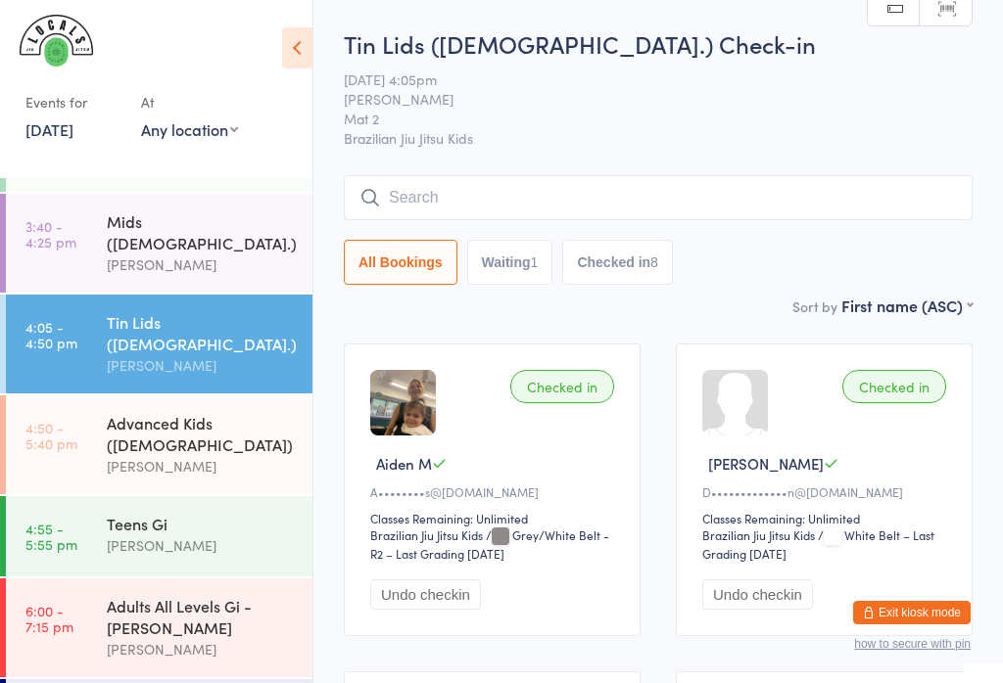
click at [687, 192] on input "search" at bounding box center [658, 197] width 629 height 45
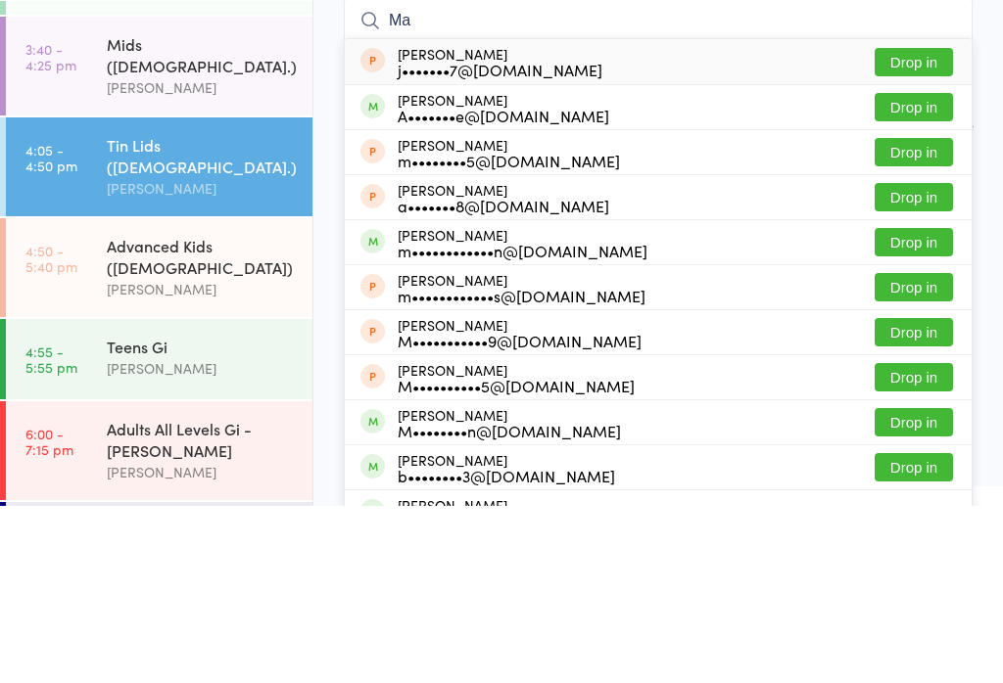
type input "Ma"
click at [937, 270] on button "Drop in" at bounding box center [913, 284] width 78 height 28
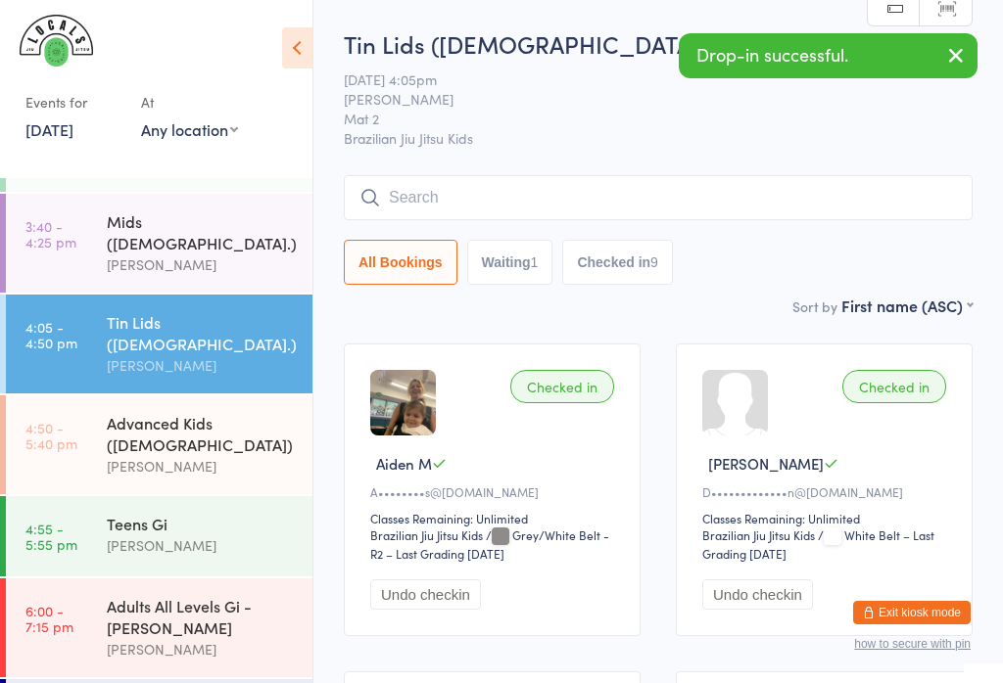
click at [669, 185] on input "search" at bounding box center [658, 197] width 629 height 45
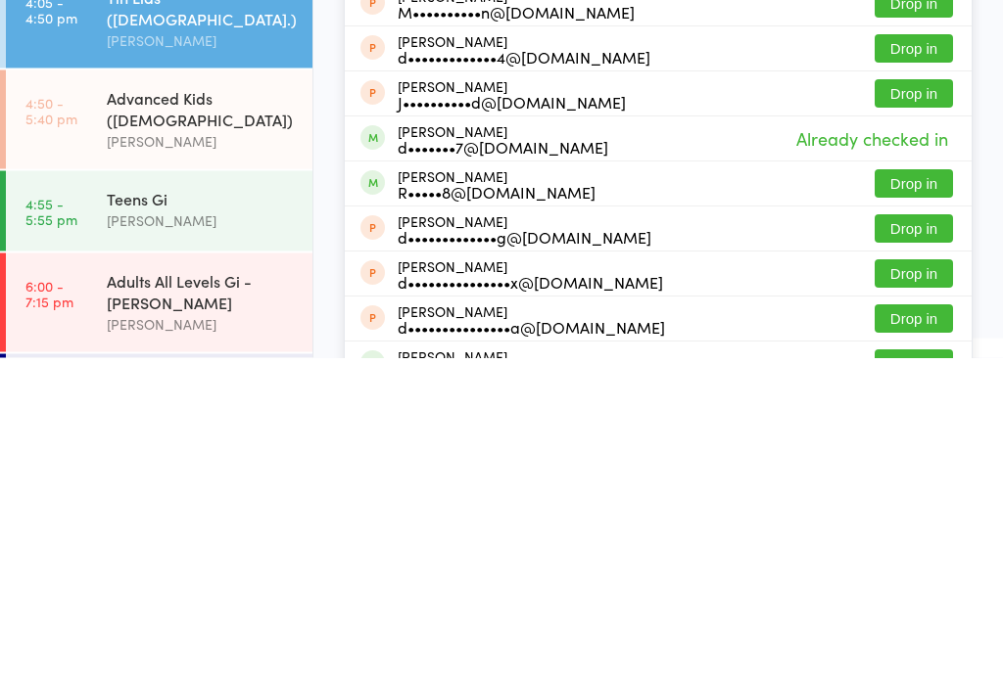
type input "[PERSON_NAME]"
click at [742, 488] on div "[PERSON_NAME]•••••8@[DOMAIN_NAME] Drop in" at bounding box center [658, 510] width 627 height 44
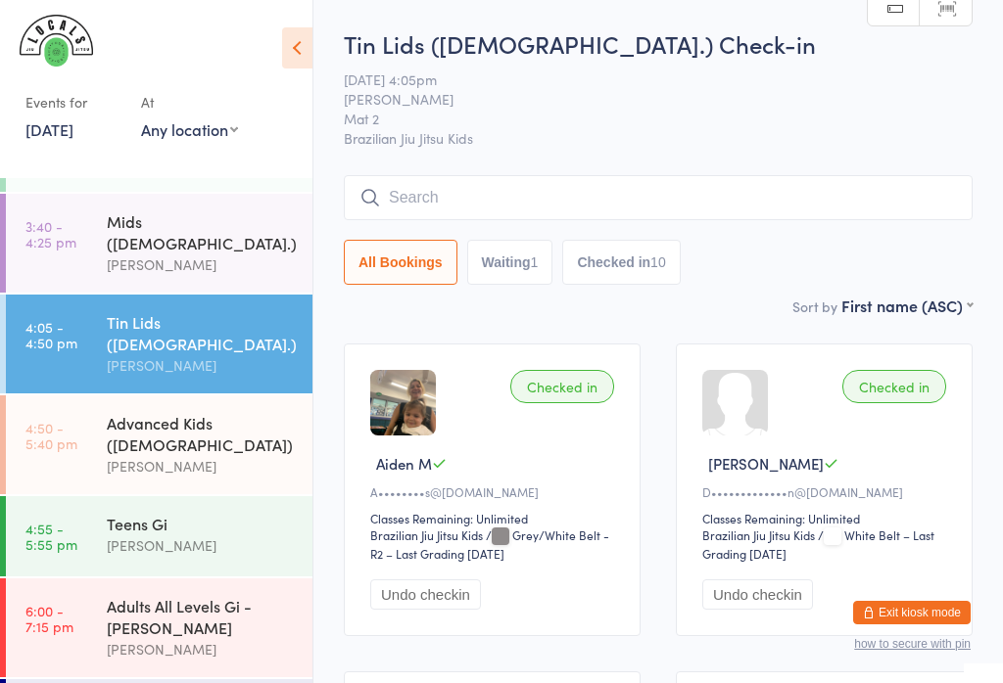
click at [712, 207] on input "search" at bounding box center [658, 197] width 629 height 45
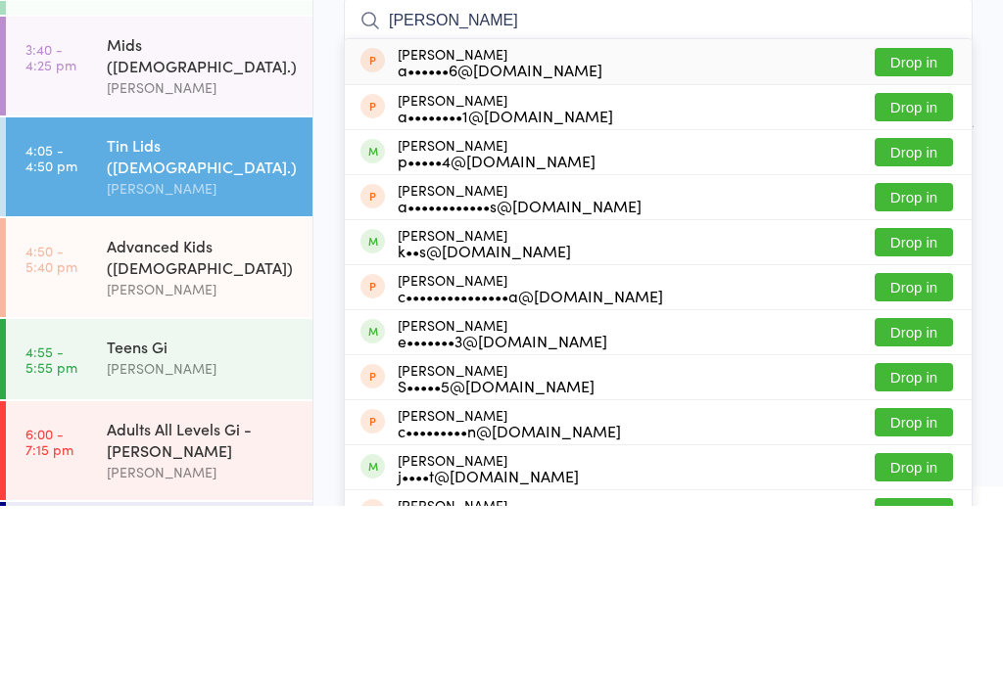
type input "[PERSON_NAME]"
click at [919, 315] on button "Drop in" at bounding box center [913, 329] width 78 height 28
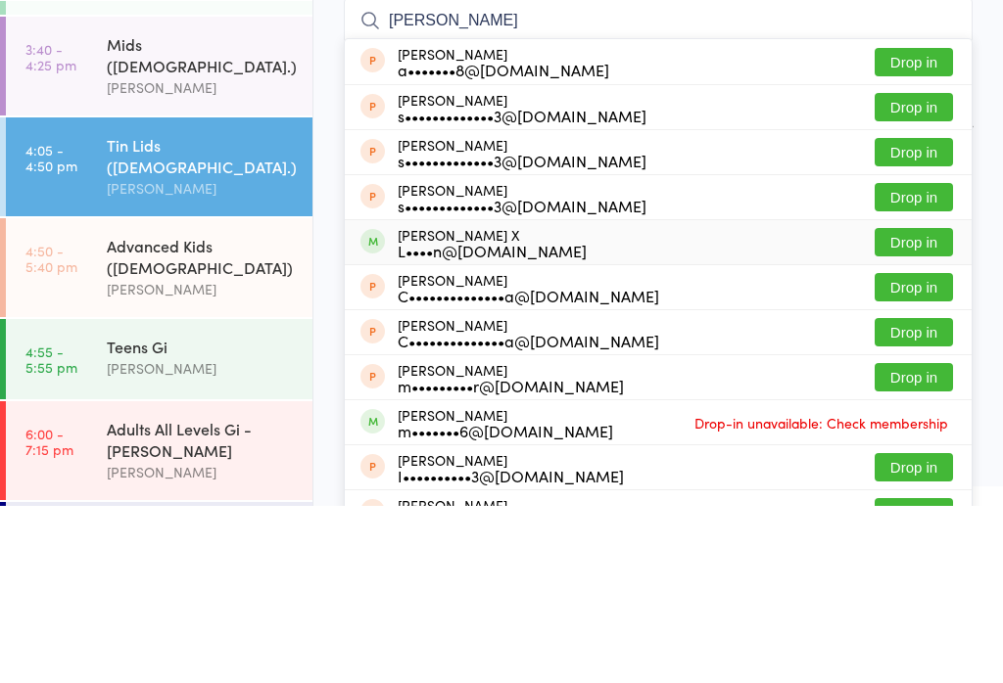
type input "[PERSON_NAME]"
click at [586, 420] on div "L••••n@[DOMAIN_NAME]" at bounding box center [491, 428] width 189 height 16
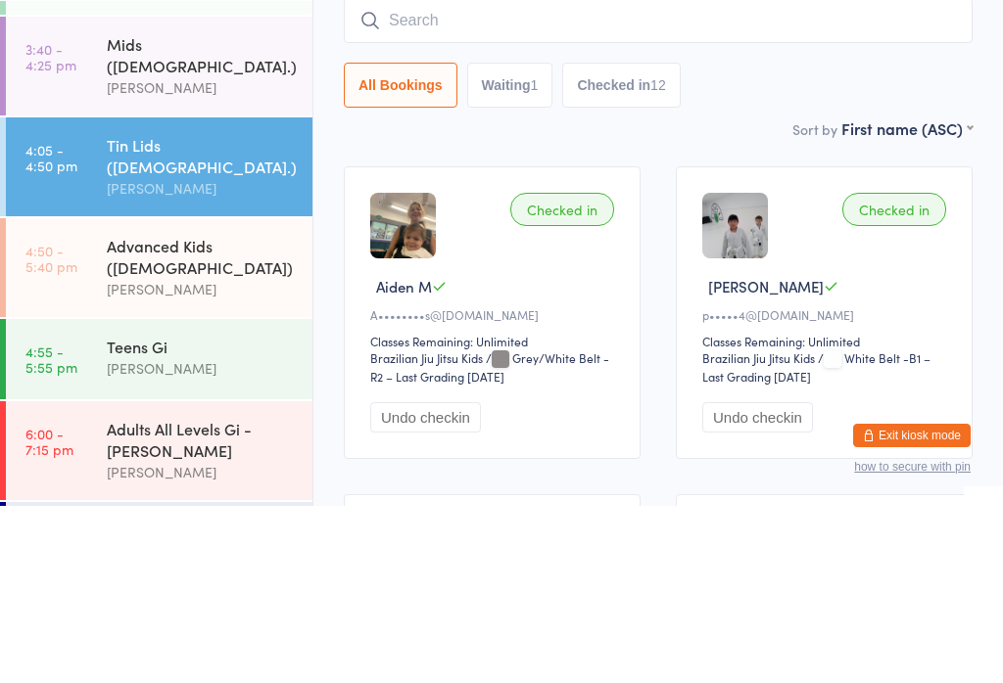
click at [672, 175] on input "search" at bounding box center [658, 197] width 629 height 45
click at [695, 175] on input "search" at bounding box center [658, 197] width 629 height 45
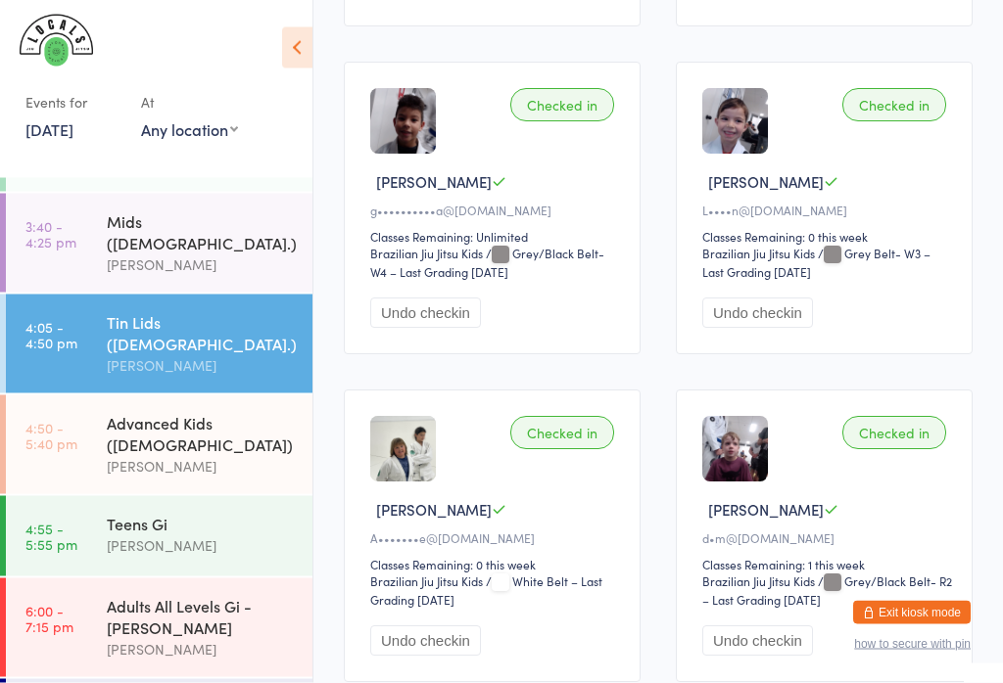
scroll to position [1595, 0]
click at [890, 121] on div "Checked in" at bounding box center [894, 104] width 104 height 33
click at [887, 121] on div "Checked in" at bounding box center [894, 104] width 104 height 33
click at [876, 121] on div "Checked in" at bounding box center [894, 104] width 104 height 33
click at [887, 121] on div "Checked in" at bounding box center [894, 104] width 104 height 33
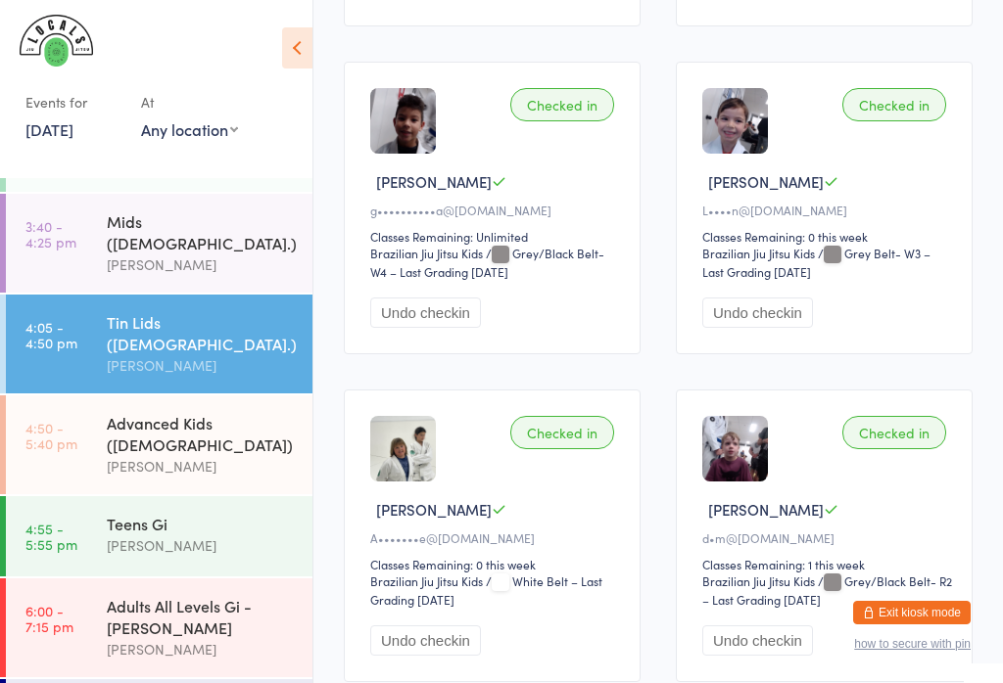
click at [872, 121] on div "Checked in" at bounding box center [894, 104] width 104 height 33
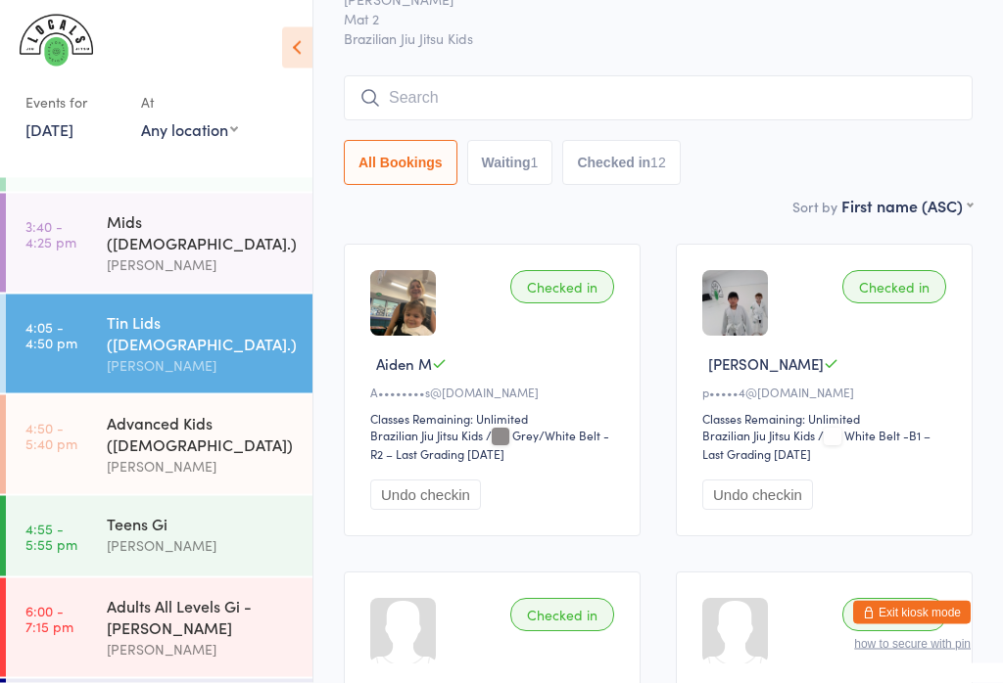
scroll to position [0, 0]
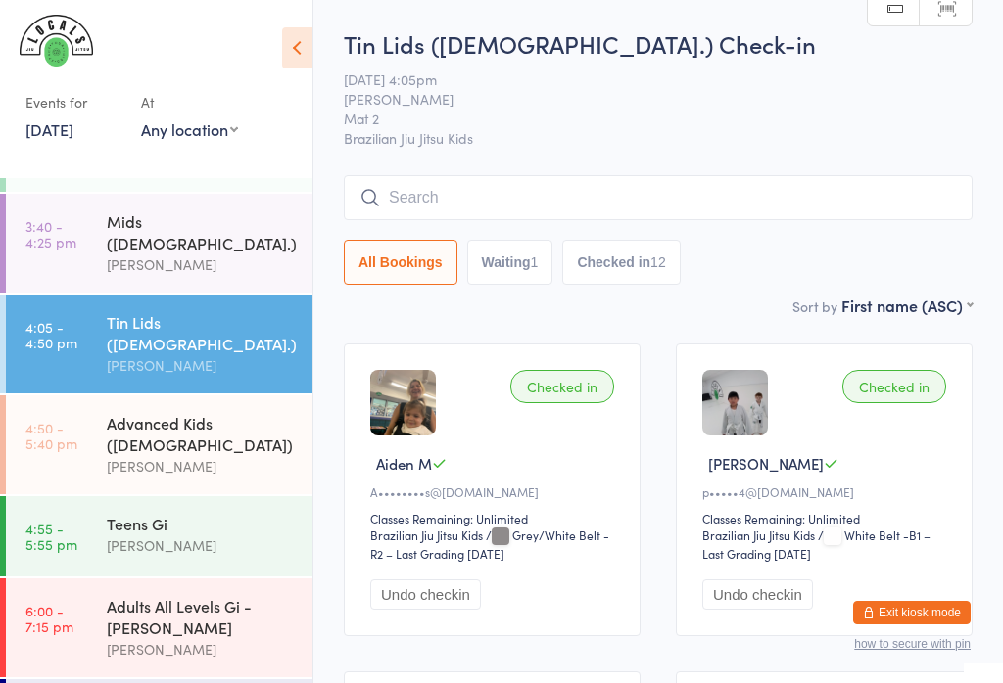
click at [600, 198] on input "search" at bounding box center [658, 197] width 629 height 45
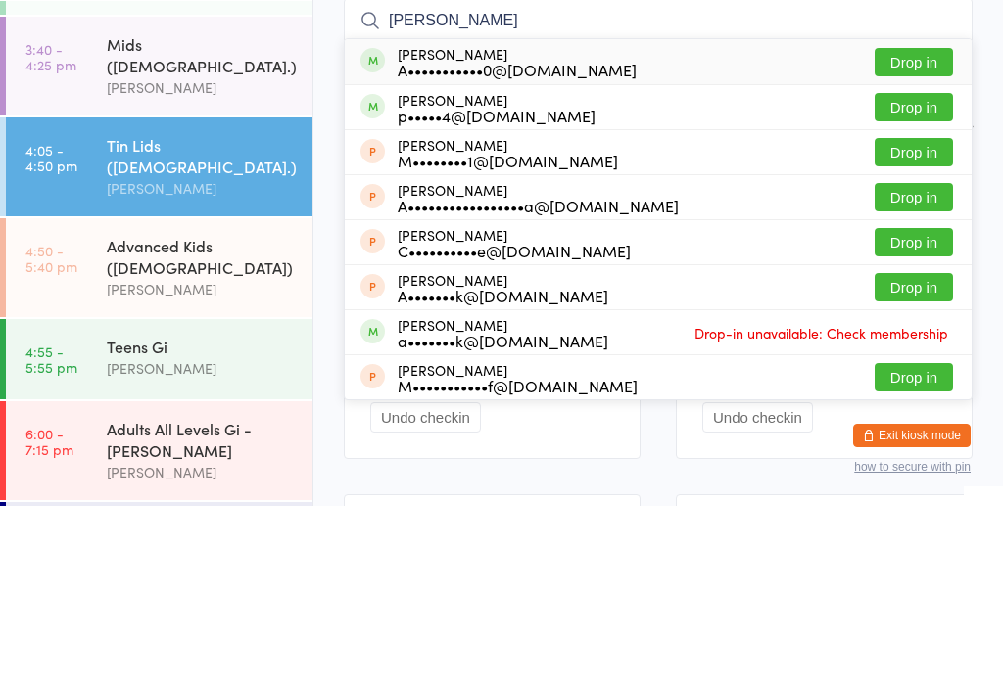
type input "[PERSON_NAME]"
click at [927, 270] on button "Drop in" at bounding box center [913, 284] width 78 height 28
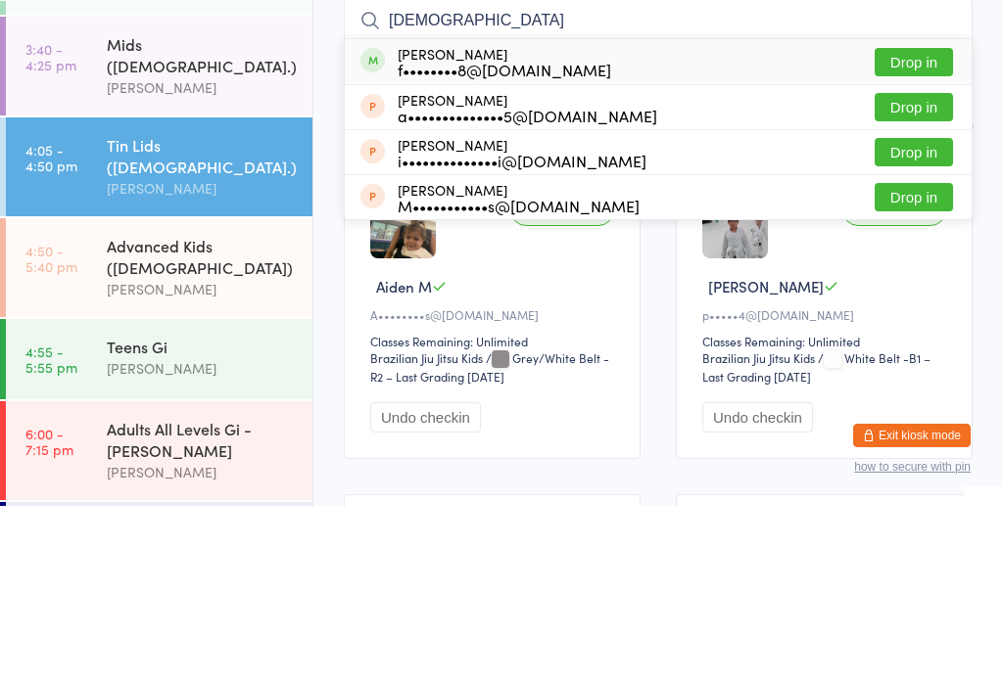
type input "[DEMOGRAPHIC_DATA]"
click at [907, 225] on button "Drop in" at bounding box center [913, 239] width 78 height 28
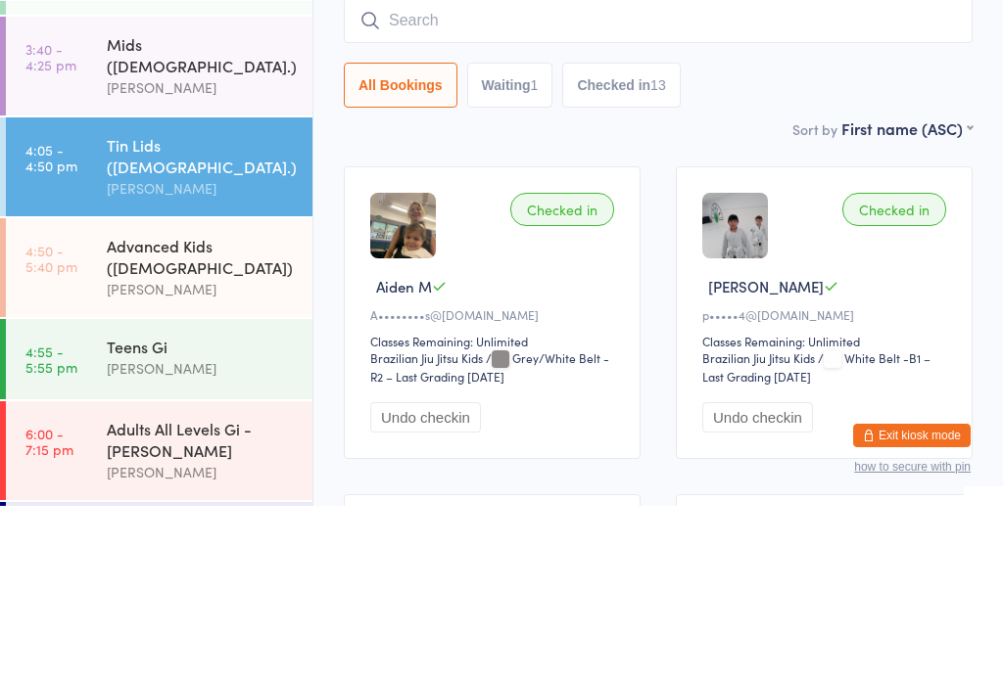
scroll to position [177, 0]
